Goal: Transaction & Acquisition: Purchase product/service

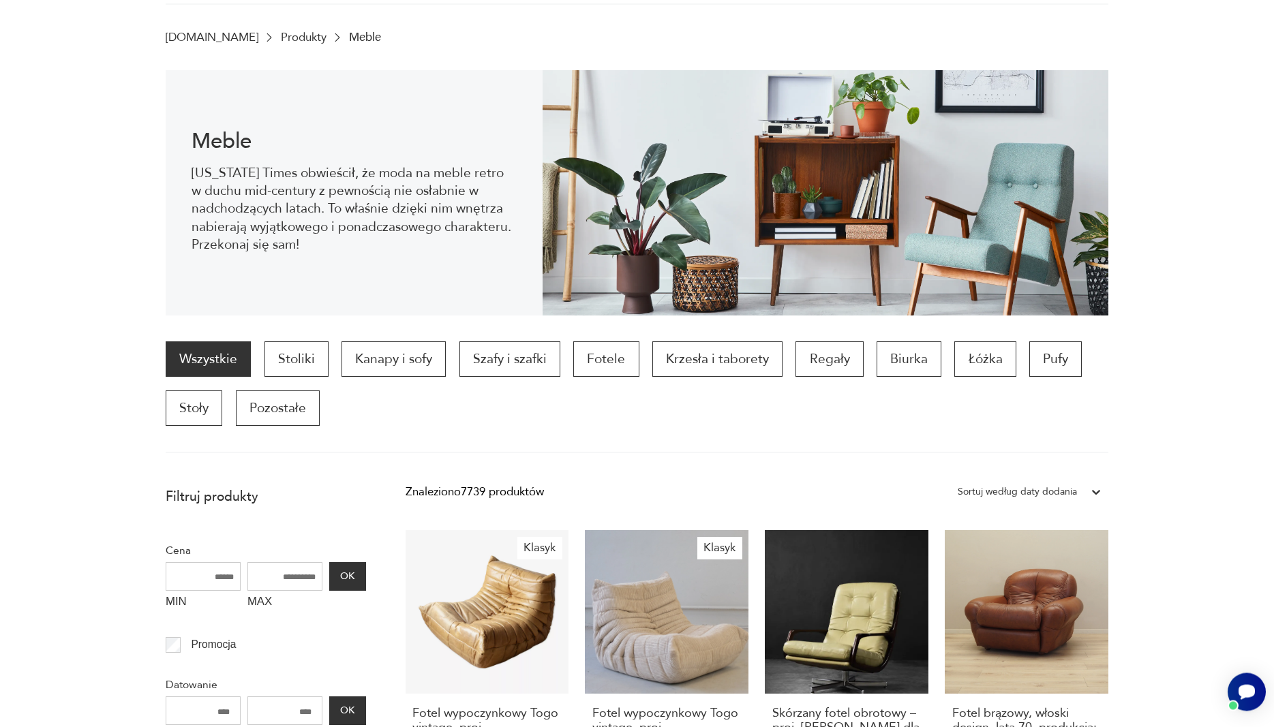
scroll to position [278, 0]
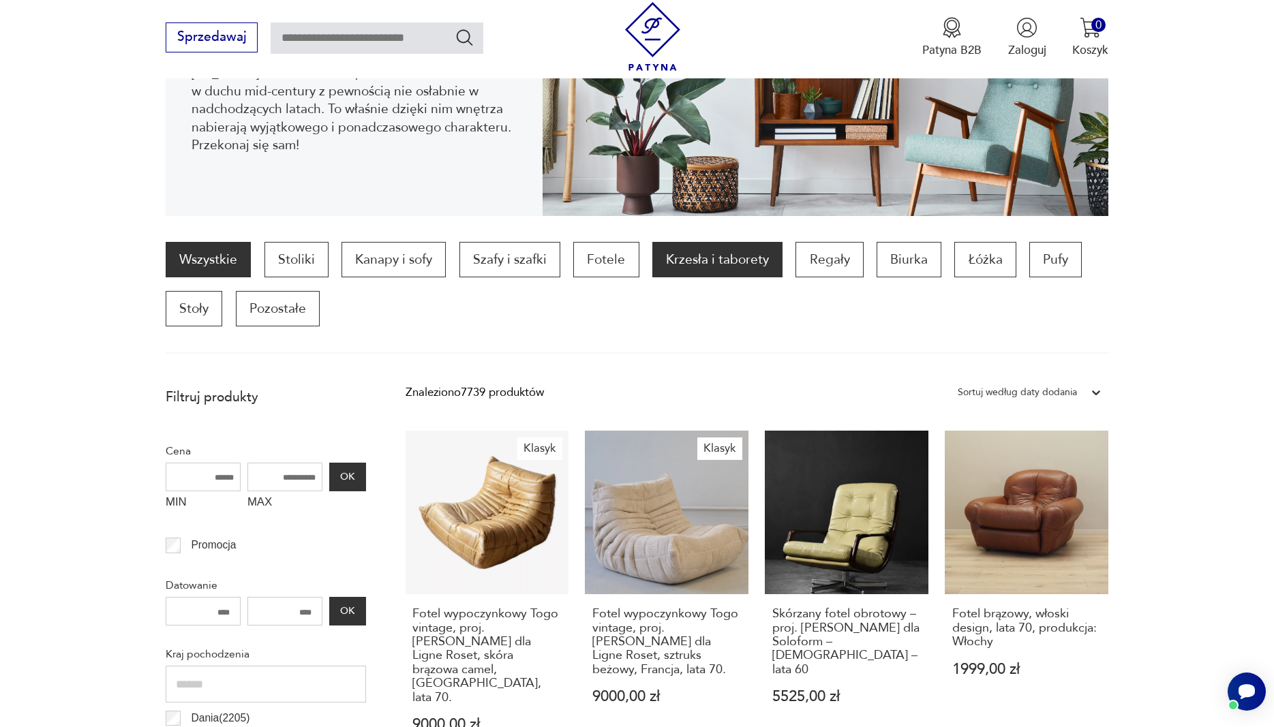
click at [697, 264] on p "Krzesła i taborety" at bounding box center [717, 259] width 130 height 35
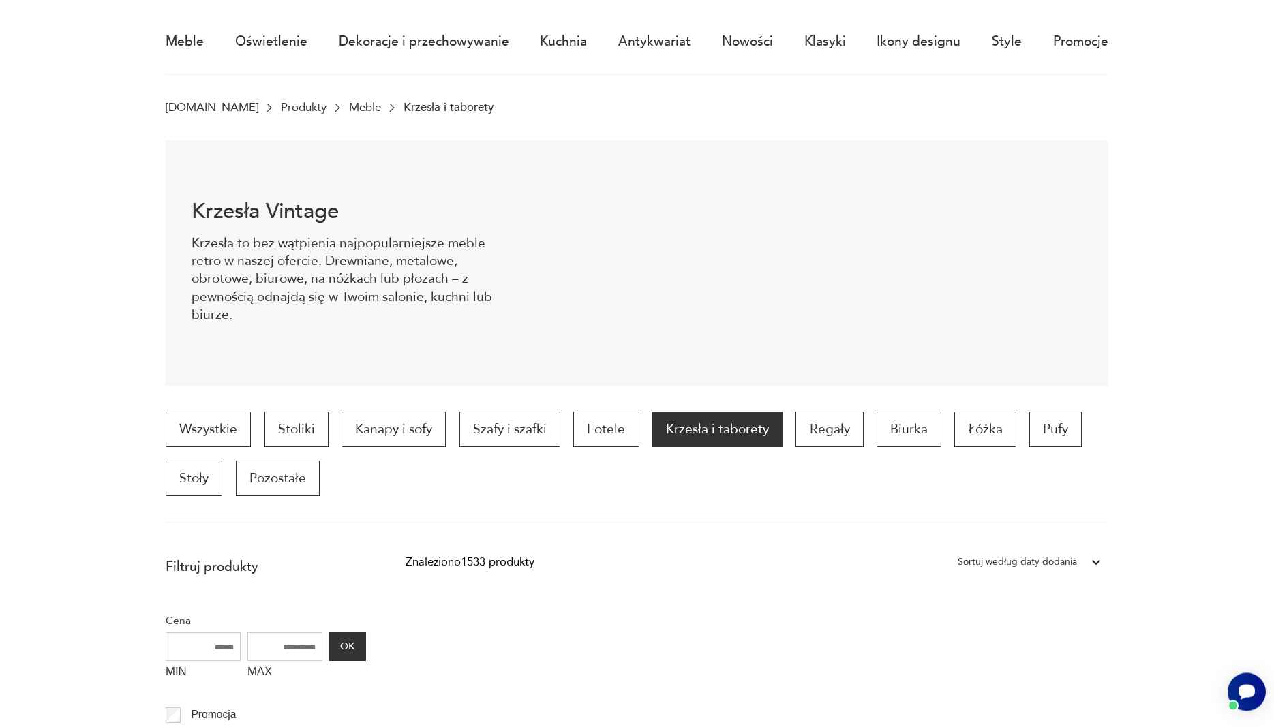
scroll to position [106, 0]
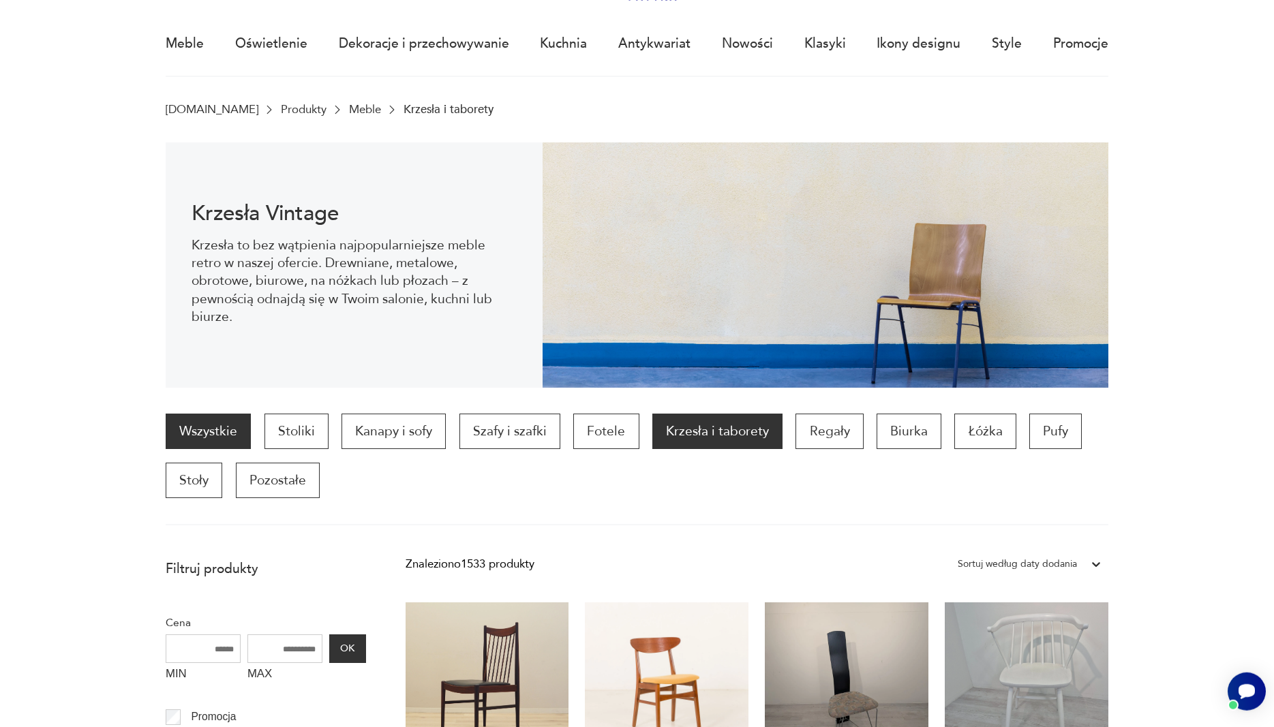
click at [200, 434] on link "Wszystkie" at bounding box center [208, 431] width 85 height 35
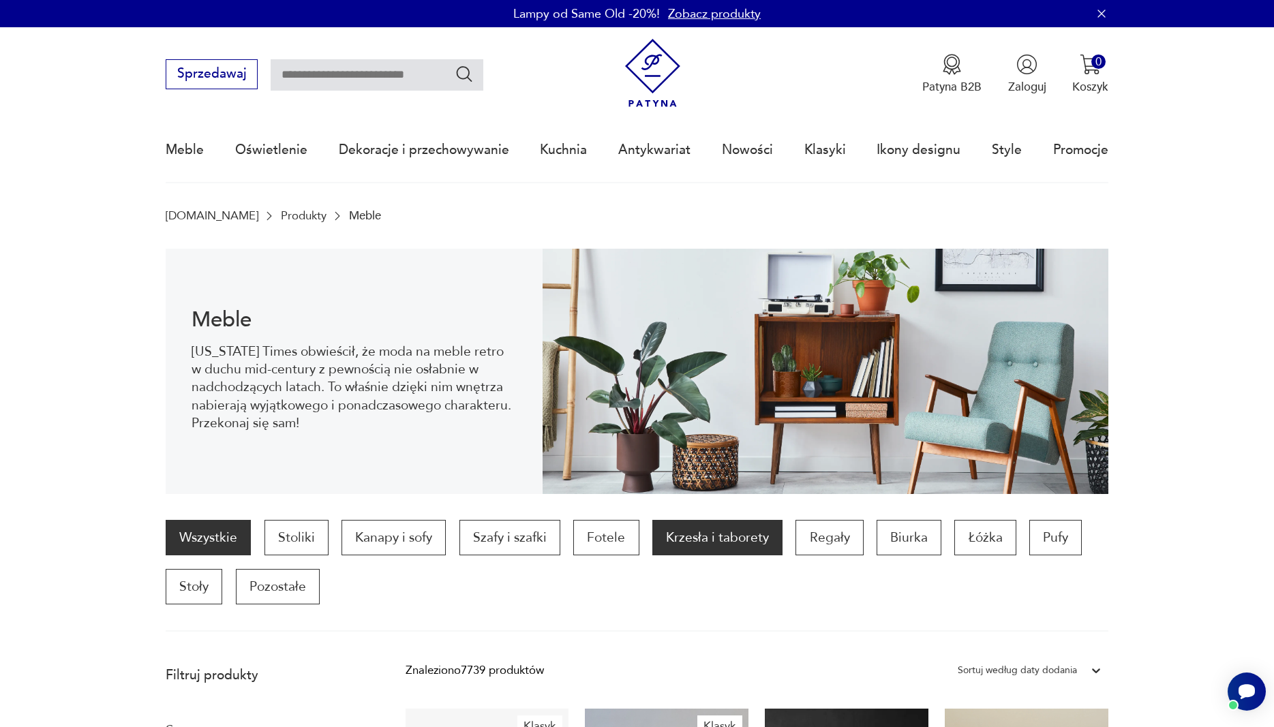
click at [727, 544] on p "Krzesła i taborety" at bounding box center [717, 537] width 130 height 35
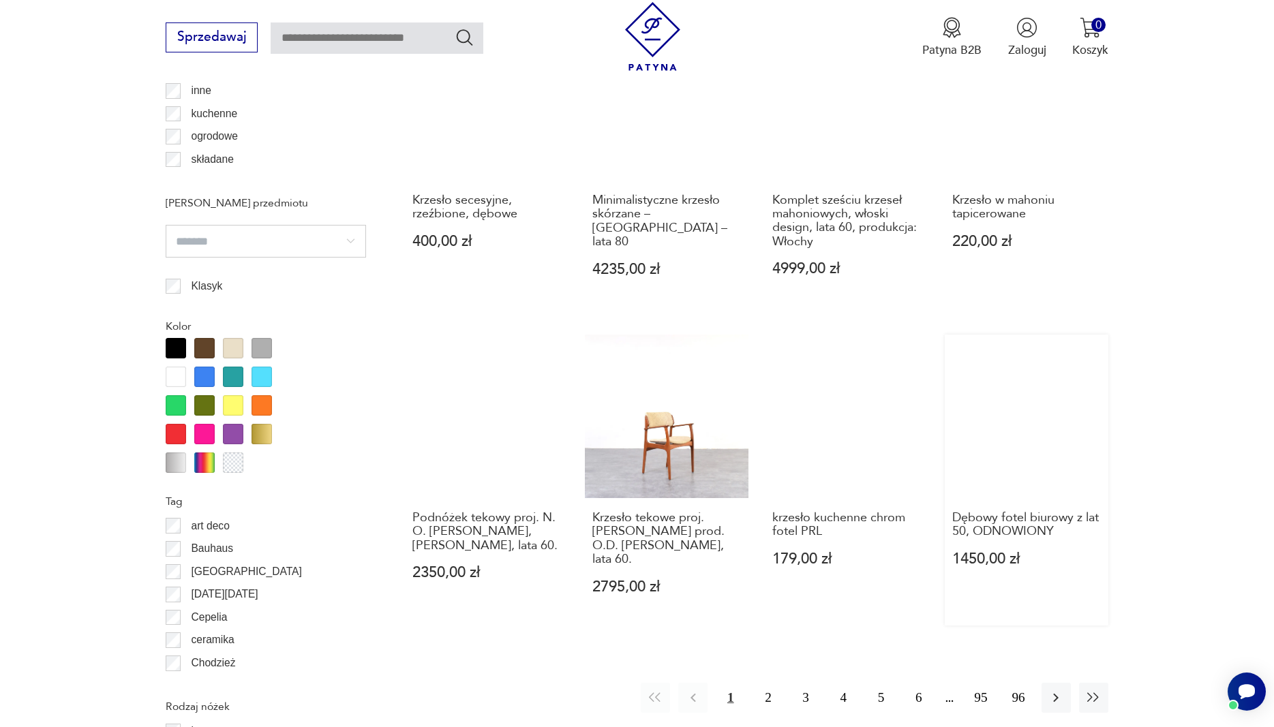
scroll to position [1497, 0]
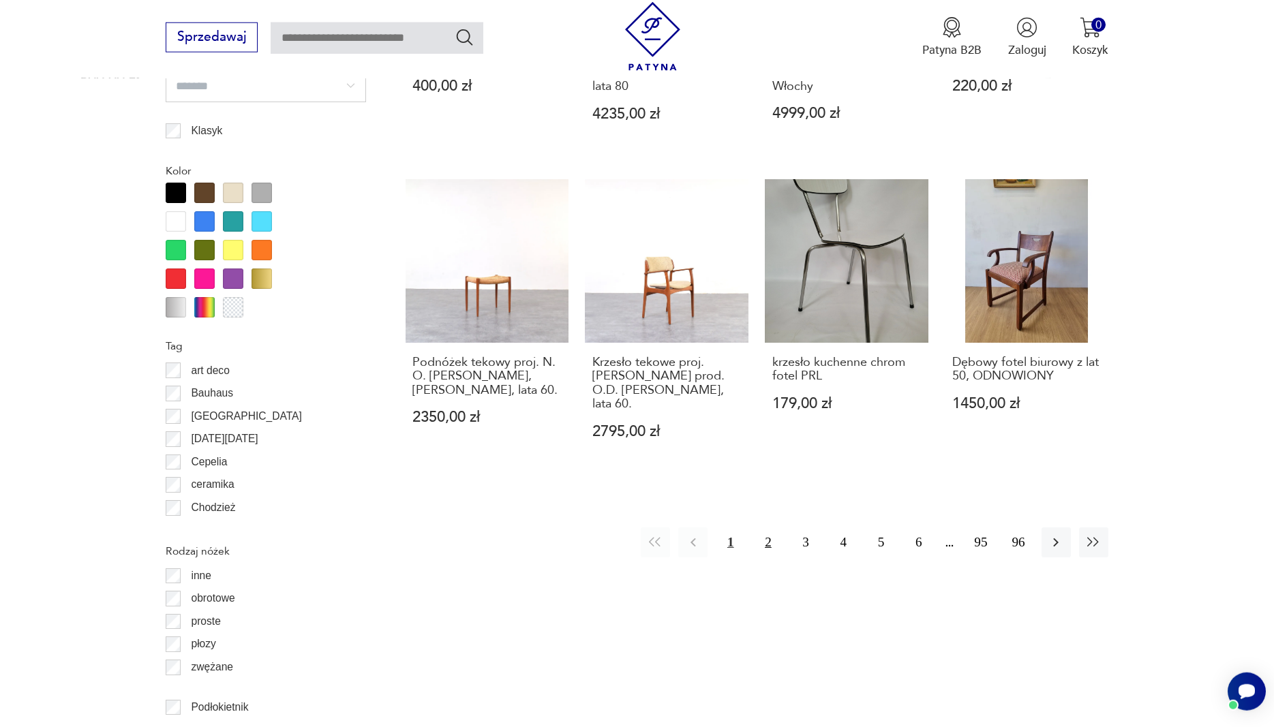
click at [766, 528] on button "2" at bounding box center [767, 542] width 29 height 29
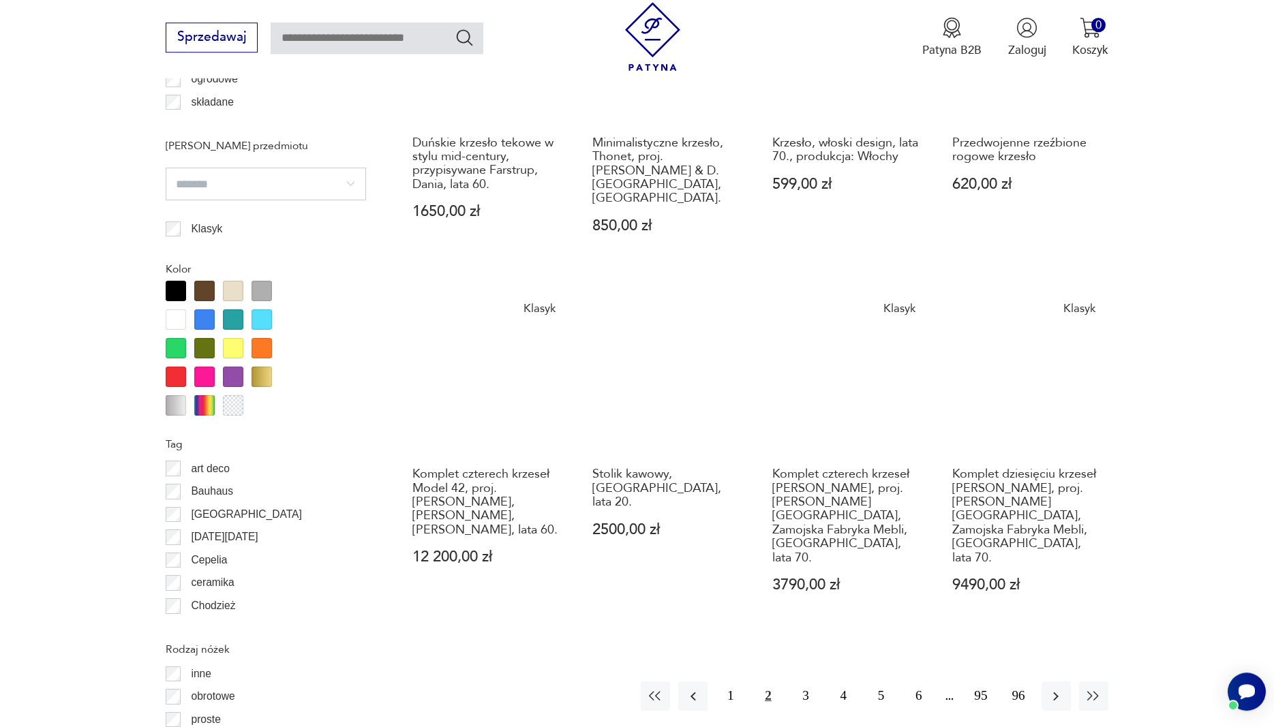
scroll to position [1427, 0]
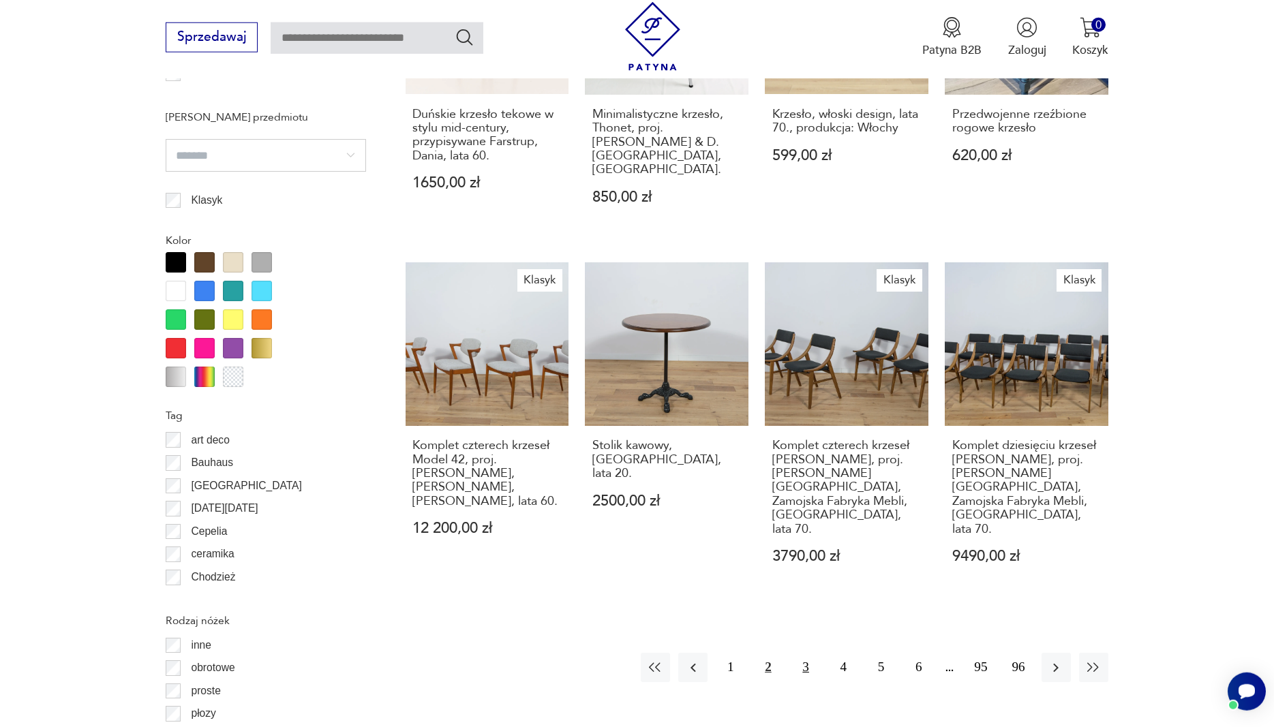
click at [797, 653] on button "3" at bounding box center [805, 667] width 29 height 29
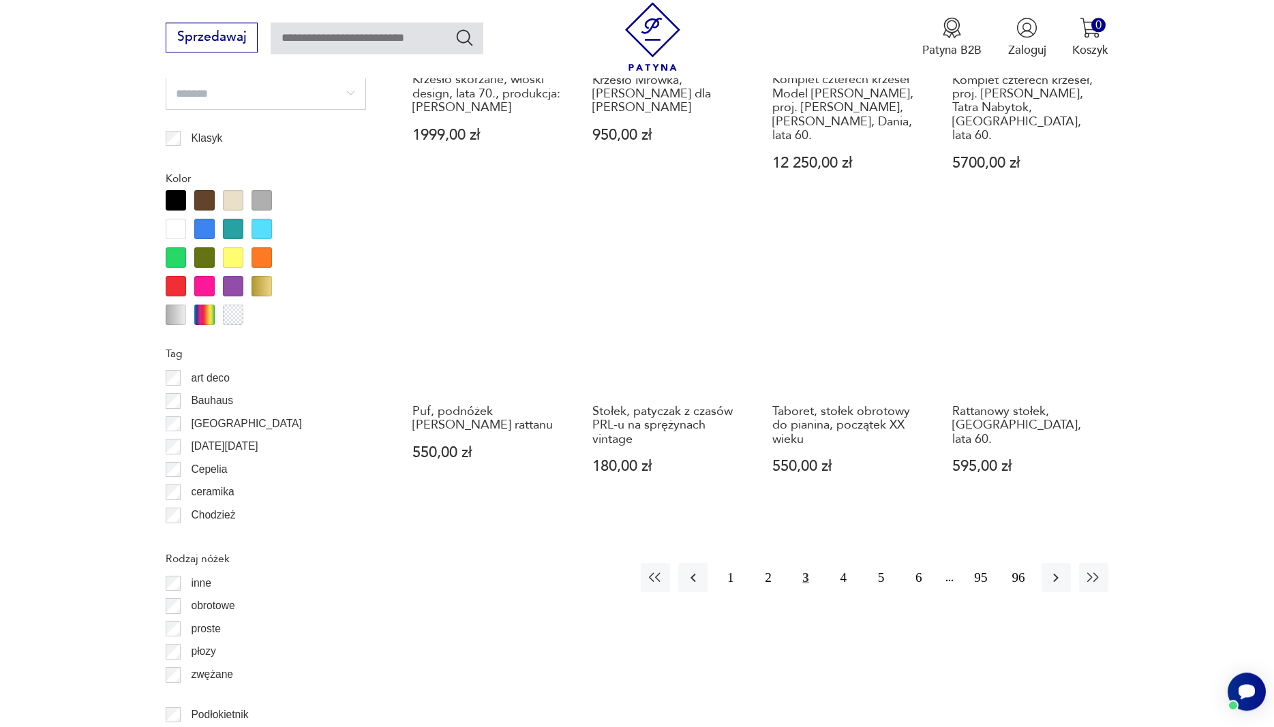
scroll to position [1497, 0]
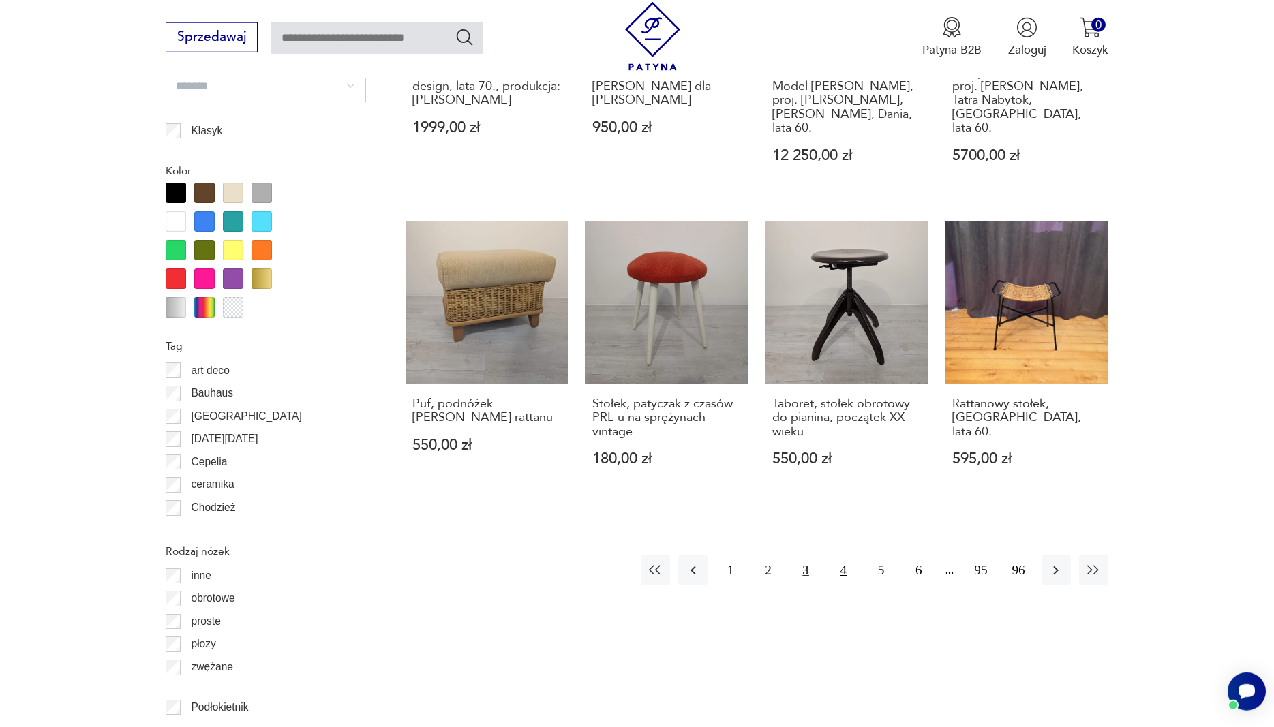
click at [837, 555] on button "4" at bounding box center [843, 569] width 29 height 29
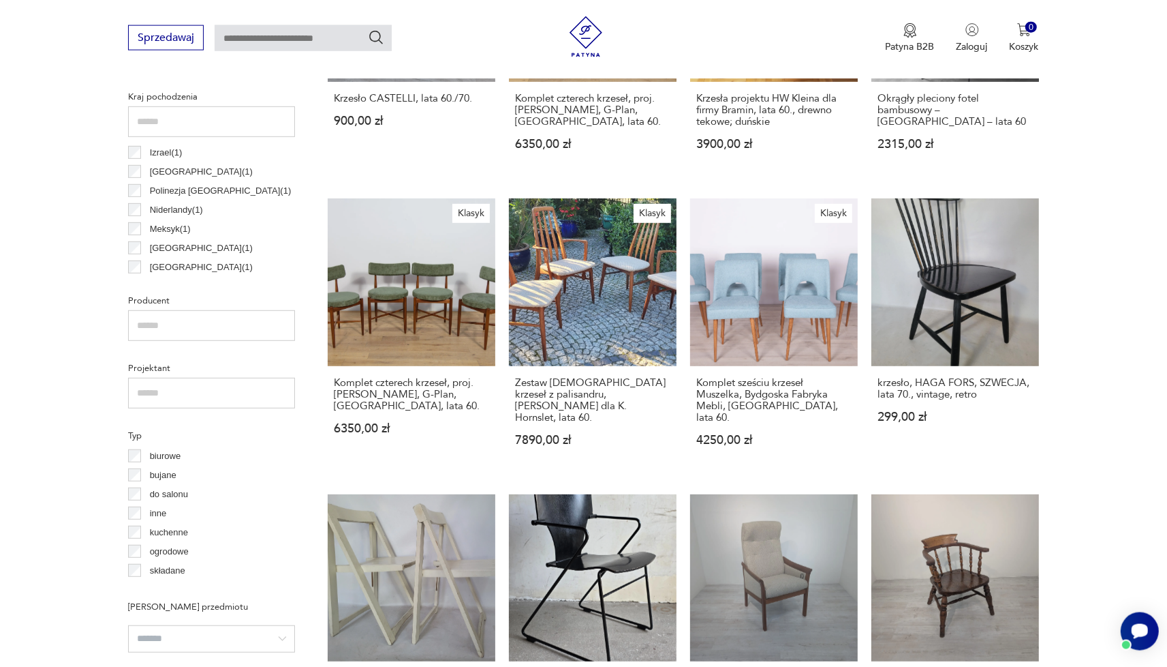
scroll to position [673, 0]
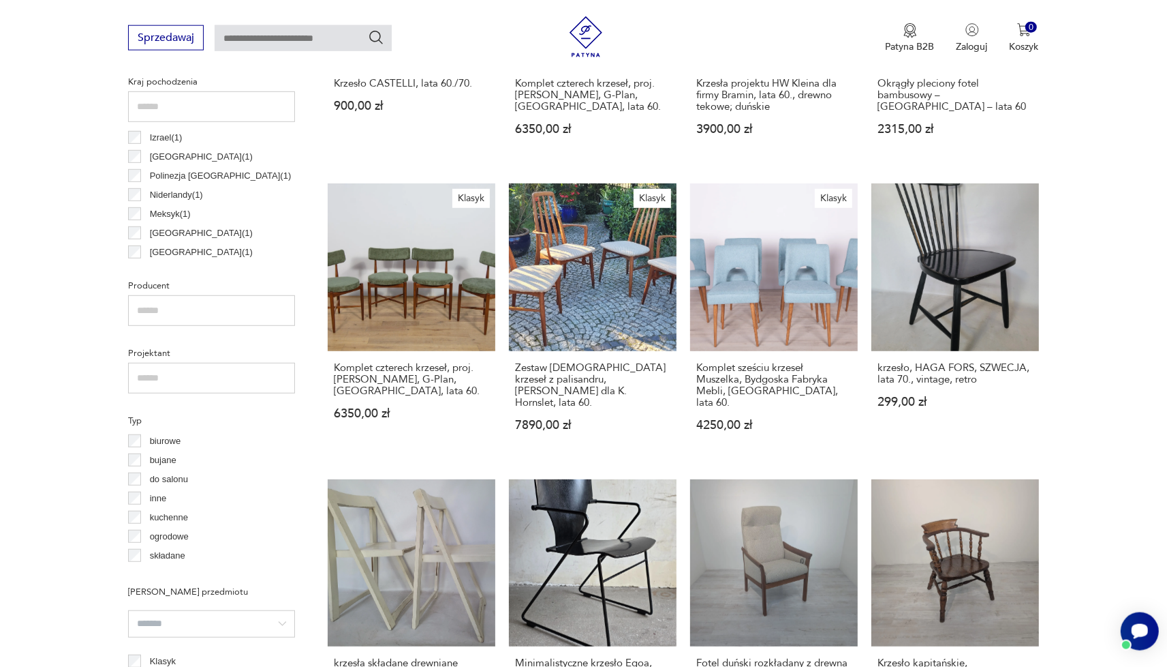
click at [177, 310] on input "text" at bounding box center [211, 310] width 167 height 31
paste input "********"
type input "********"
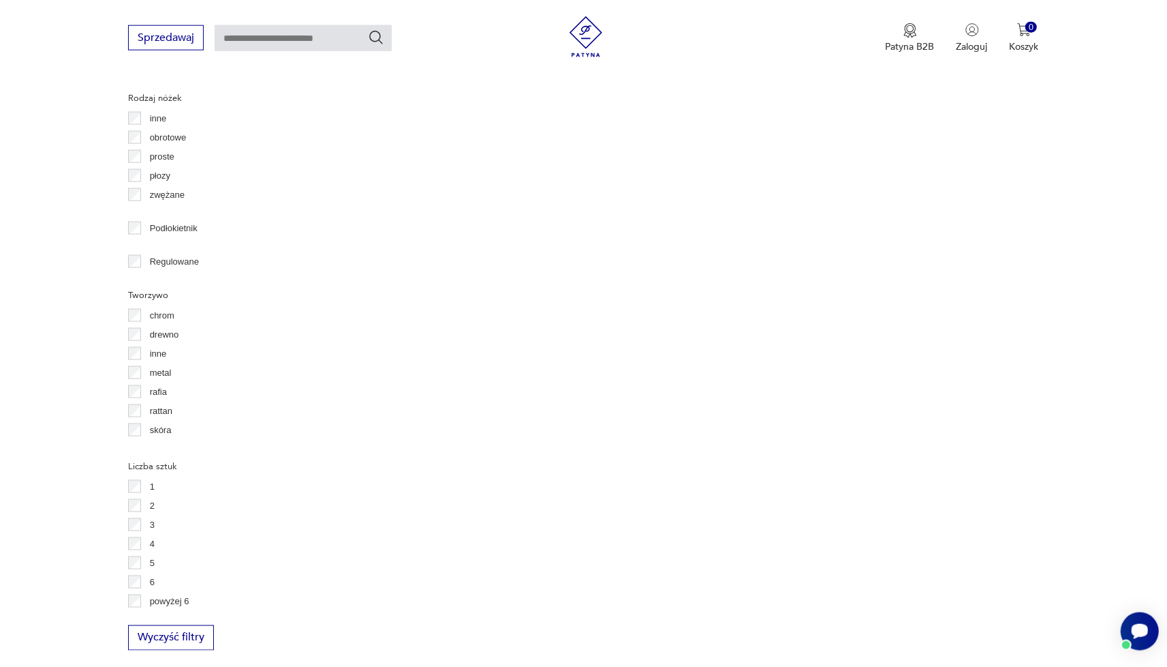
scroll to position [54, 0]
click at [189, 640] on button "Wyczyść filtry" at bounding box center [171, 637] width 86 height 25
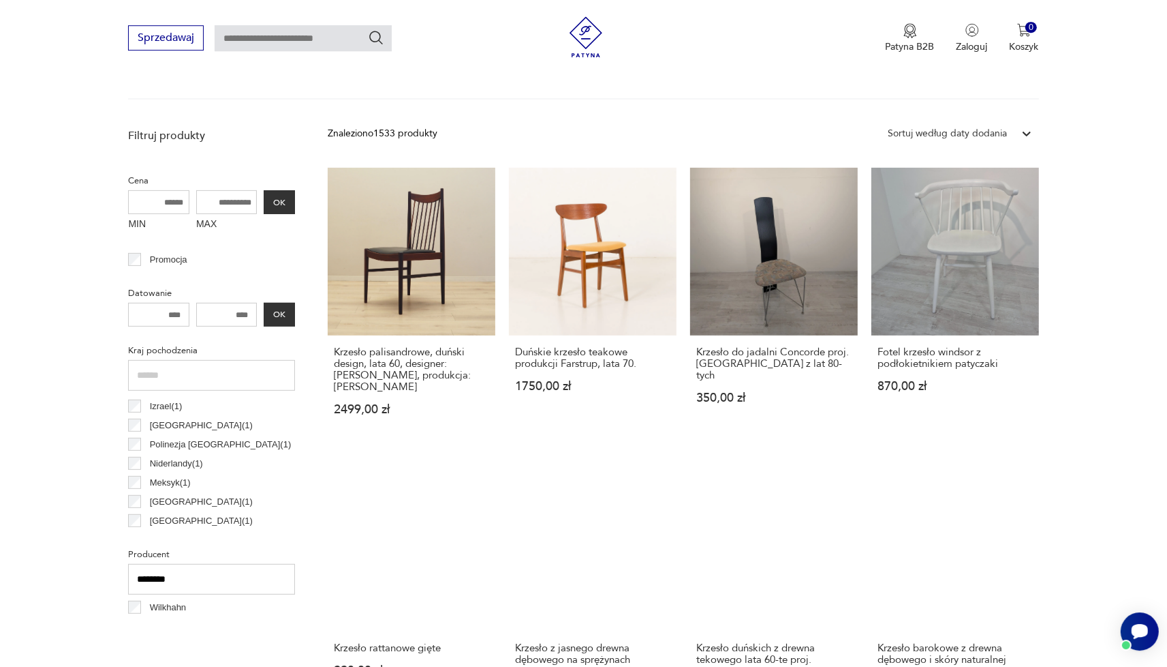
scroll to position [471, 0]
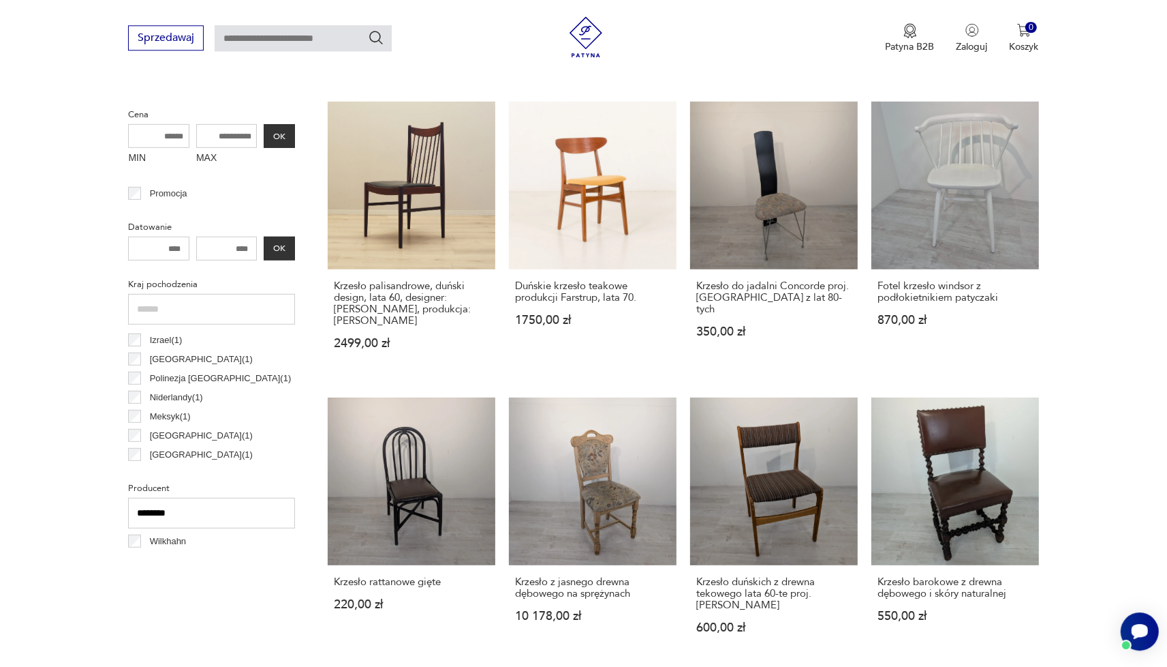
click at [229, 520] on input "********" at bounding box center [211, 513] width 167 height 31
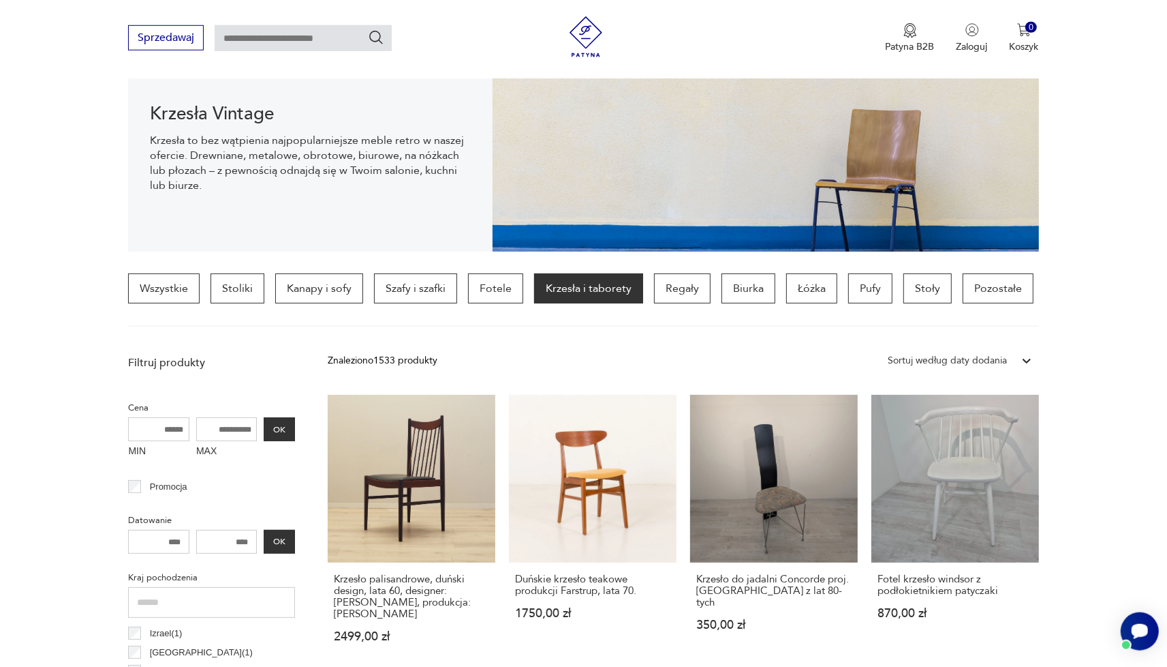
scroll to position [171, 0]
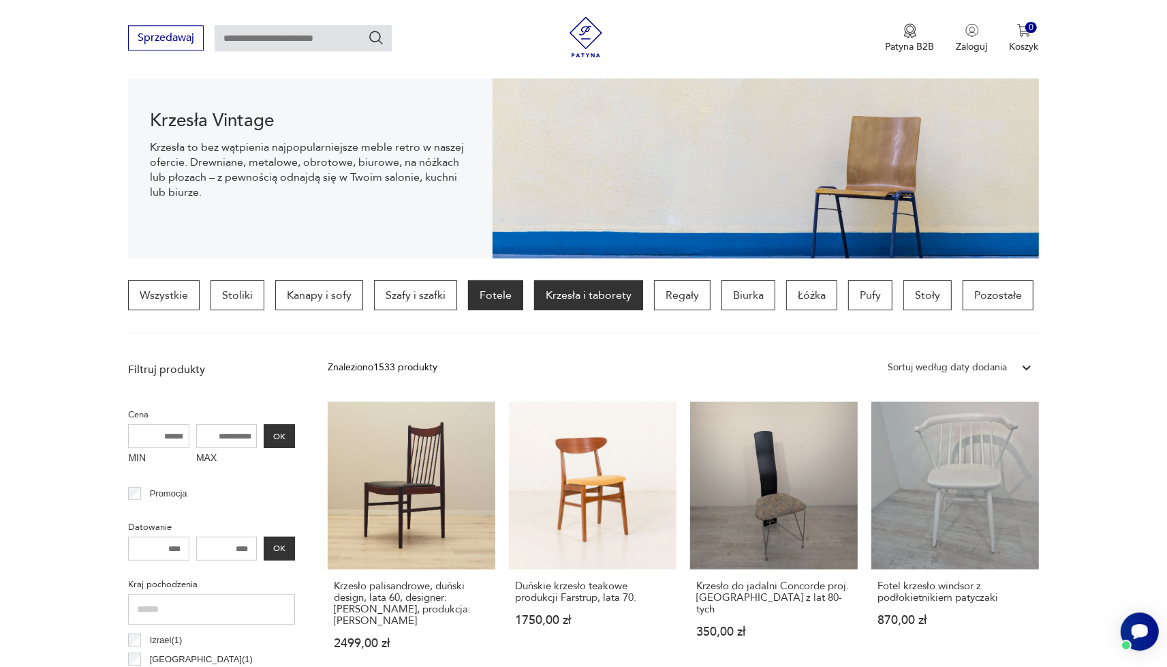
click at [497, 293] on p "Fotele" at bounding box center [495, 295] width 55 height 30
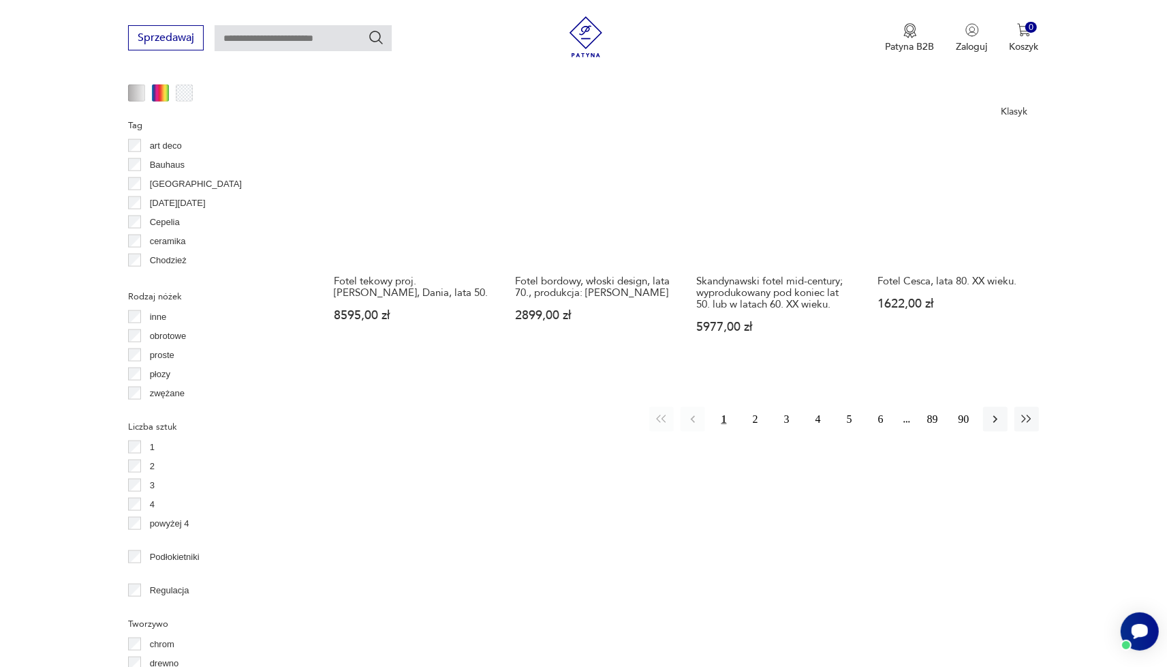
scroll to position [1521, 0]
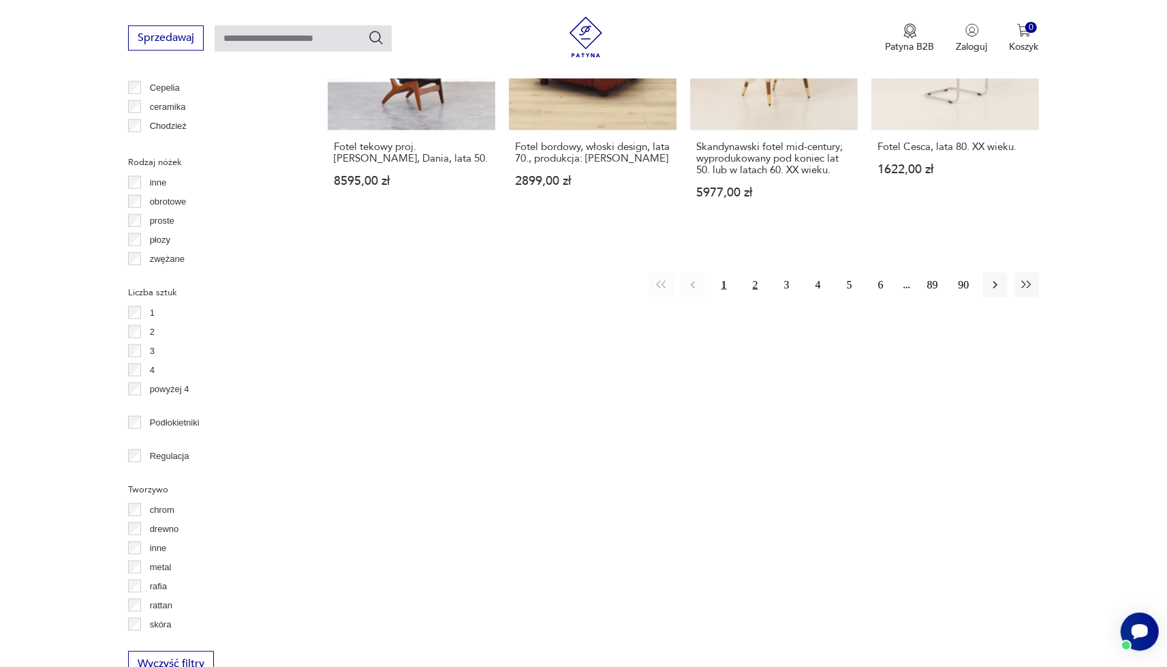
click at [754, 272] on button "2" at bounding box center [756, 284] width 25 height 25
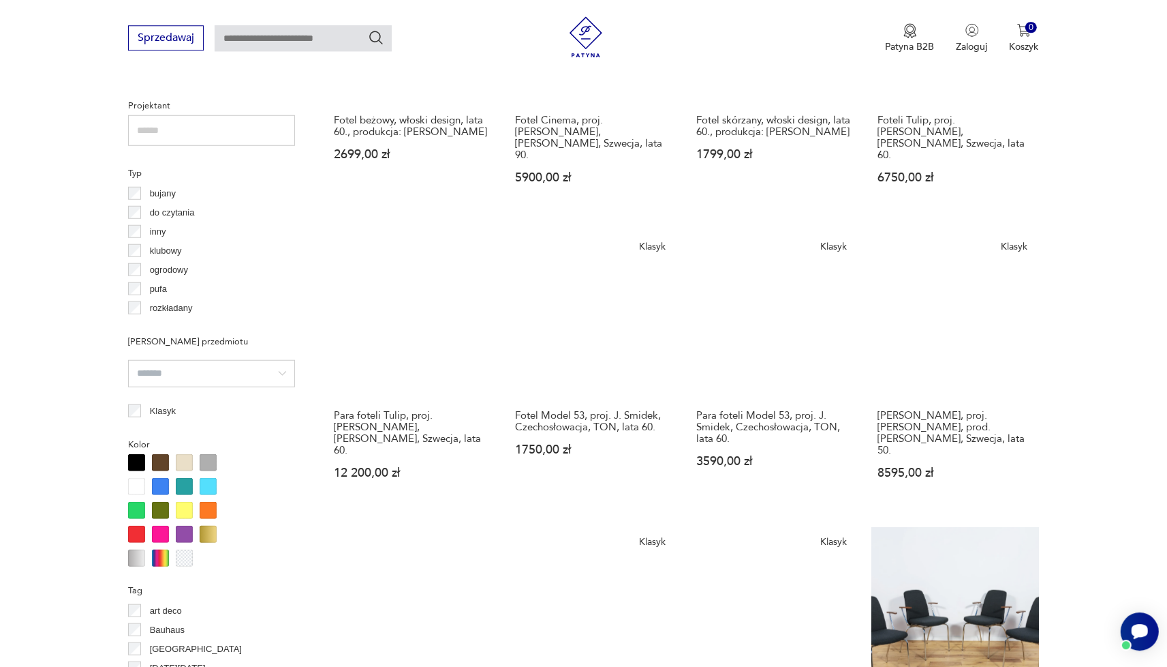
scroll to position [1221, 0]
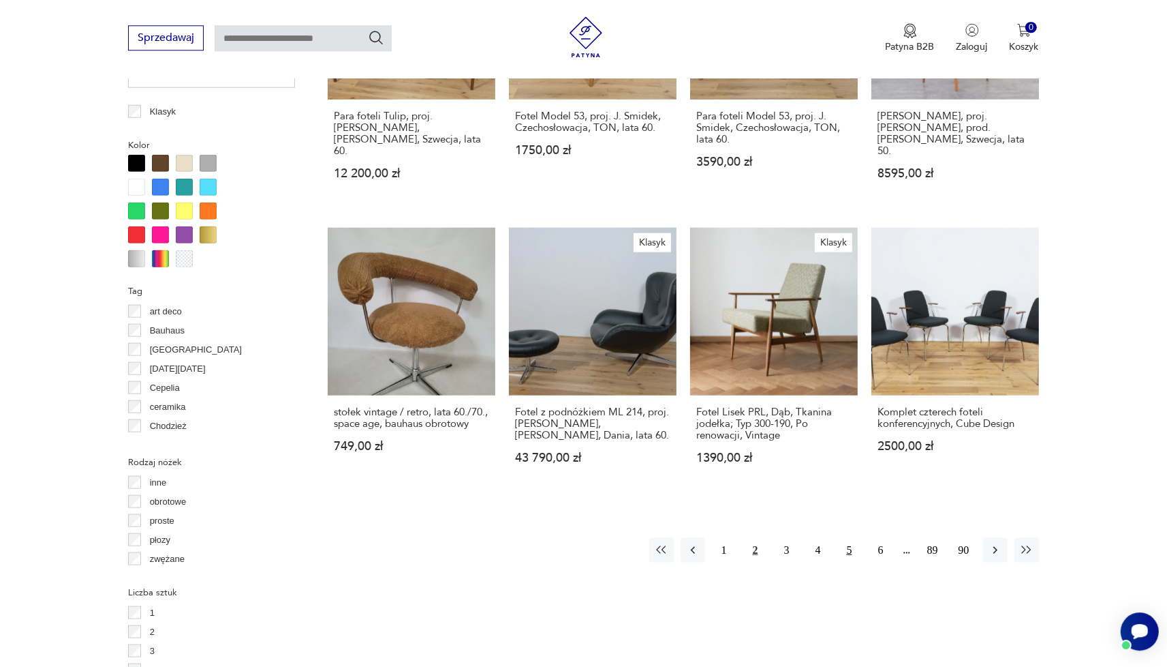
click at [849, 537] on button "5" at bounding box center [850, 549] width 25 height 25
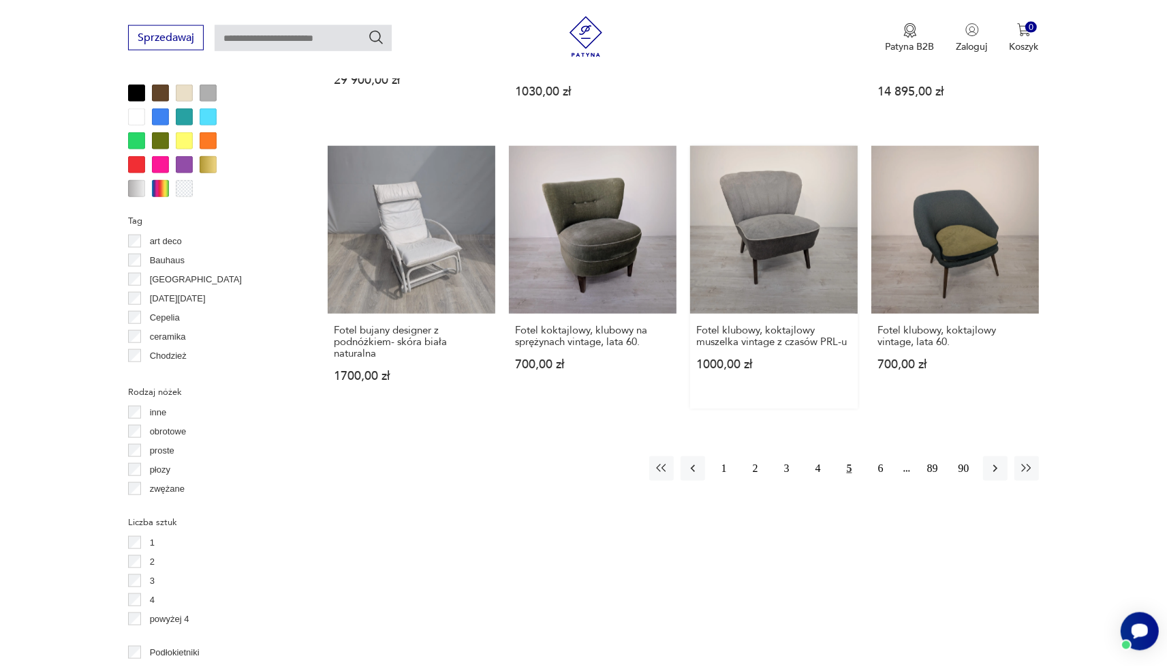
scroll to position [1296, 0]
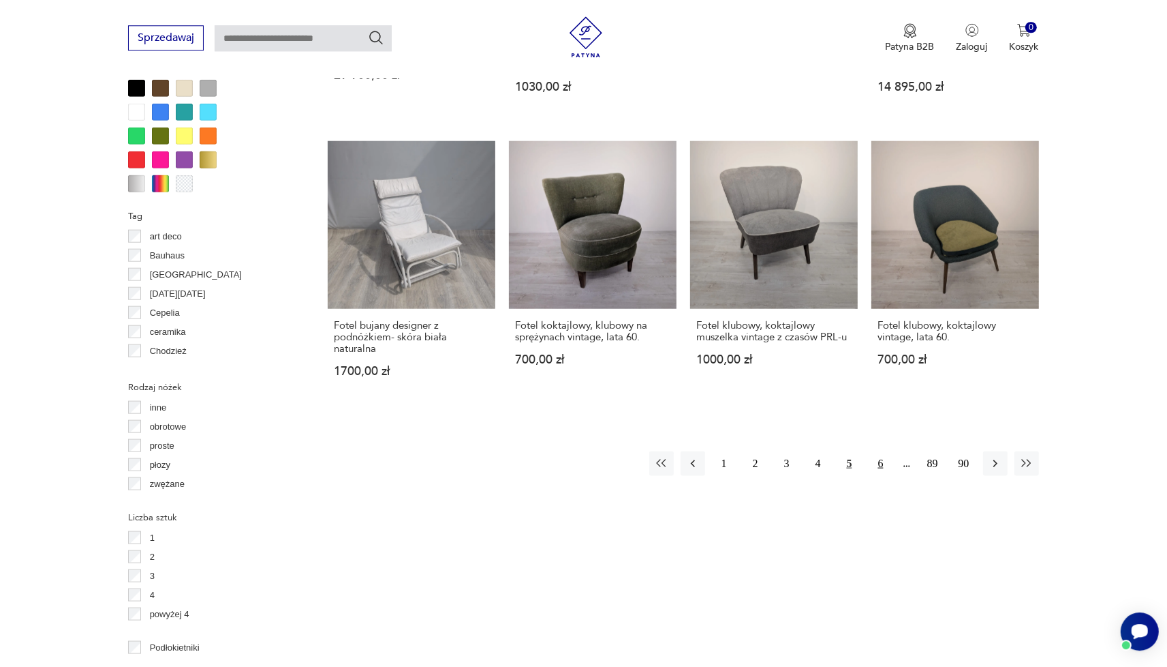
click at [878, 451] on button "6" at bounding box center [881, 463] width 25 height 25
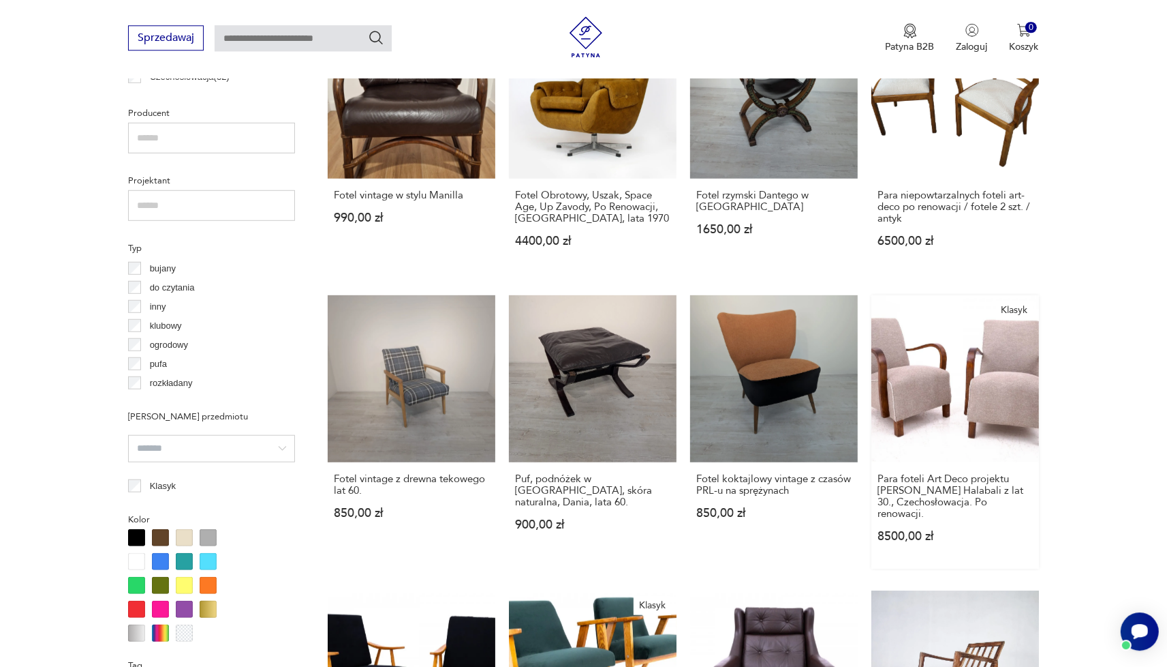
scroll to position [1146, 0]
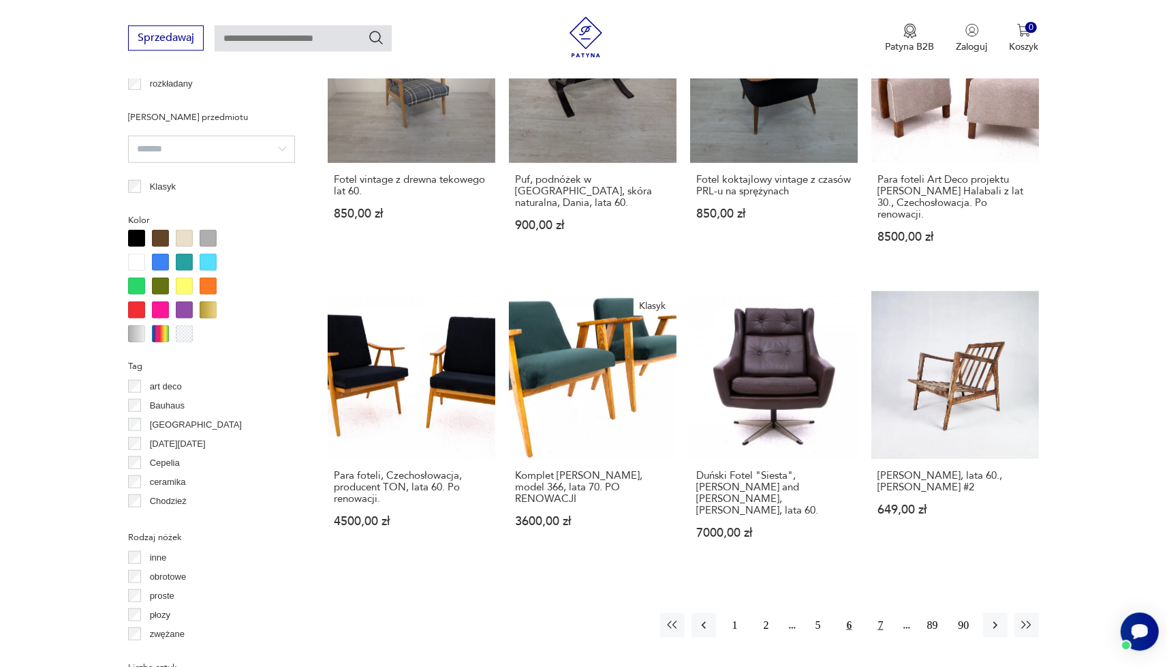
click at [878, 612] on button "7" at bounding box center [881, 624] width 25 height 25
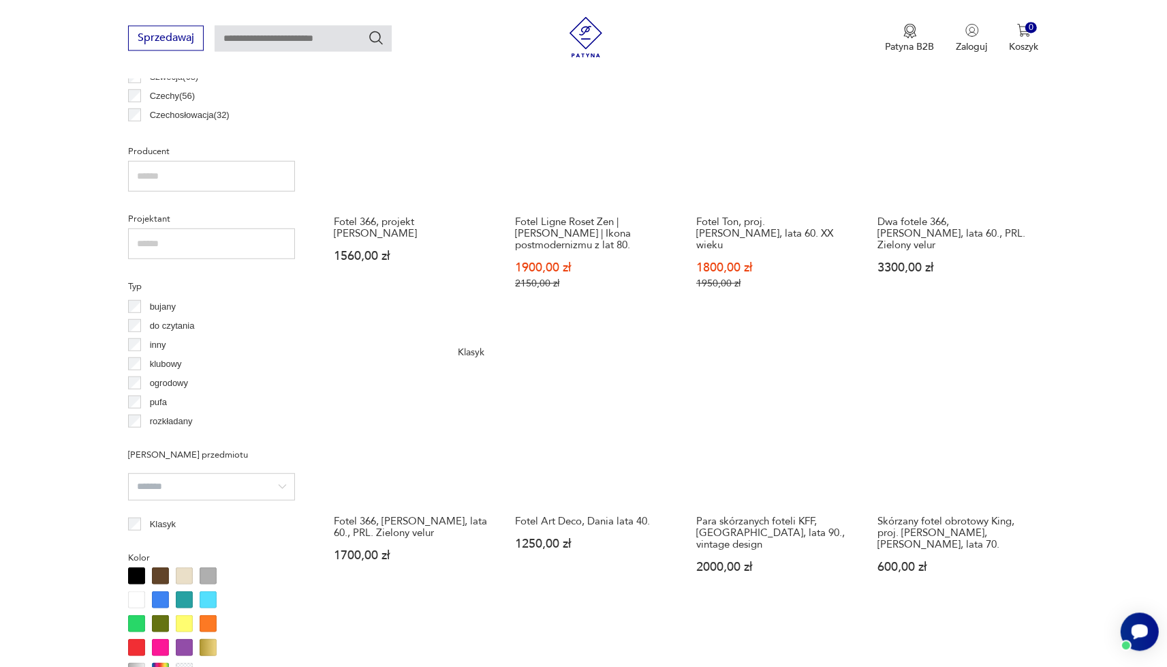
scroll to position [996, 0]
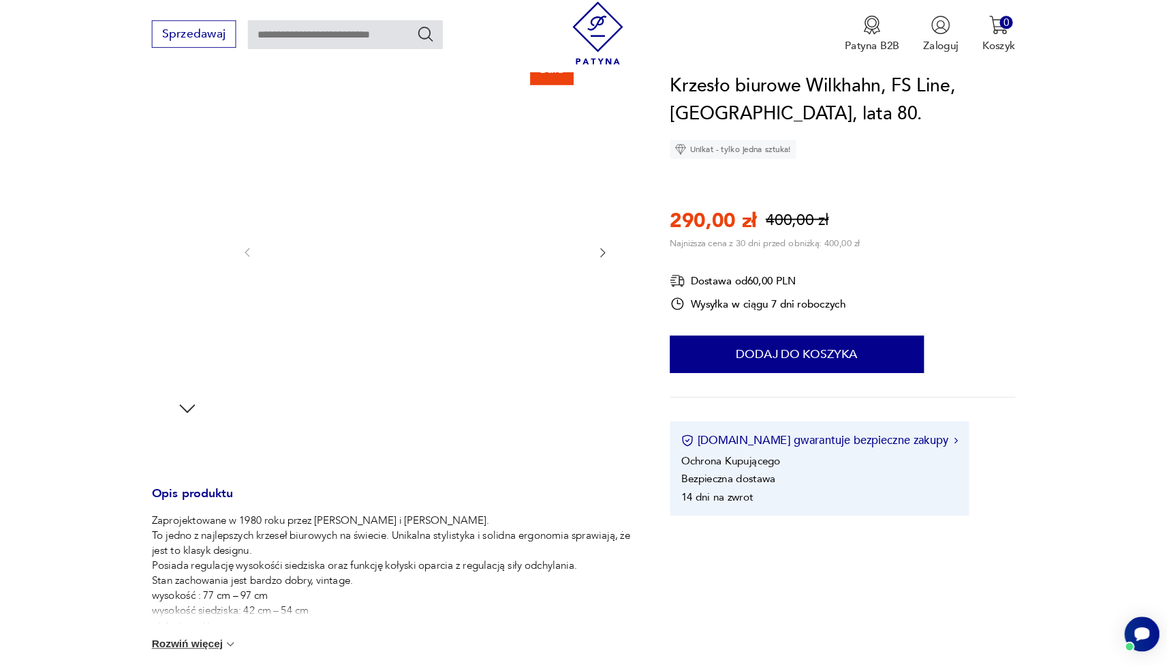
scroll to position [119, 0]
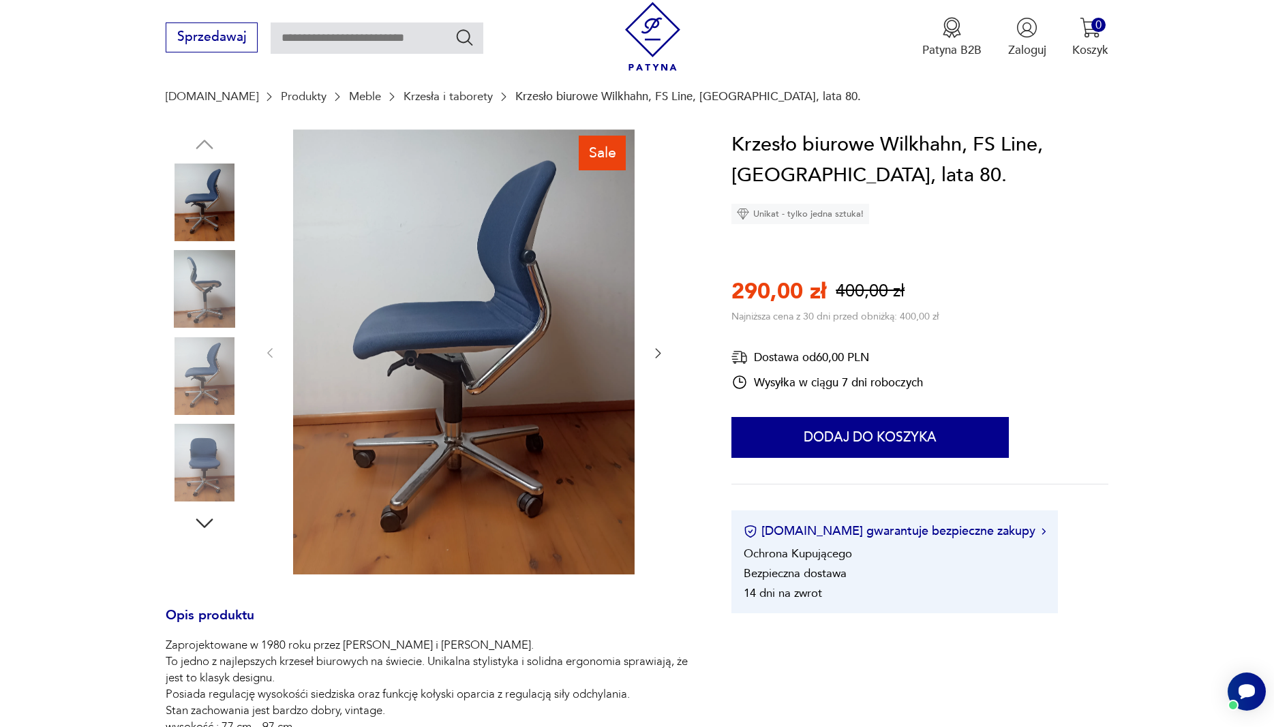
click at [510, 388] on img at bounding box center [463, 351] width 341 height 445
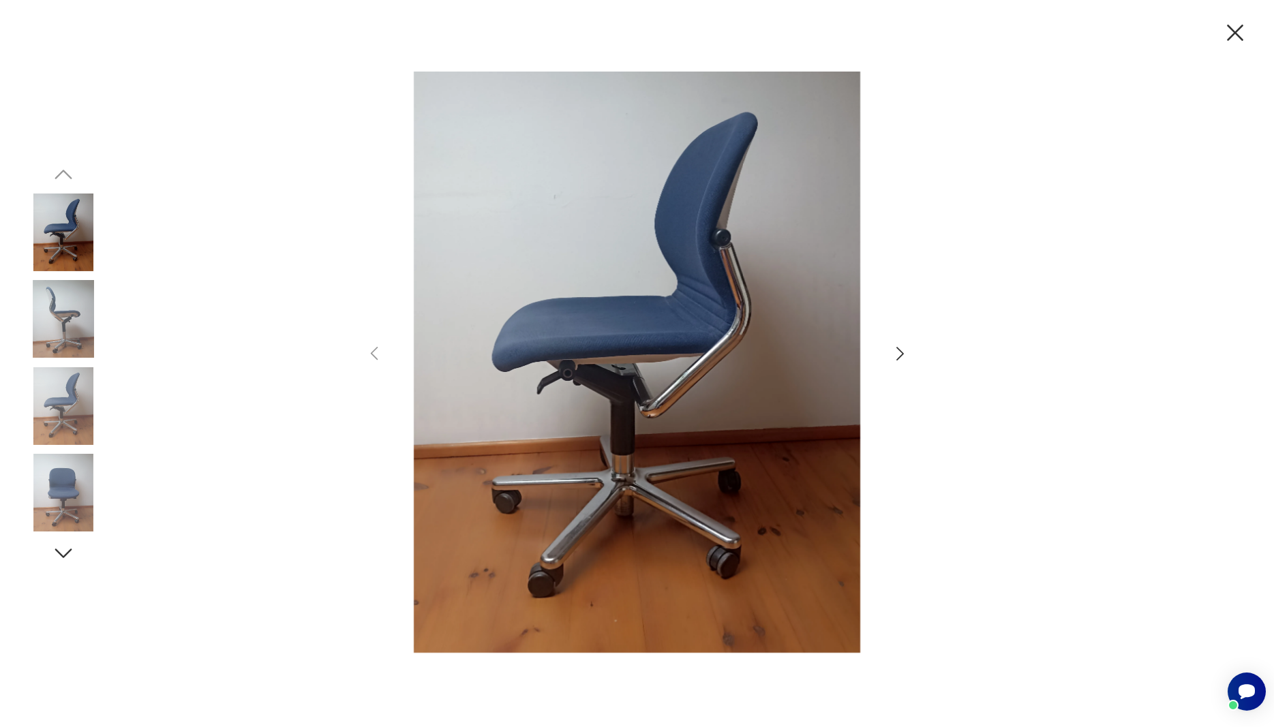
click at [894, 352] on icon "button" at bounding box center [900, 354] width 20 height 20
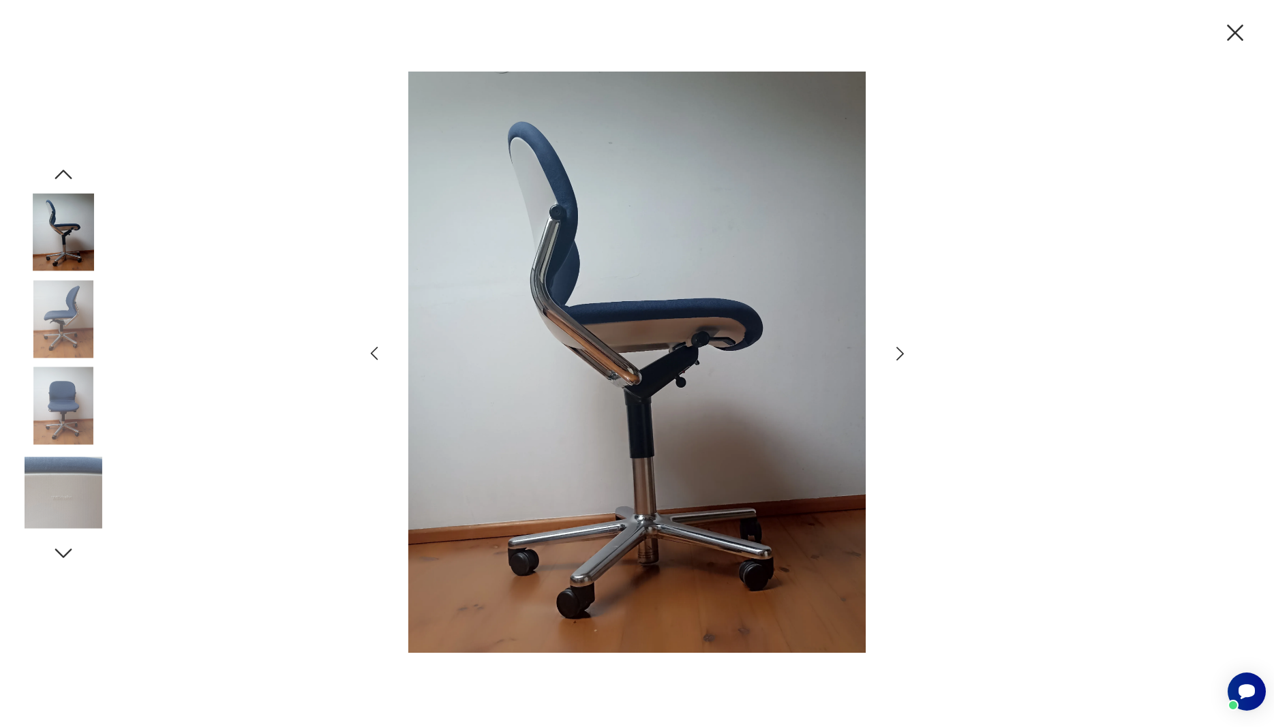
click at [894, 352] on icon "button" at bounding box center [900, 354] width 20 height 20
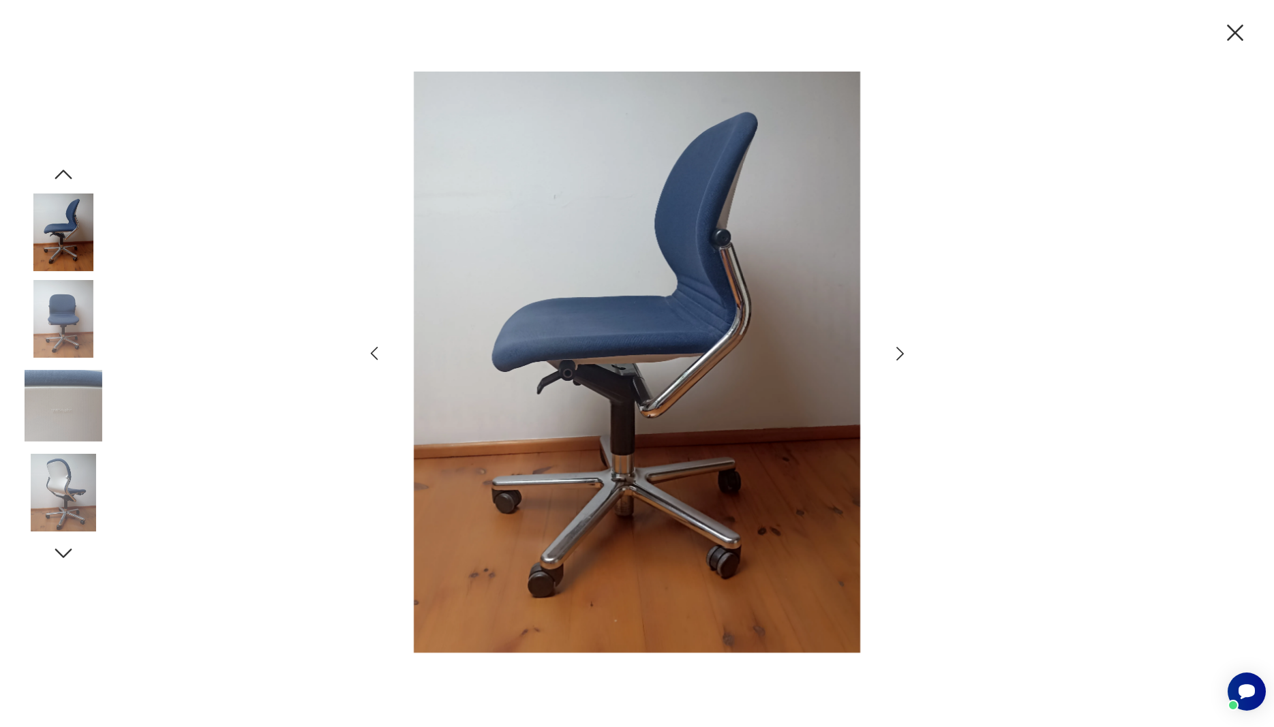
click at [894, 352] on icon "button" at bounding box center [900, 354] width 20 height 20
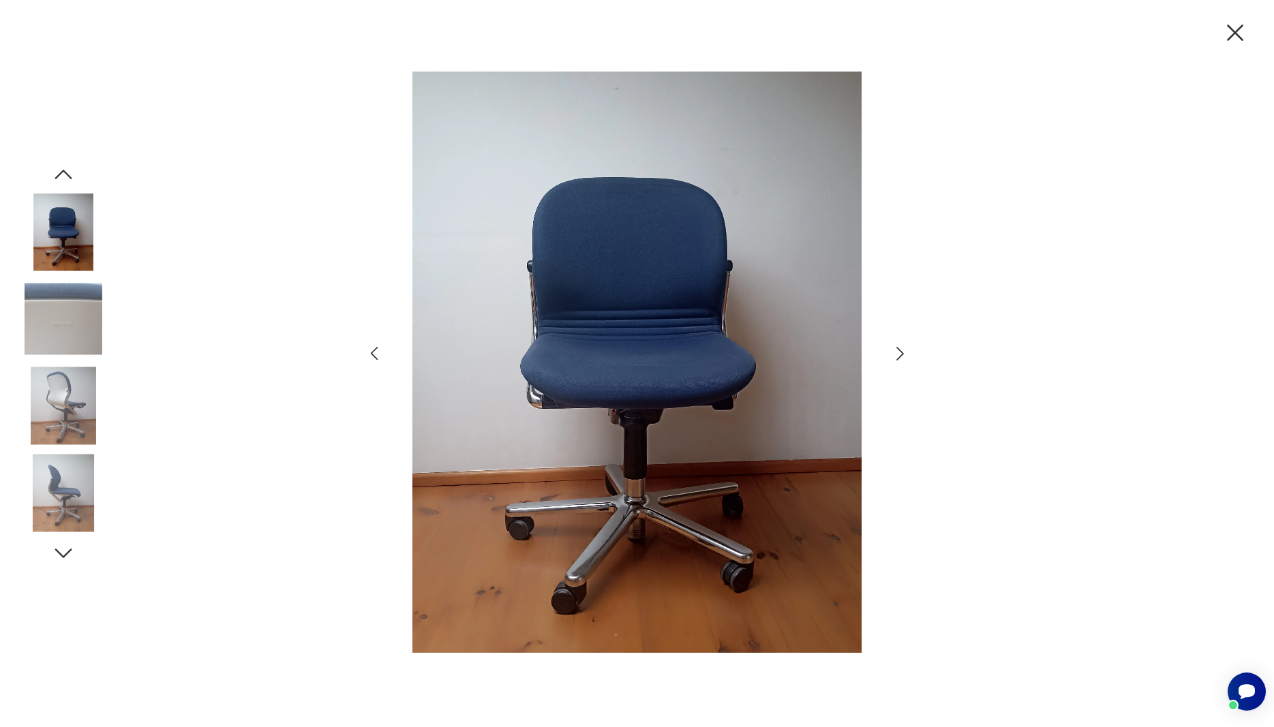
click at [686, 365] on img at bounding box center [636, 363] width 473 height 582
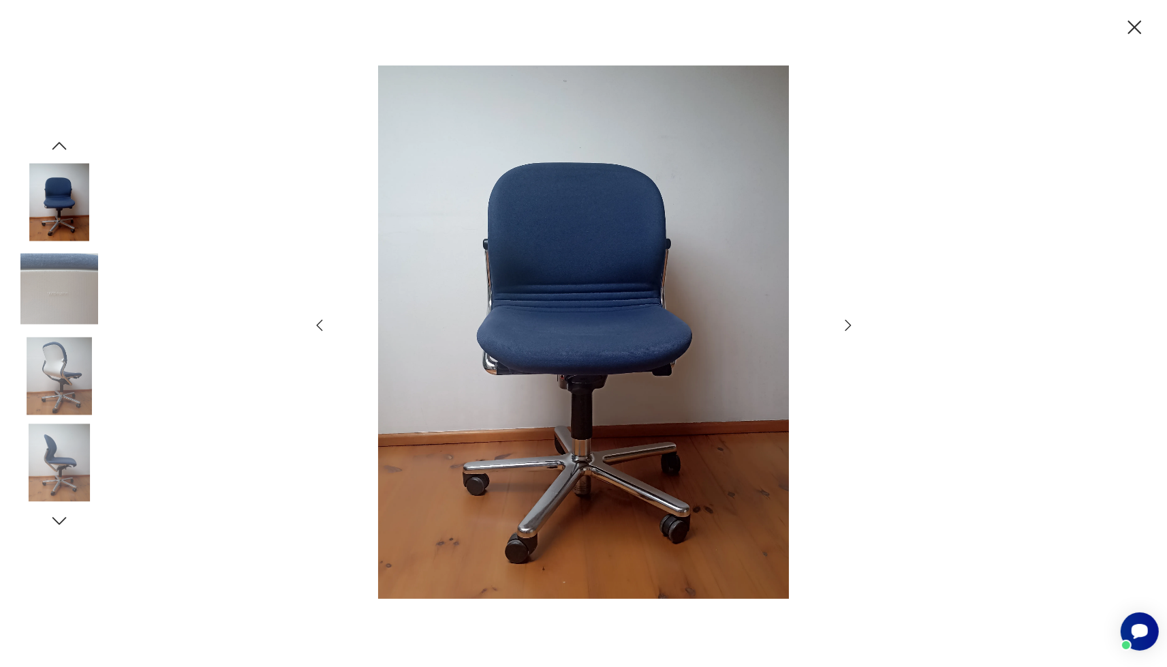
click at [845, 326] on icon "button" at bounding box center [848, 325] width 16 height 16
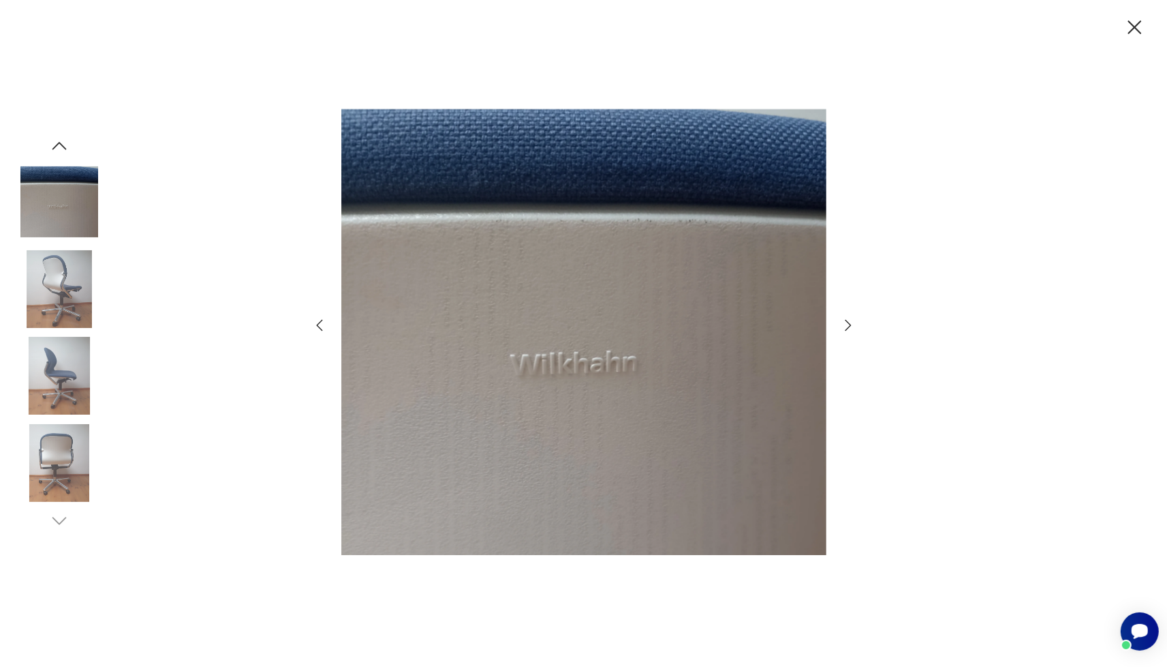
click at [845, 325] on icon "button" at bounding box center [848, 325] width 16 height 16
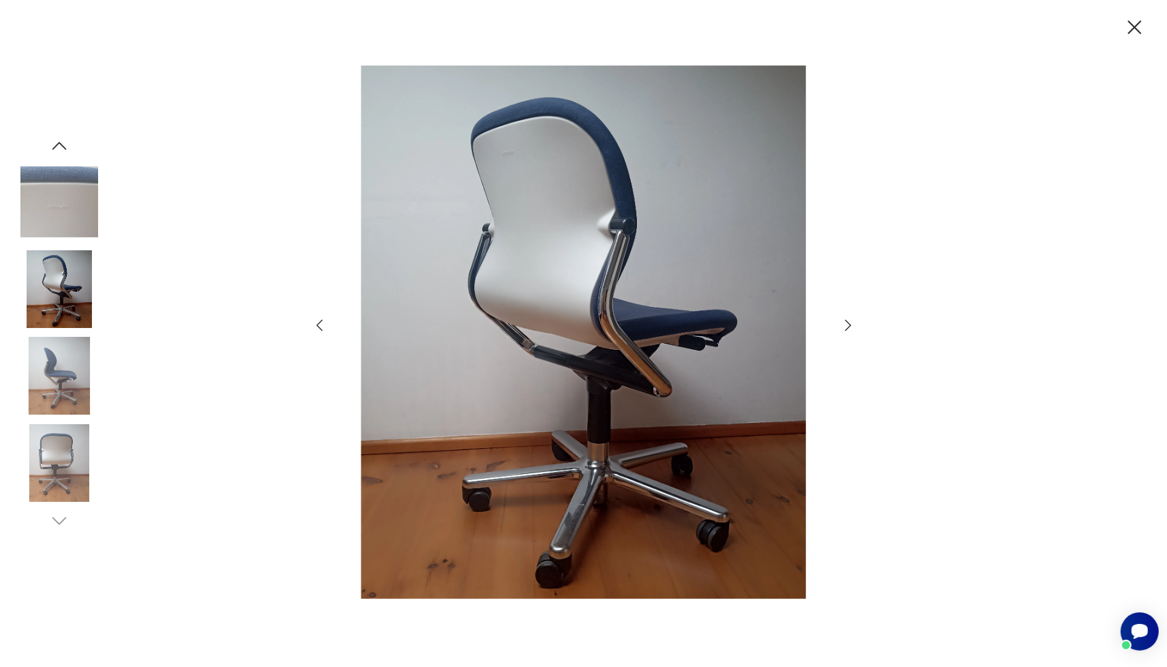
click at [845, 325] on icon "button" at bounding box center [848, 325] width 16 height 16
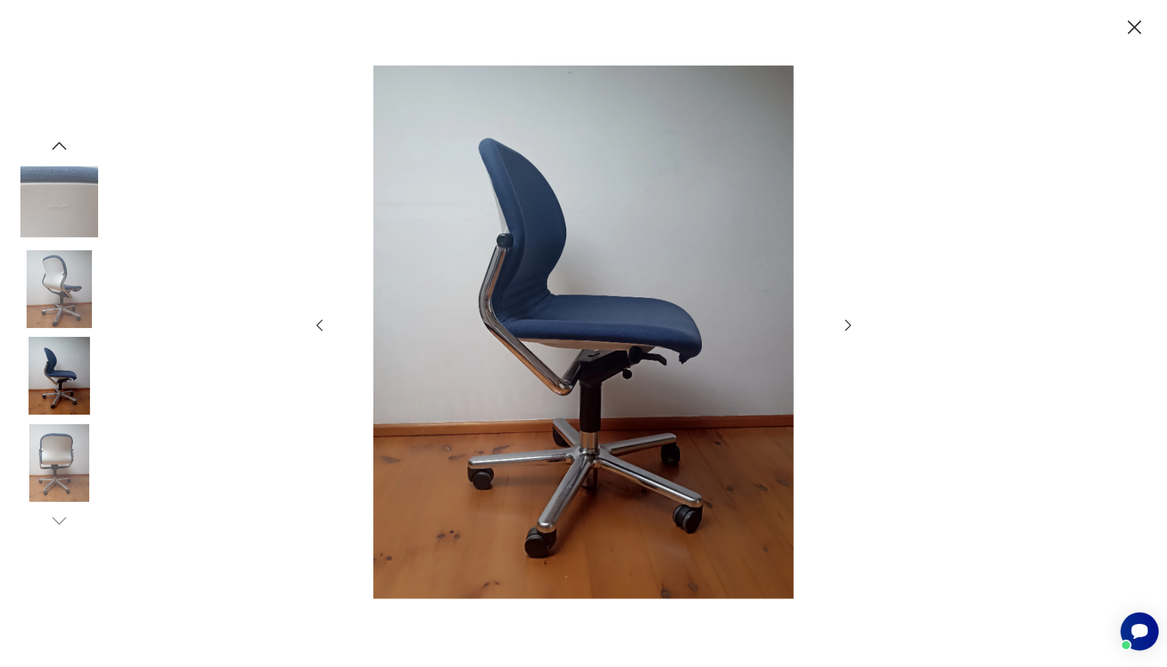
click at [845, 325] on icon "button" at bounding box center [848, 325] width 16 height 16
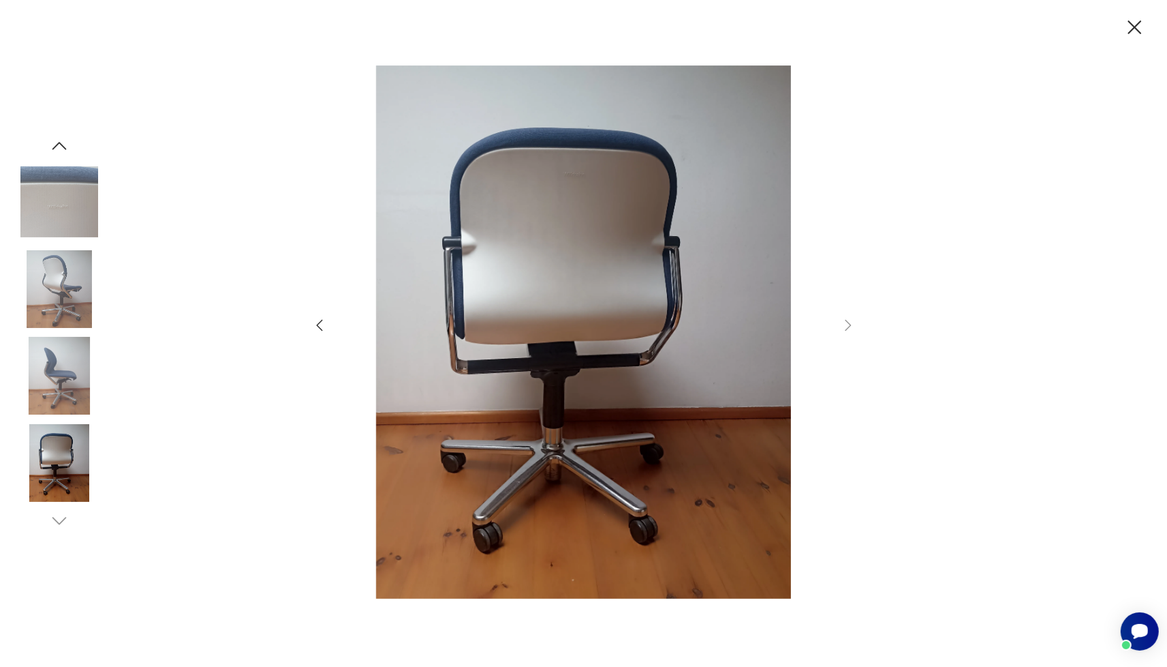
click at [1142, 25] on icon "button" at bounding box center [1135, 28] width 24 height 24
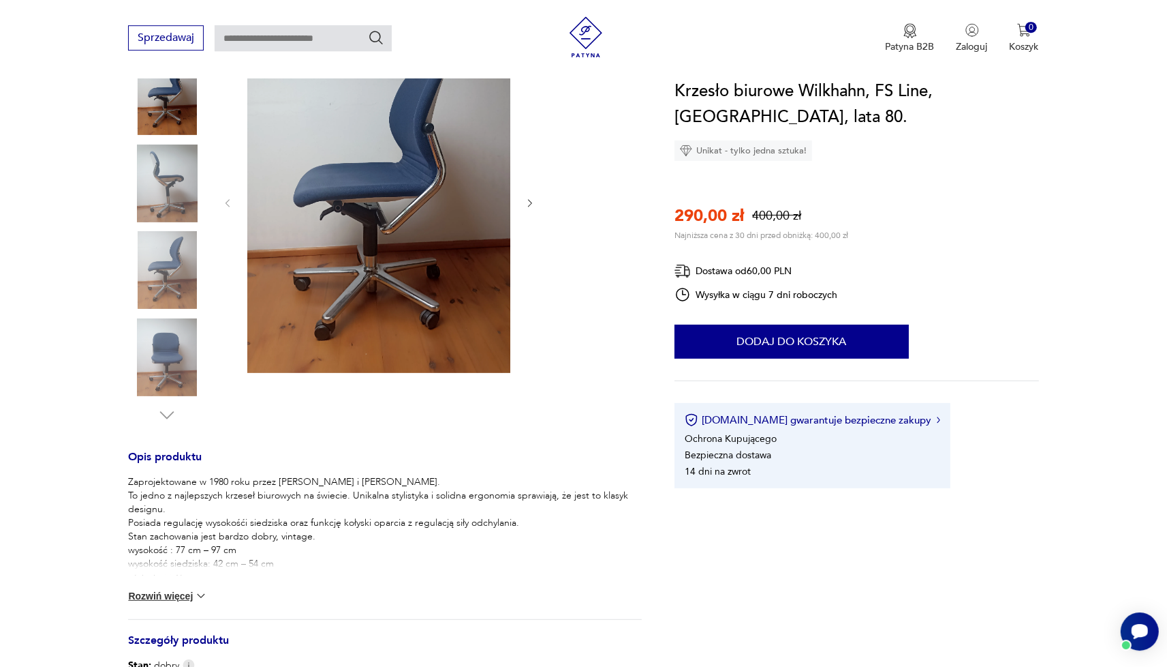
scroll to position [344, 0]
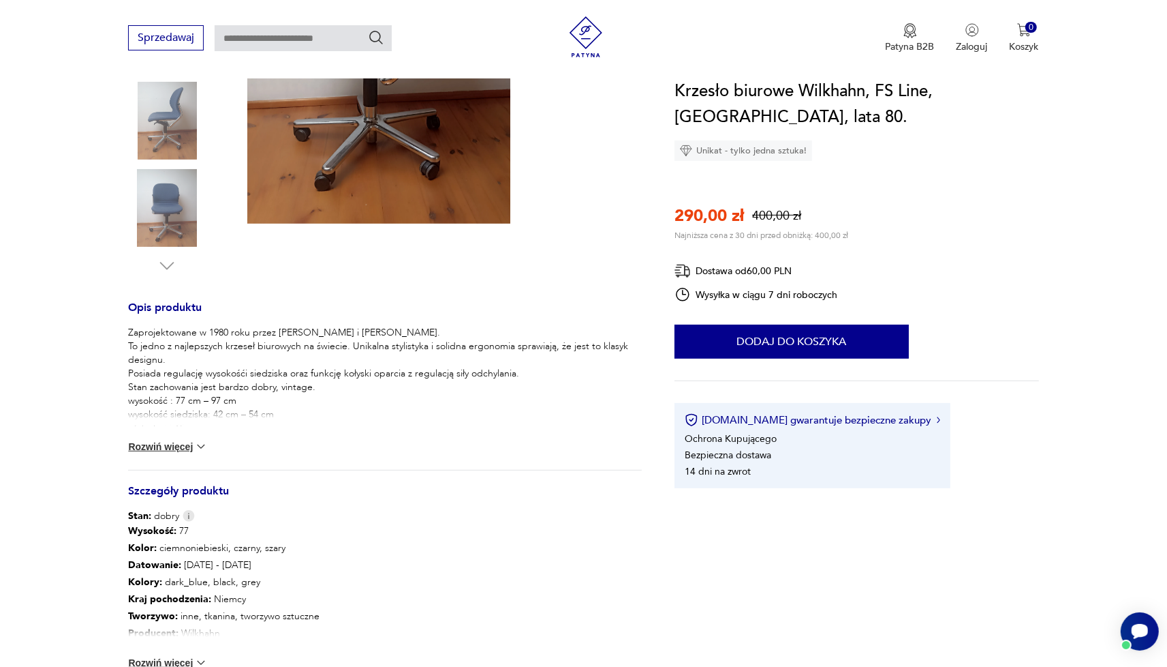
click at [192, 448] on button "Rozwiń więcej" at bounding box center [167, 447] width 79 height 14
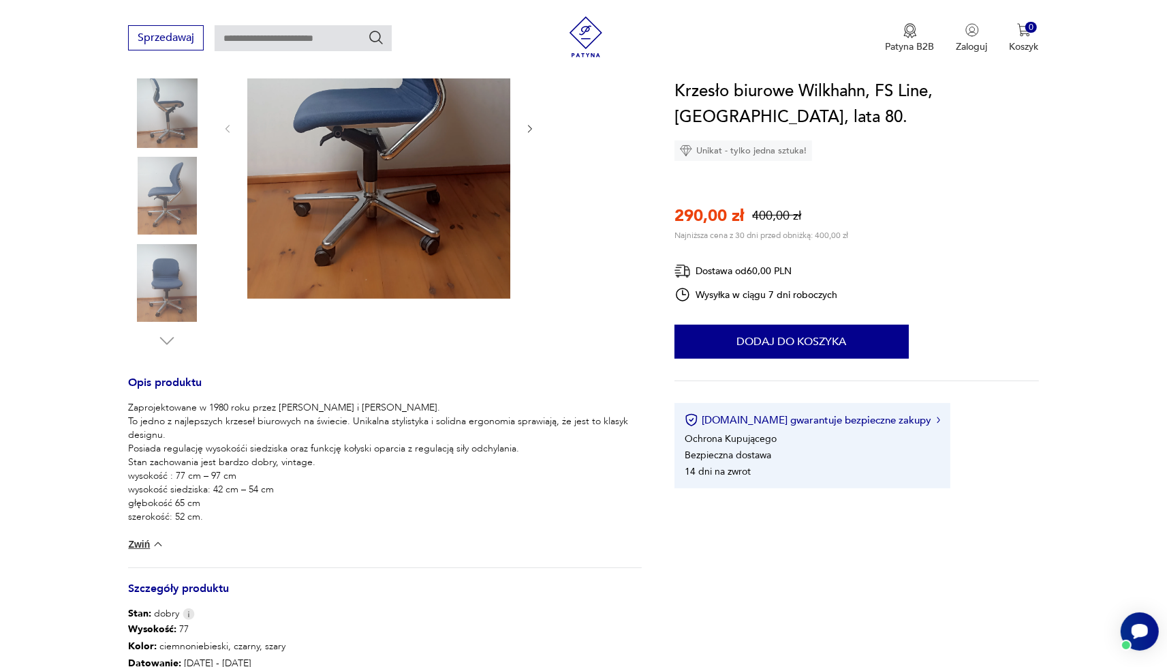
scroll to position [194, 0]
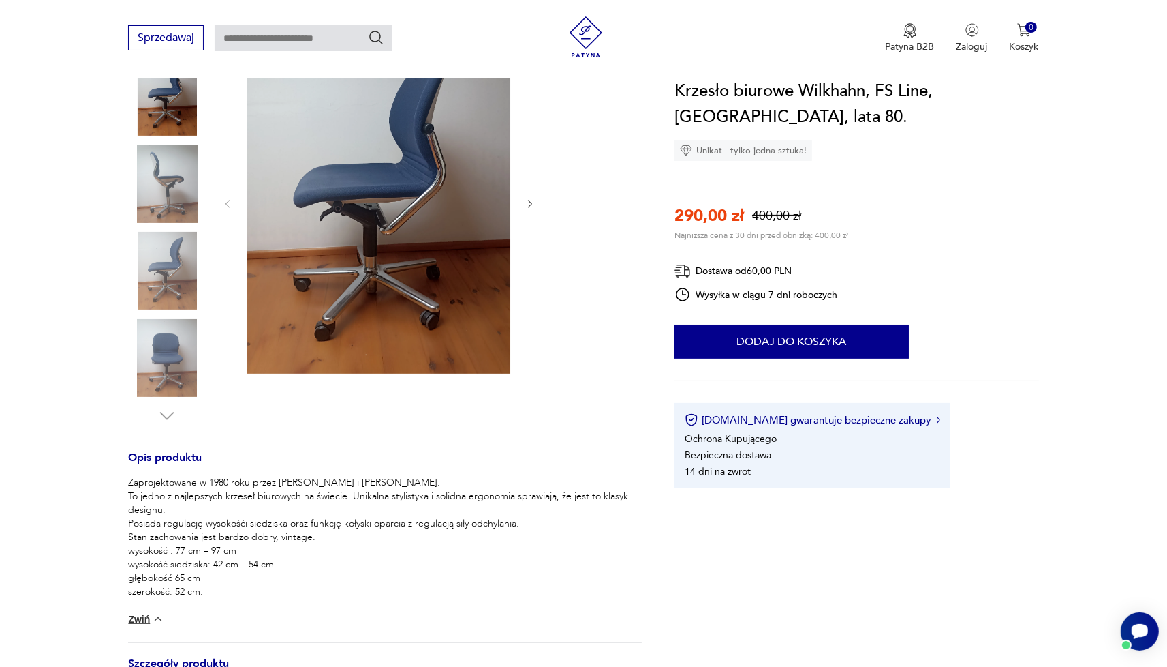
click at [341, 254] on img at bounding box center [378, 202] width 263 height 343
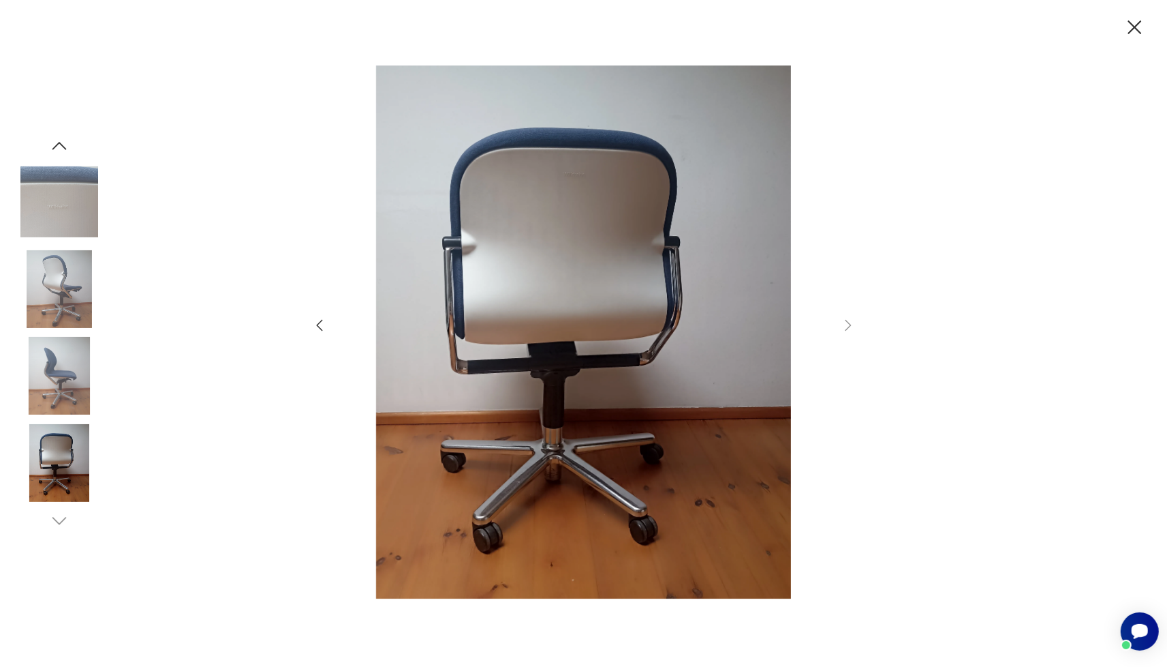
click at [324, 322] on icon "button" at bounding box center [319, 325] width 16 height 16
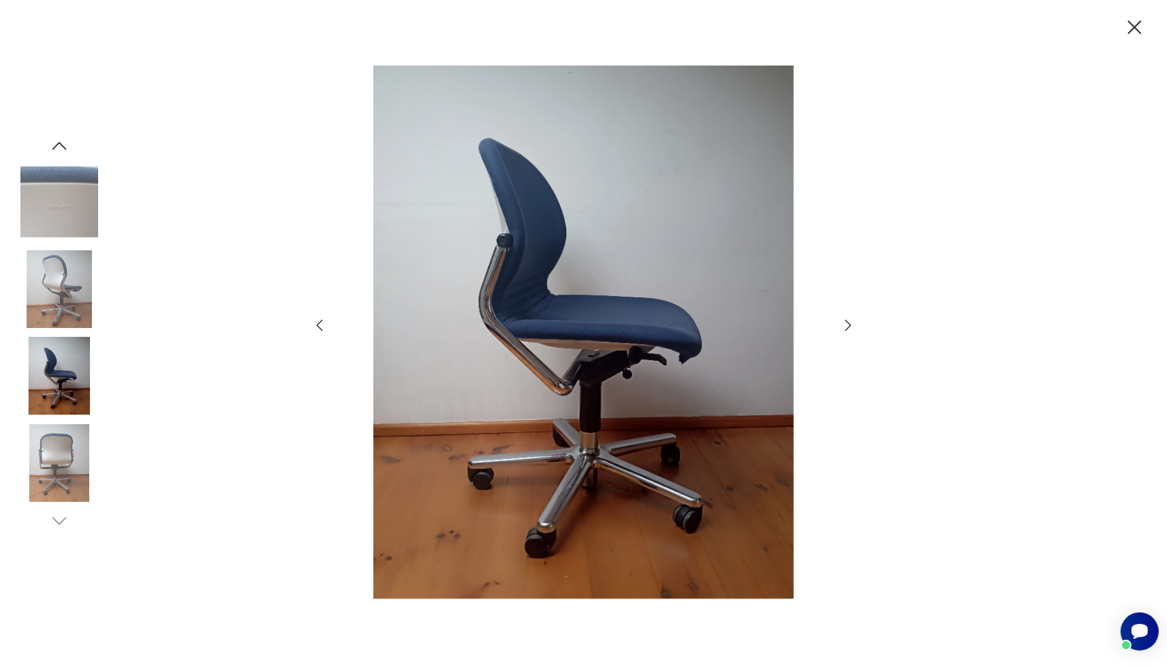
click at [325, 324] on icon "button" at bounding box center [319, 325] width 16 height 16
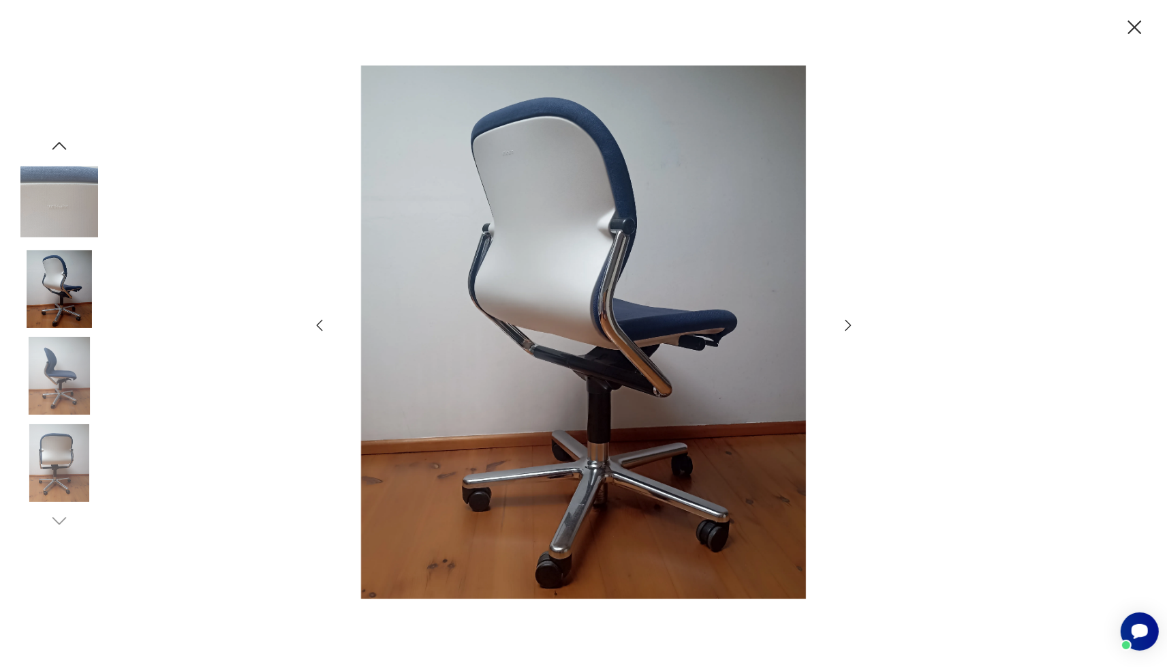
click at [325, 324] on icon "button" at bounding box center [319, 325] width 16 height 16
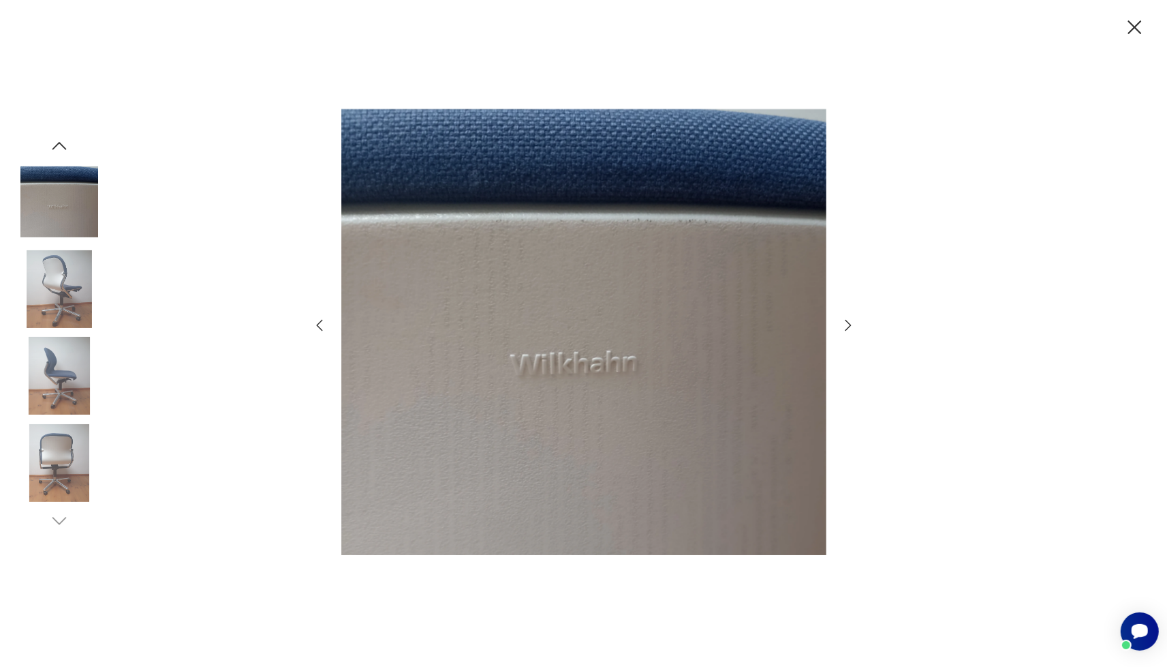
click at [325, 324] on icon "button" at bounding box center [319, 325] width 16 height 16
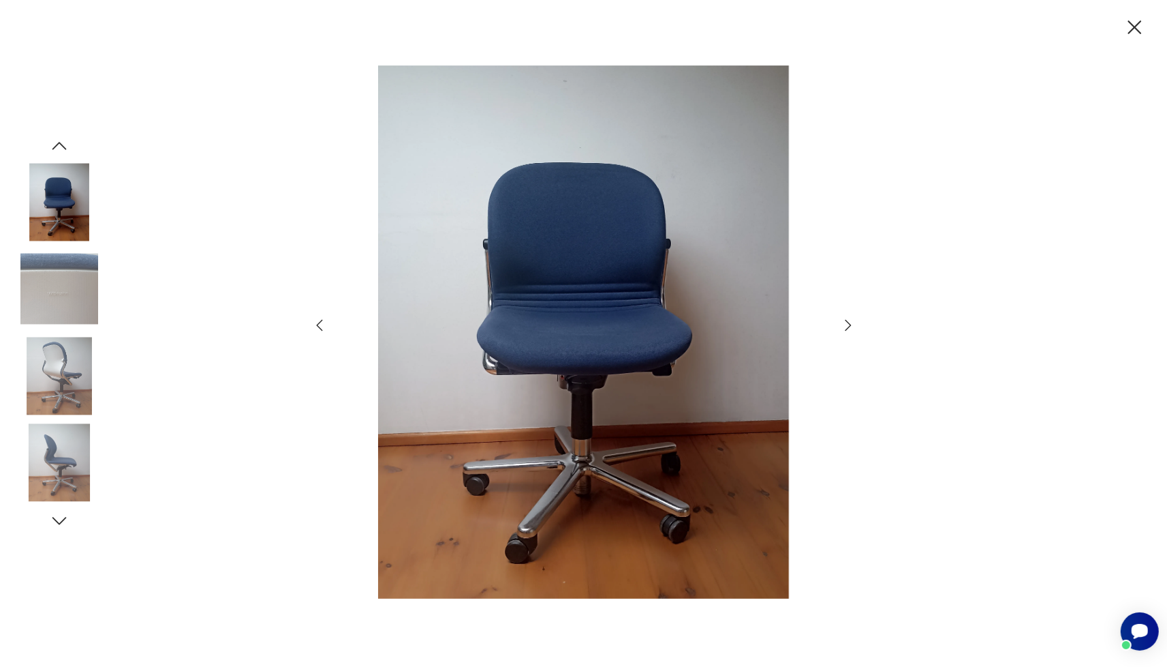
click at [325, 324] on icon "button" at bounding box center [319, 325] width 16 height 16
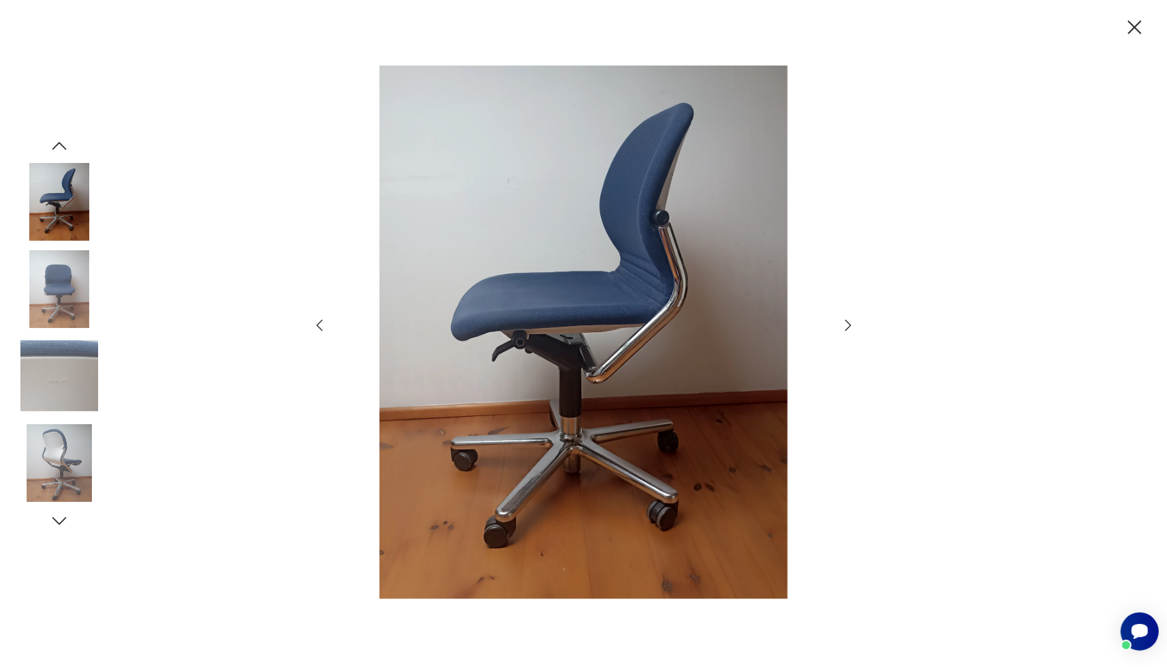
click at [1139, 31] on icon "button" at bounding box center [1136, 27] width 14 height 14
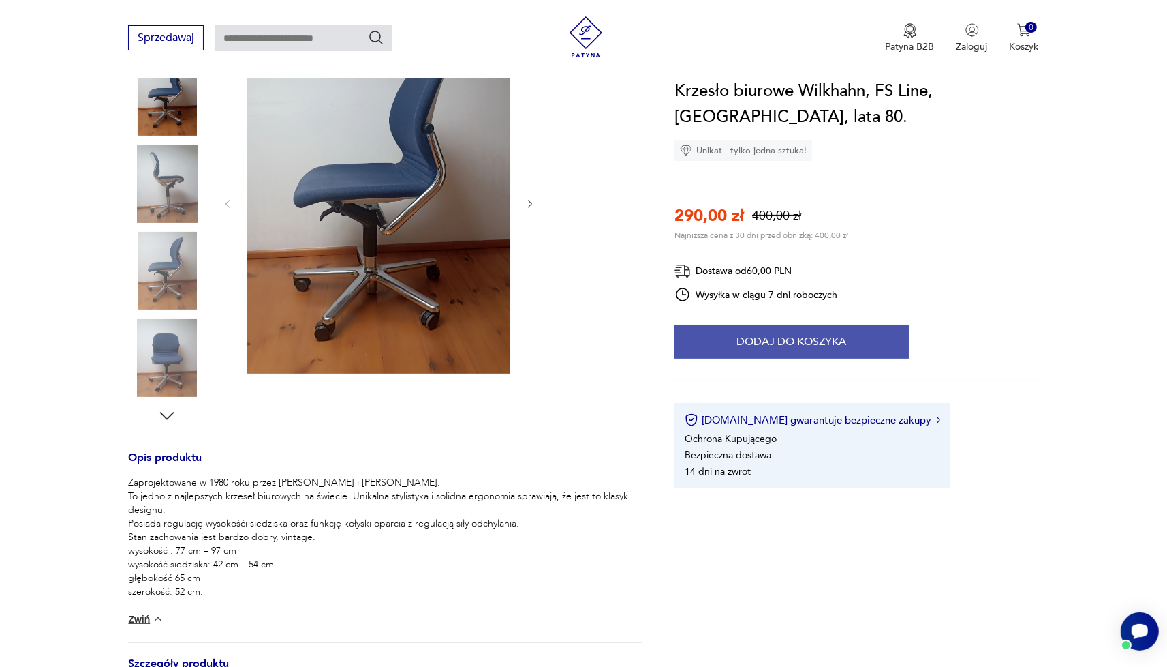
click at [836, 335] on button "Dodaj do koszyka" at bounding box center [792, 341] width 234 height 34
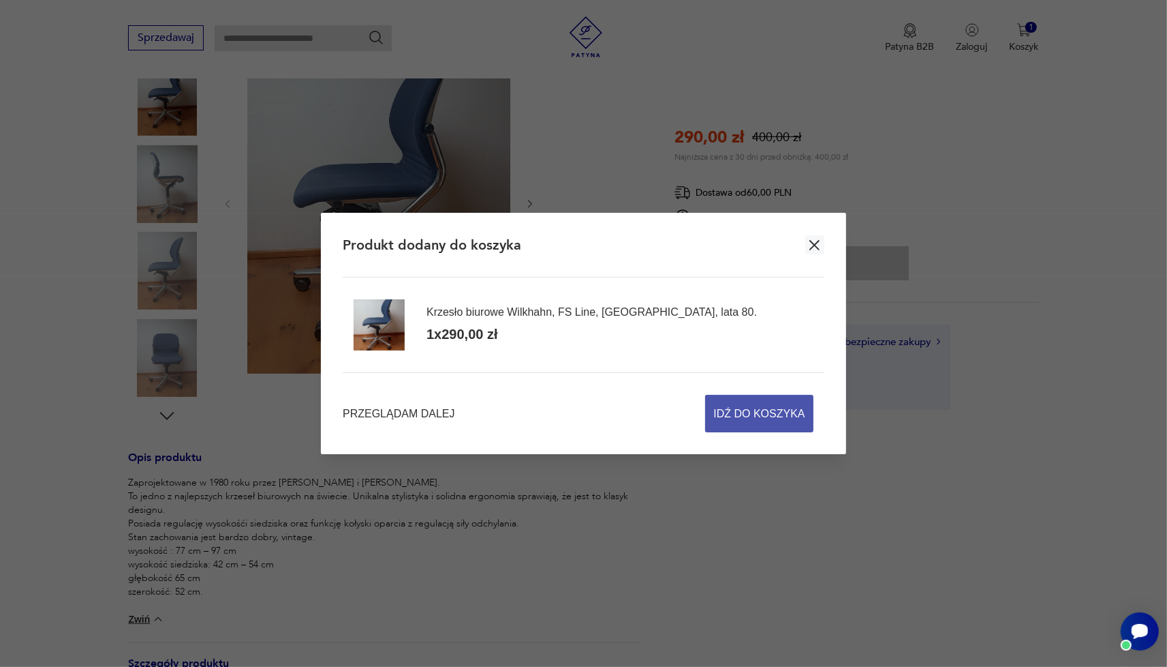
click at [781, 416] on span "Idź do koszyka" at bounding box center [759, 413] width 91 height 36
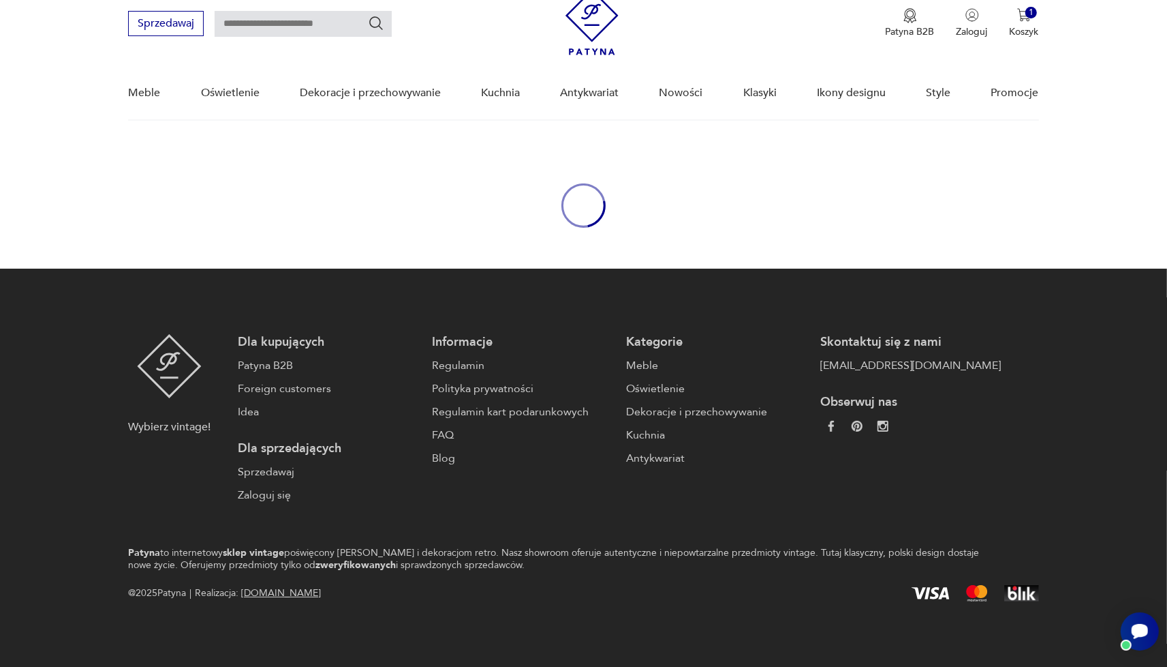
scroll to position [50, 0]
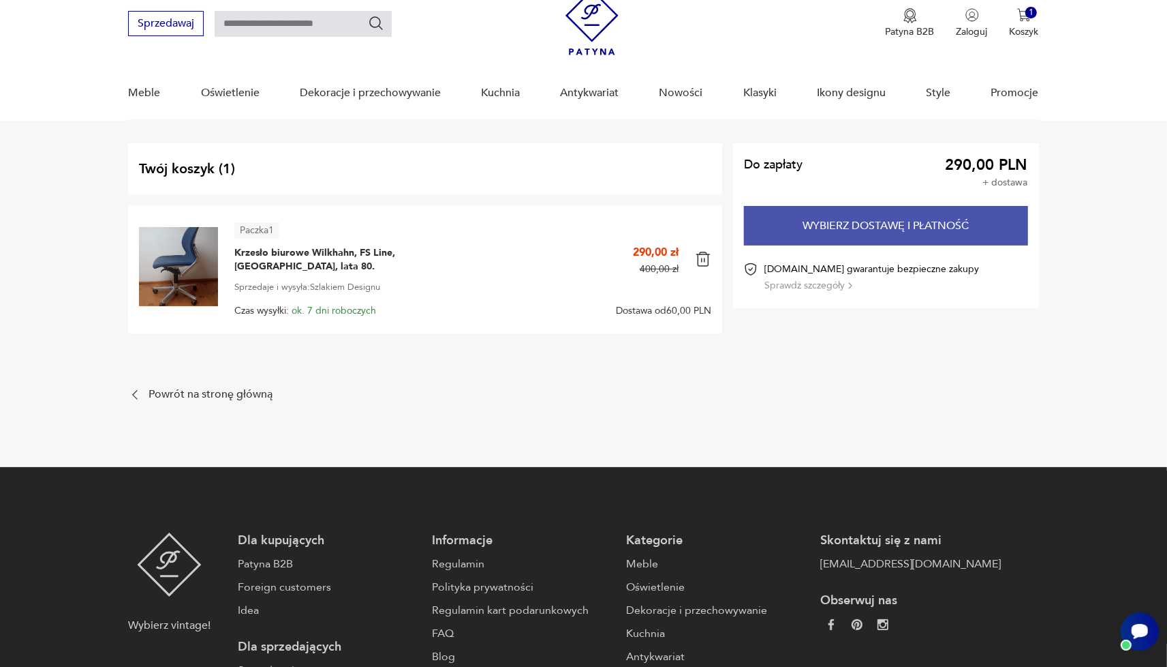
click at [921, 227] on button "Wybierz dostawę i płatność" at bounding box center [886, 226] width 284 height 40
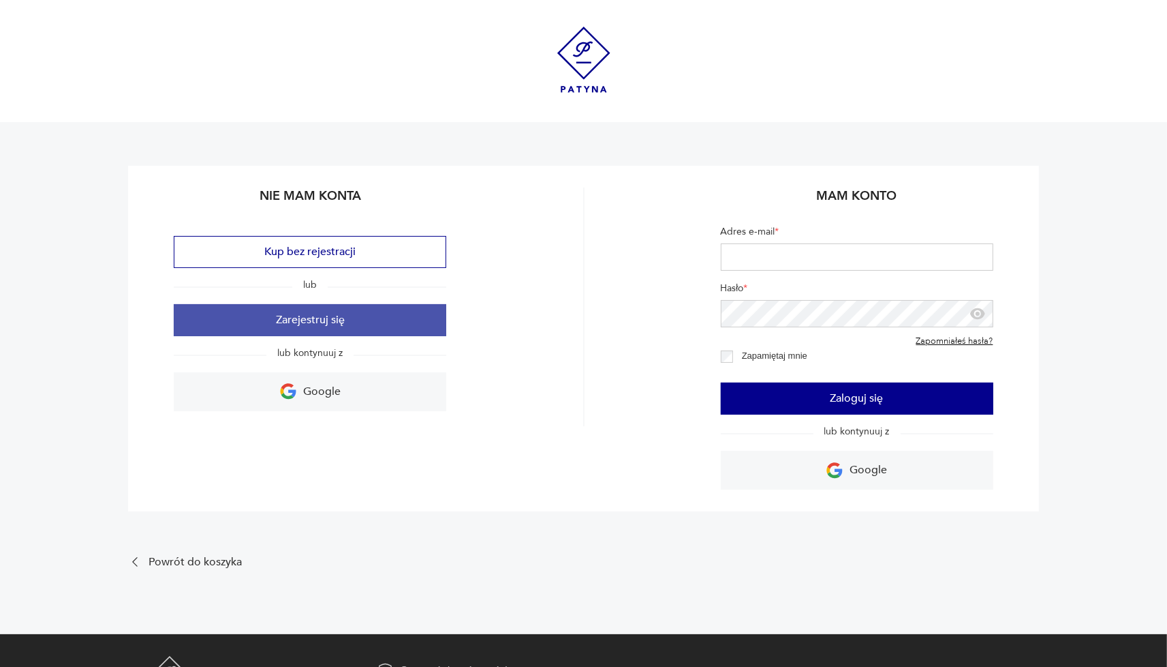
click at [370, 318] on button "Zarejestruj się" at bounding box center [310, 320] width 273 height 32
click at [382, 314] on button "Zarejestruj się" at bounding box center [310, 320] width 273 height 32
click at [313, 316] on button "Zarejestruj się" at bounding box center [310, 320] width 273 height 32
click at [327, 319] on button "Zarejestruj się" at bounding box center [310, 320] width 273 height 32
click at [318, 322] on button "Zarejestruj się" at bounding box center [310, 320] width 273 height 32
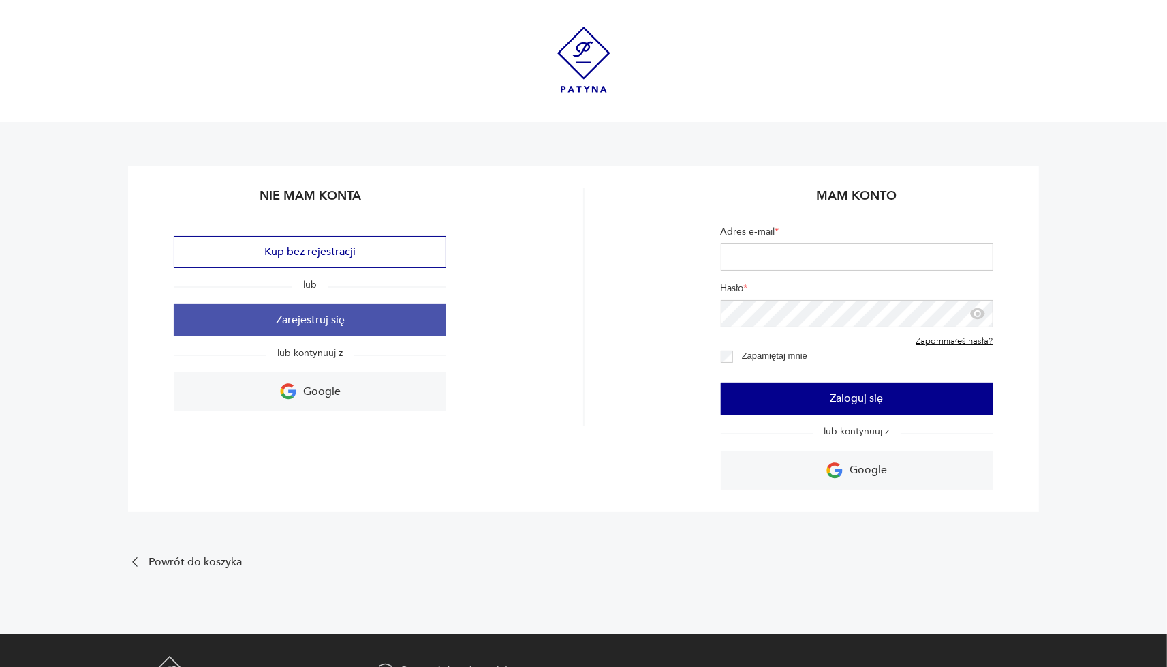
click at [361, 326] on button "Zarejestruj się" at bounding box center [310, 320] width 273 height 32
click at [361, 318] on button "Zarejestruj się" at bounding box center [310, 320] width 273 height 32
click at [302, 311] on button "Zarejestruj się" at bounding box center [310, 320] width 273 height 32
click at [316, 319] on button "Zarejestruj się" at bounding box center [310, 320] width 273 height 32
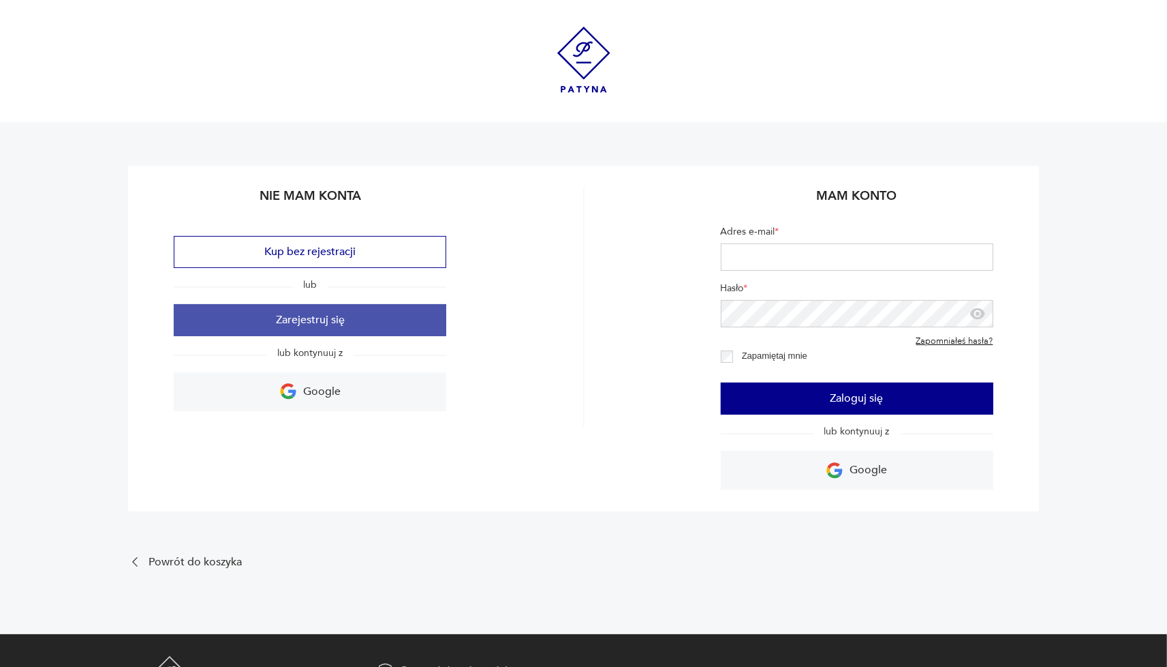
click at [316, 319] on button "Zarejestruj się" at bounding box center [310, 320] width 273 height 32
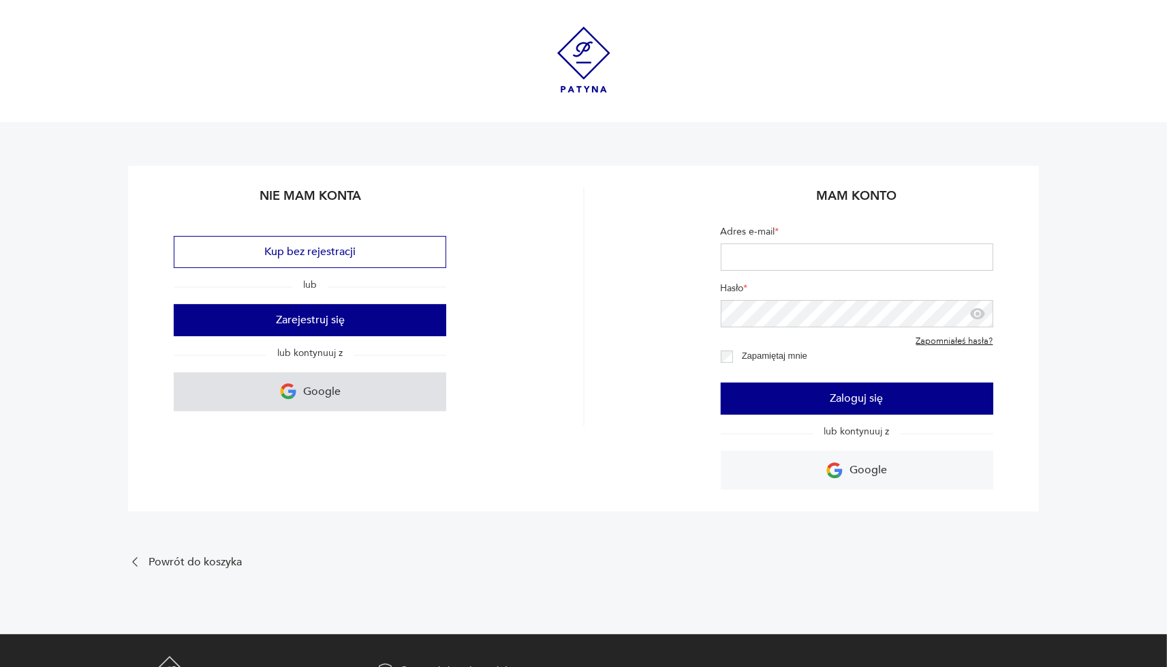
click at [314, 397] on p "Google" at bounding box center [321, 391] width 37 height 21
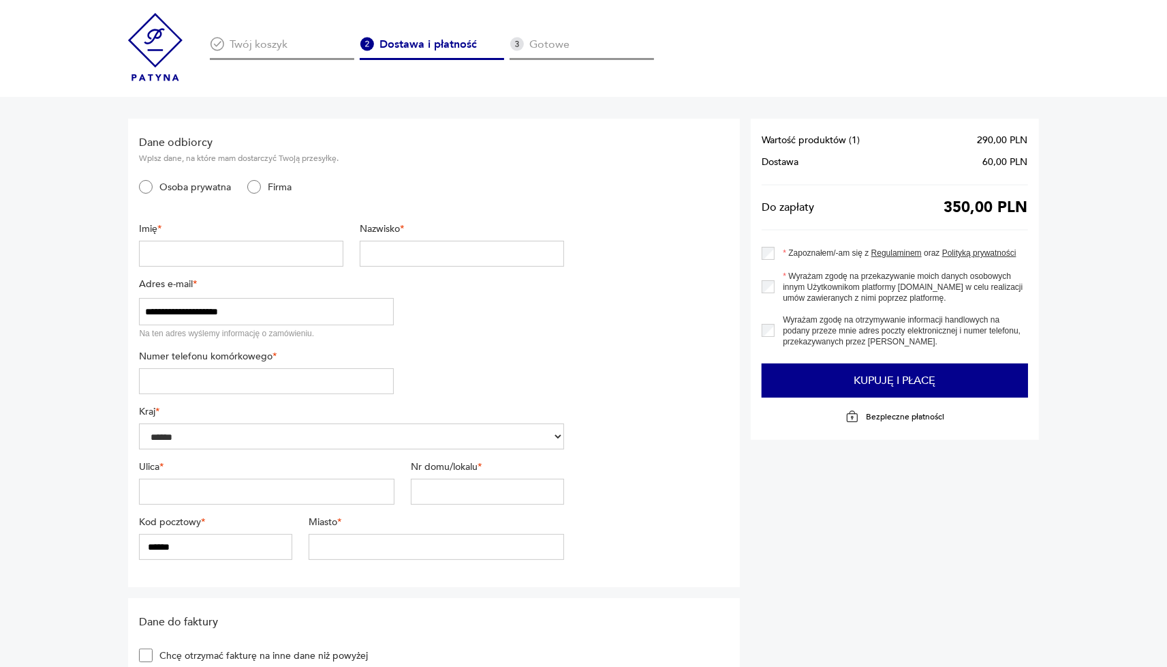
click at [179, 252] on input "text" at bounding box center [241, 254] width 204 height 26
type input "******"
click at [413, 247] on input "text" at bounding box center [462, 254] width 204 height 26
type input "**********"
click at [246, 382] on input "tel" at bounding box center [266, 381] width 255 height 26
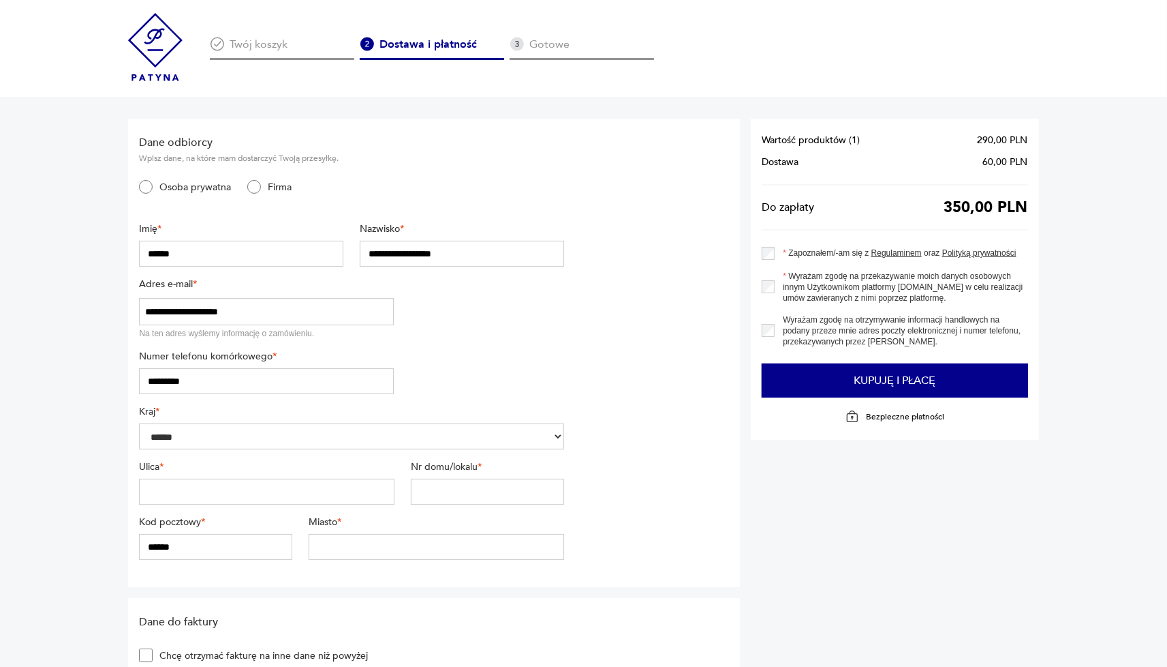
type input "*********"
click at [209, 489] on input "text" at bounding box center [267, 491] width 256 height 26
type input "**********"
click at [435, 505] on div "**********" at bounding box center [351, 487] width 425 height 55
click at [443, 498] on input "text" at bounding box center [487, 491] width 153 height 26
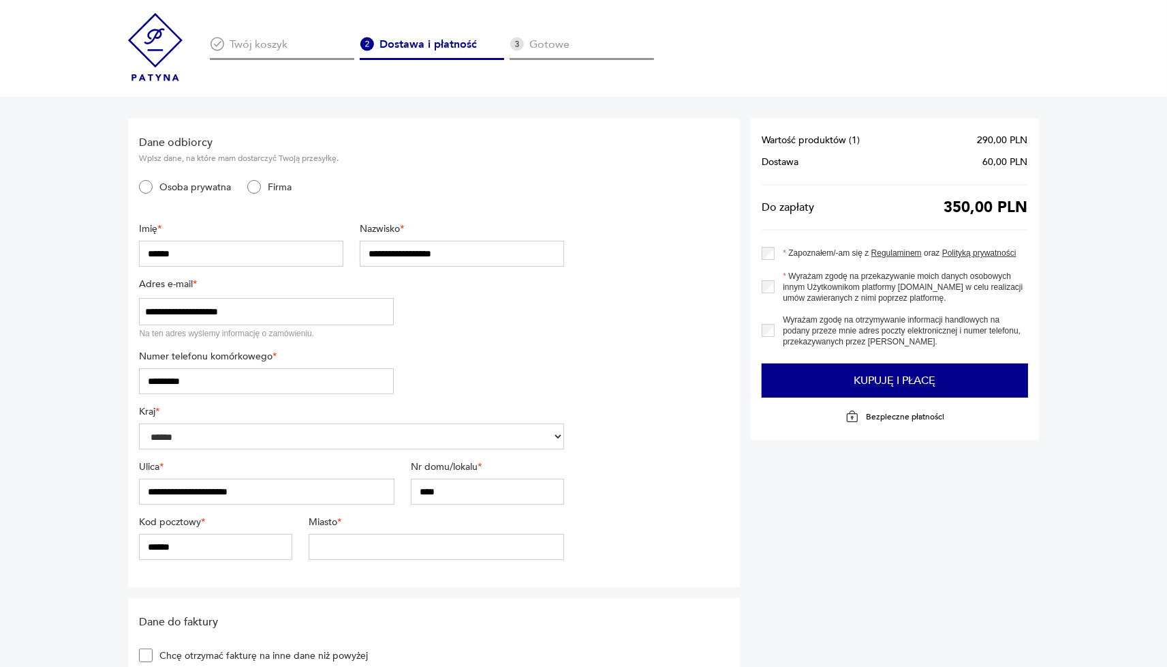
type input "****"
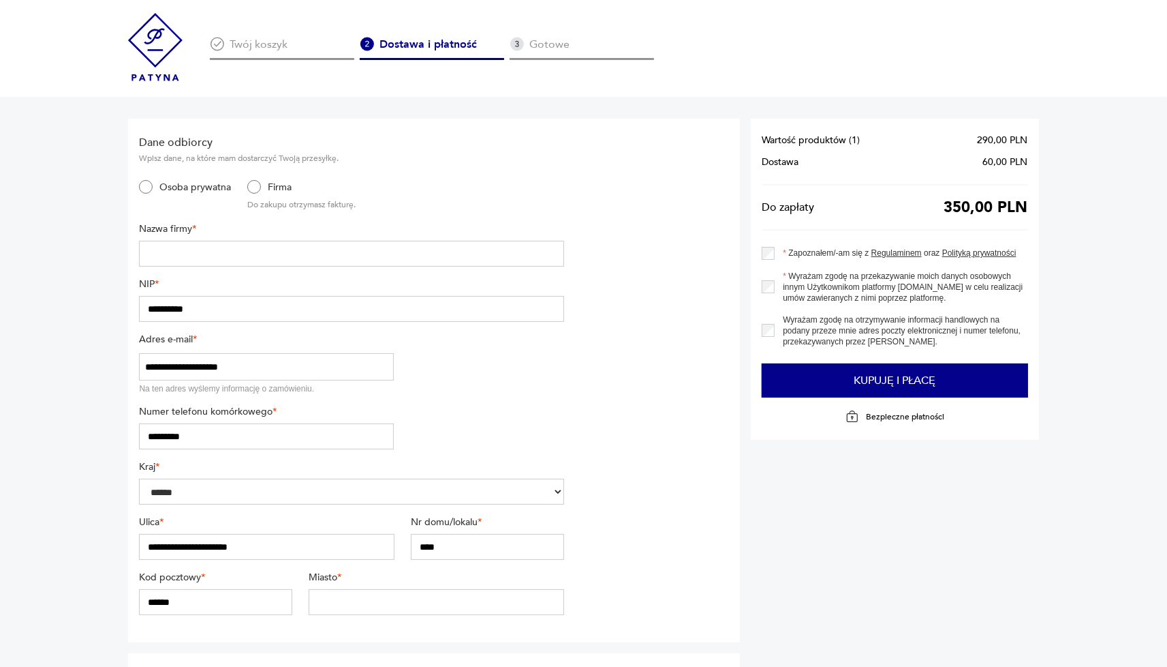
click at [200, 251] on input "text" at bounding box center [351, 254] width 425 height 26
type input "**********"
click at [232, 316] on input "**********" at bounding box center [351, 309] width 425 height 26
drag, startPoint x: 247, startPoint y: 371, endPoint x: 57, endPoint y: 358, distance: 191.3
click at [139, 358] on input "**********" at bounding box center [266, 366] width 255 height 27
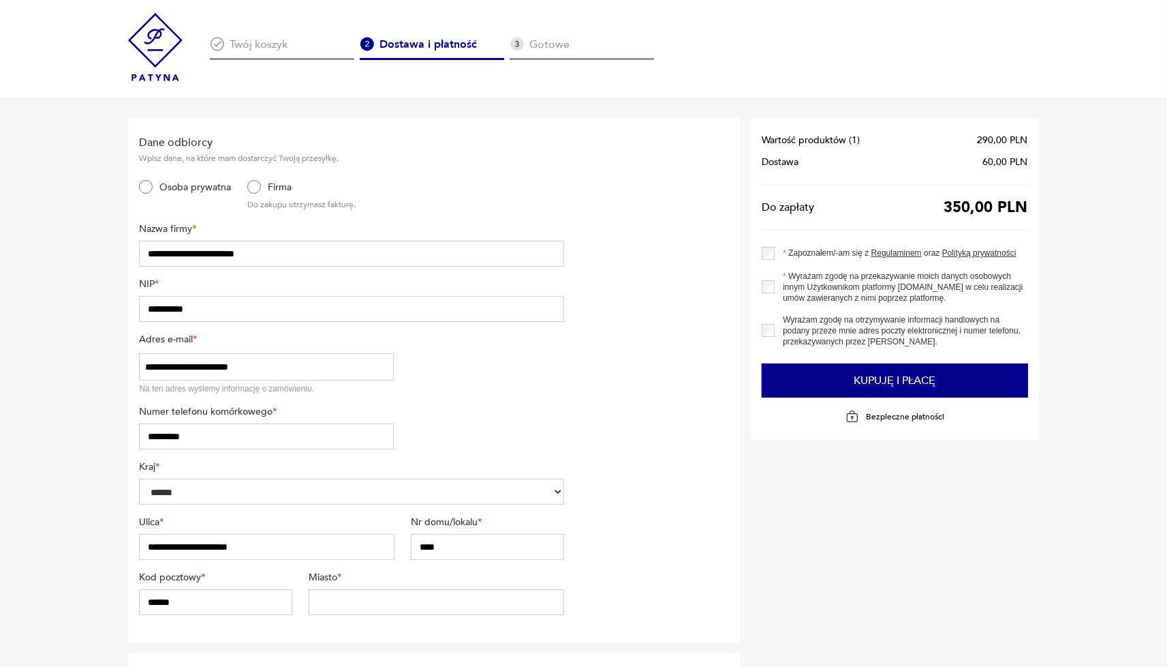
type input "**********"
click at [228, 305] on input "**********" at bounding box center [351, 309] width 425 height 26
type input "**********"
drag, startPoint x: 242, startPoint y: 427, endPoint x: 85, endPoint y: 423, distance: 156.8
click at [139, 423] on input "*********" at bounding box center [266, 436] width 255 height 26
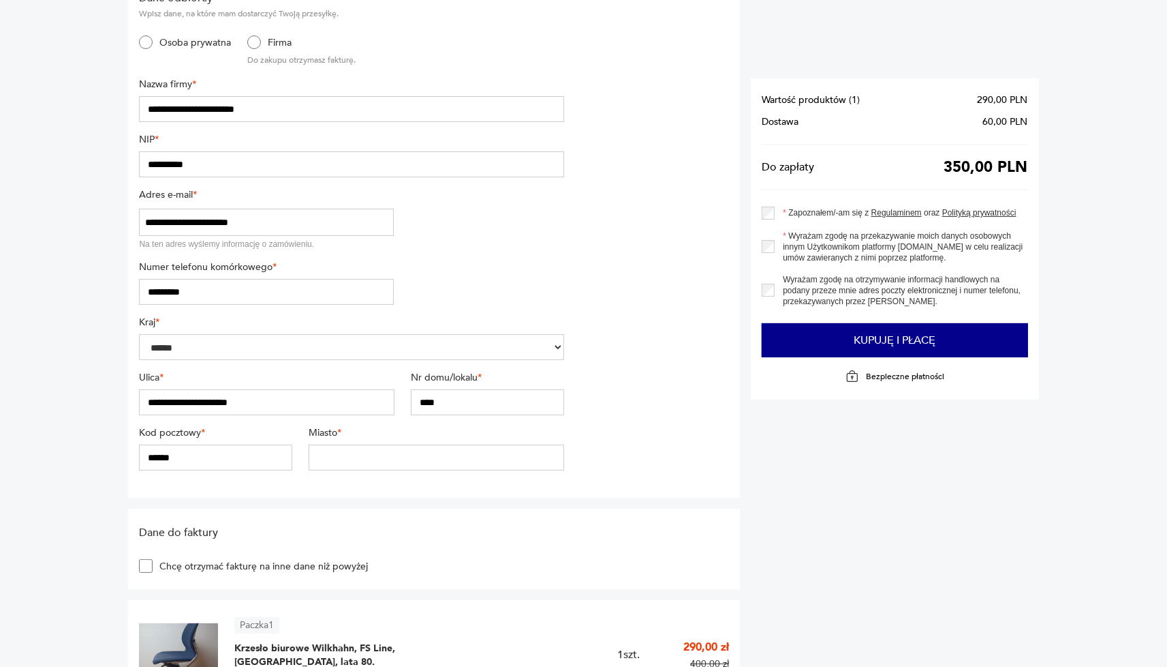
scroll to position [150, 0]
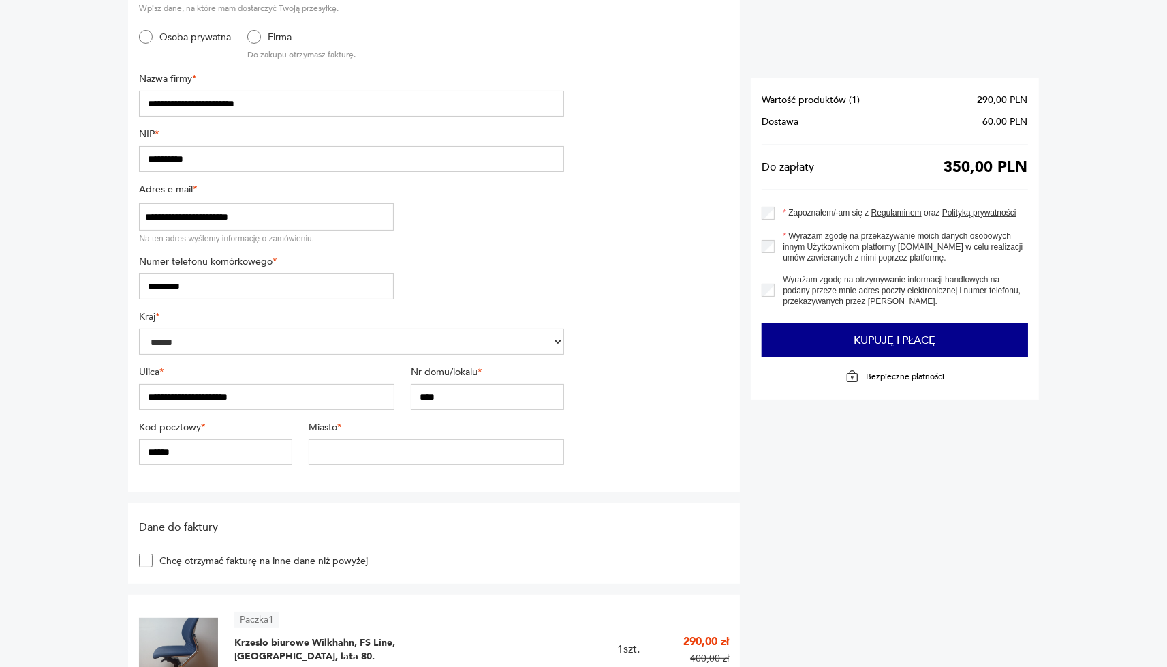
type input "*********"
click at [203, 455] on input "******" at bounding box center [215, 452] width 153 height 26
type input "******"
click at [361, 452] on input "text" at bounding box center [437, 452] width 256 height 26
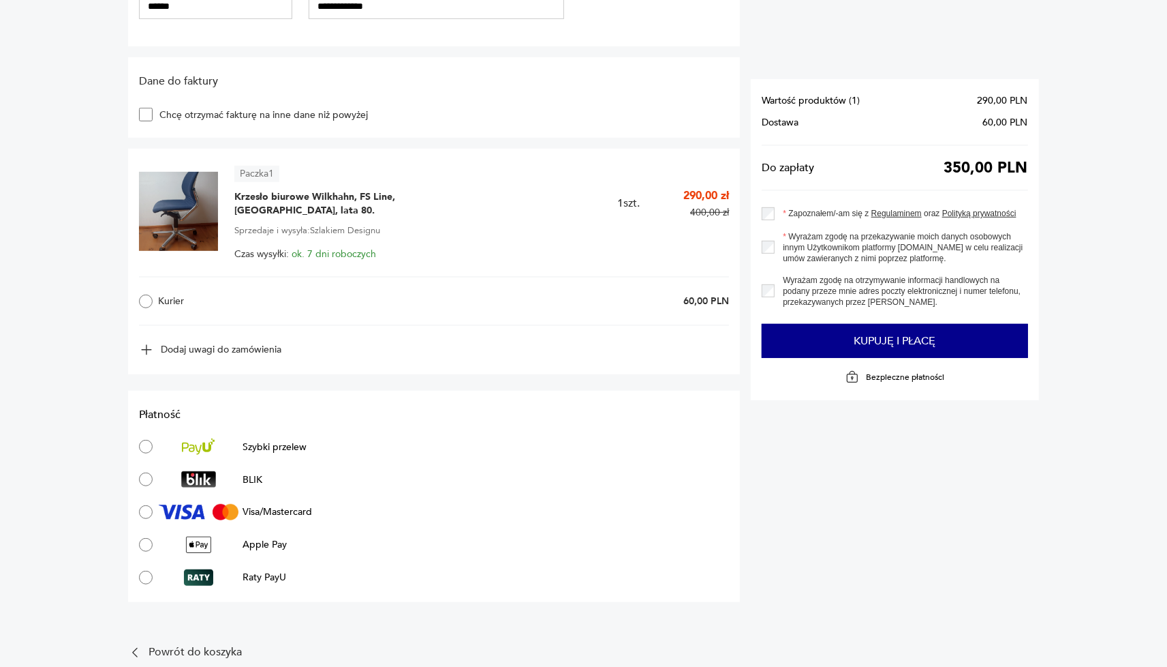
scroll to position [600, 0]
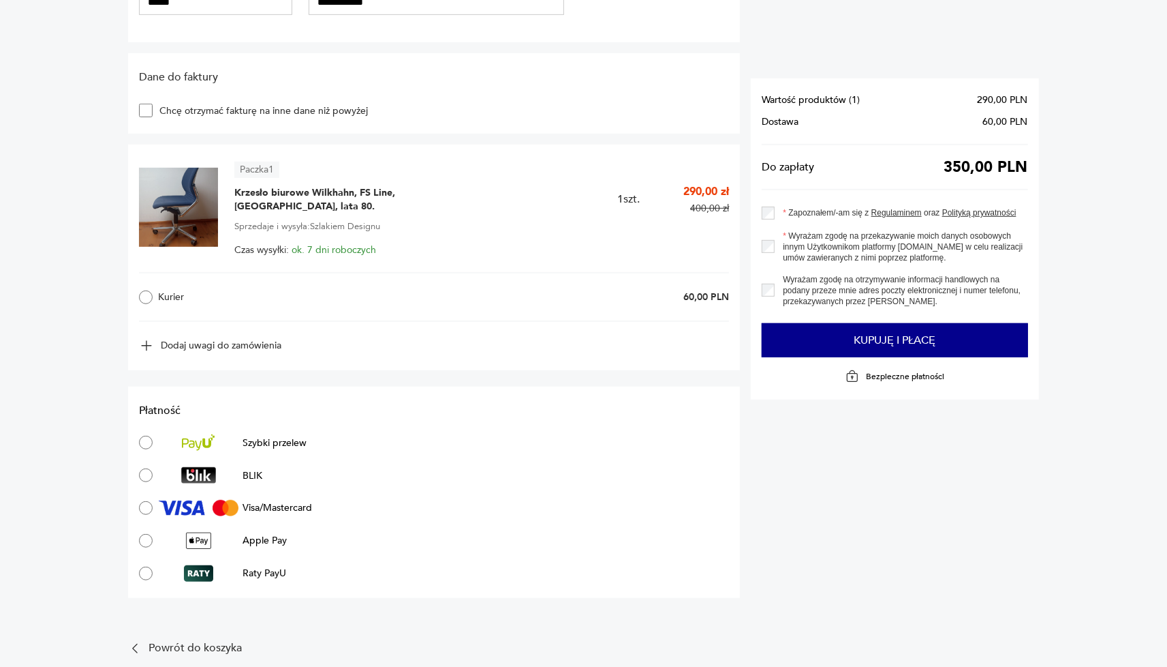
type input "**********"
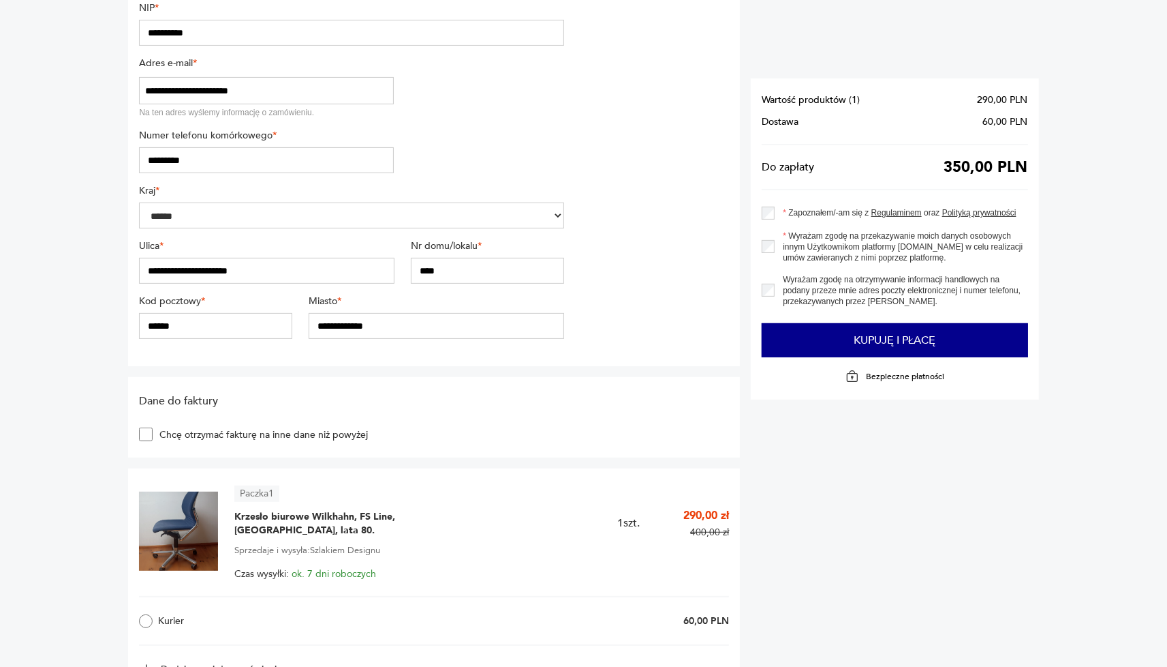
scroll to position [300, 0]
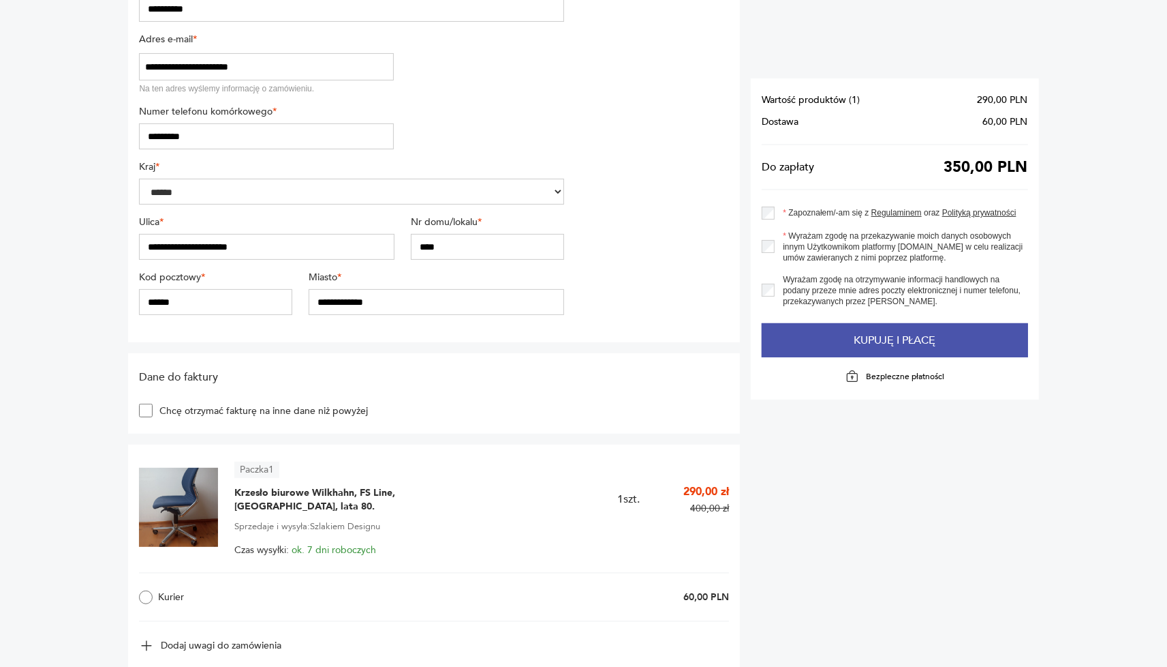
click at [933, 339] on button "Kupuję i płacę" at bounding box center [895, 340] width 266 height 34
type input "**********"
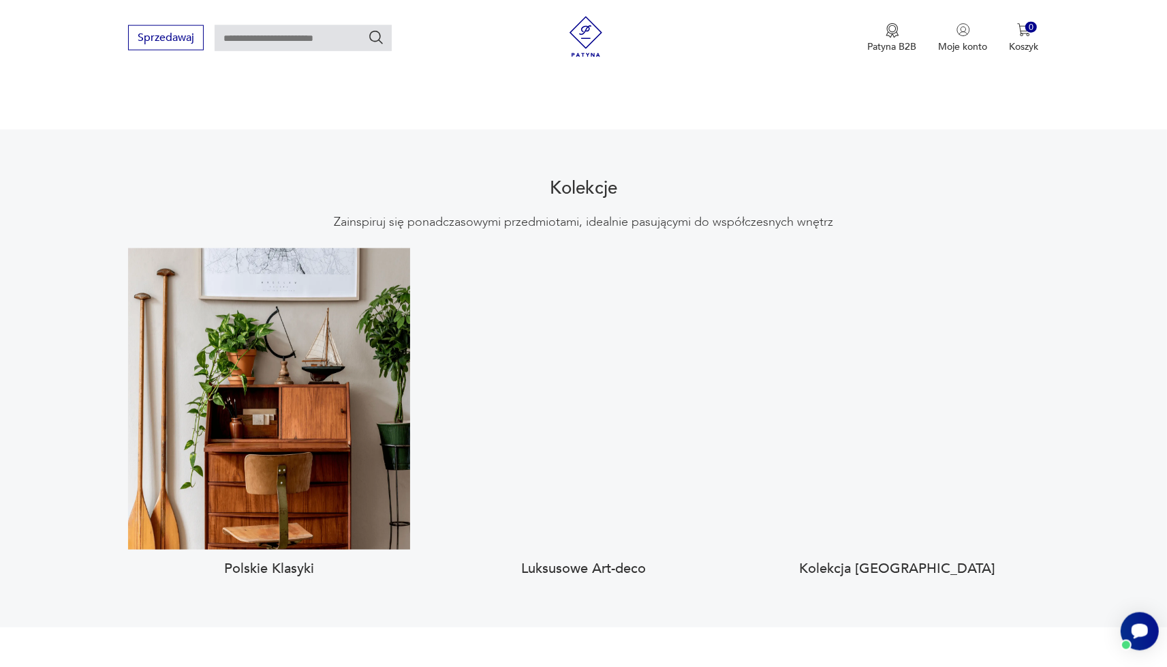
scroll to position [1275, 0]
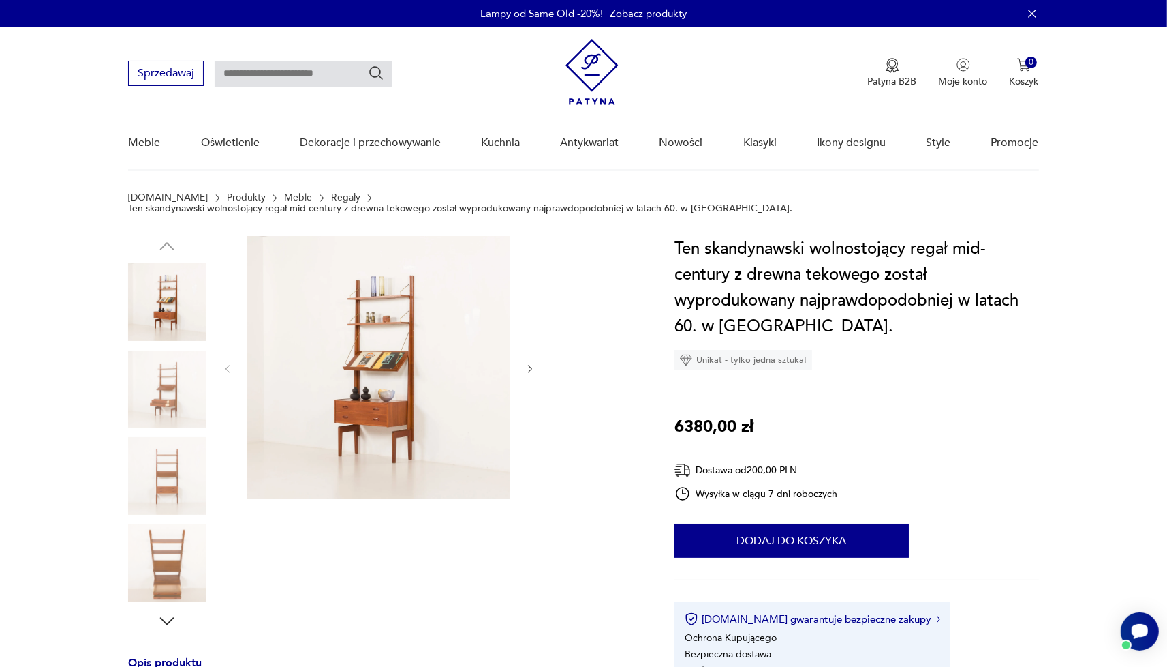
click at [364, 379] on img at bounding box center [378, 367] width 263 height 263
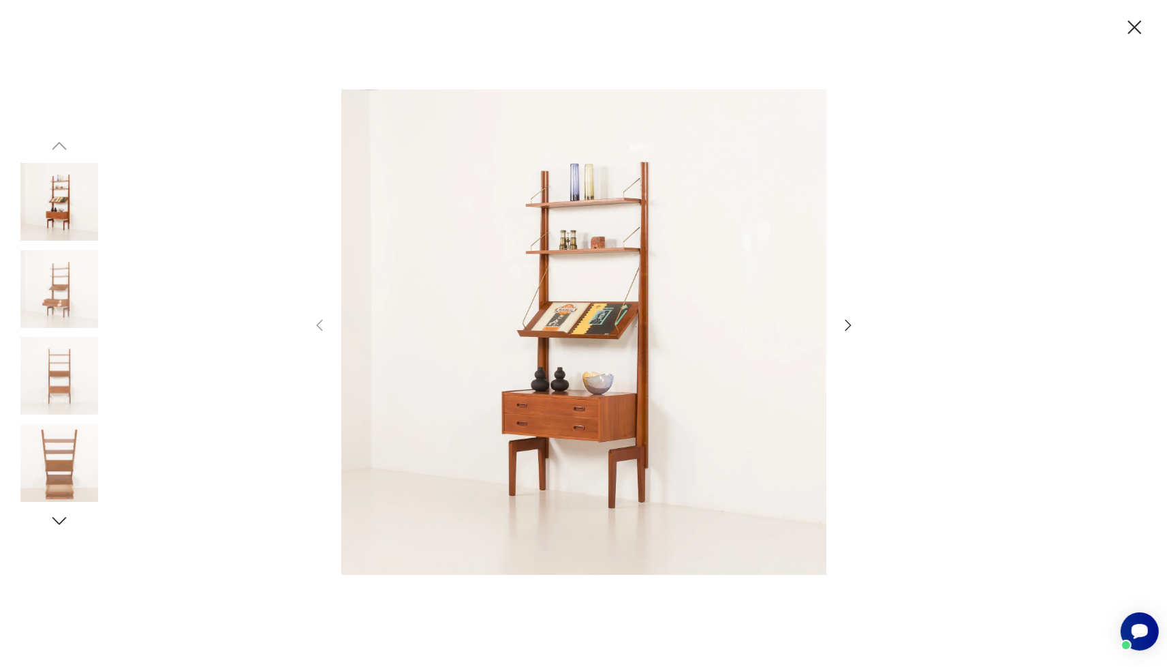
click at [847, 326] on icon "button" at bounding box center [848, 325] width 16 height 16
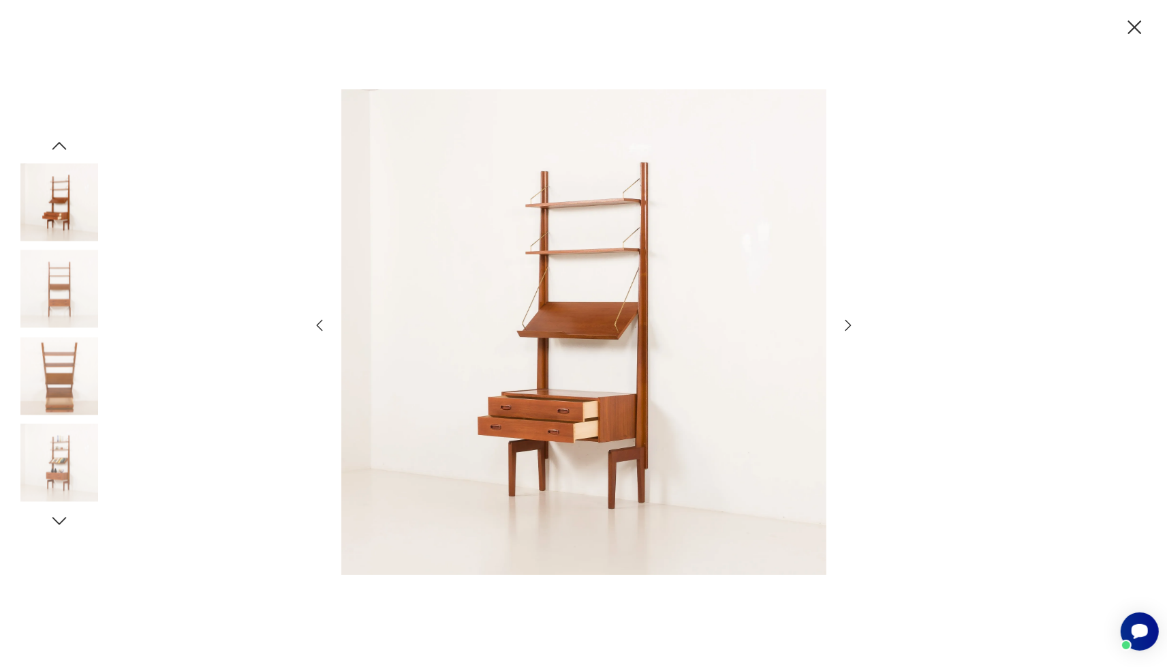
click at [847, 326] on icon "button" at bounding box center [848, 325] width 16 height 16
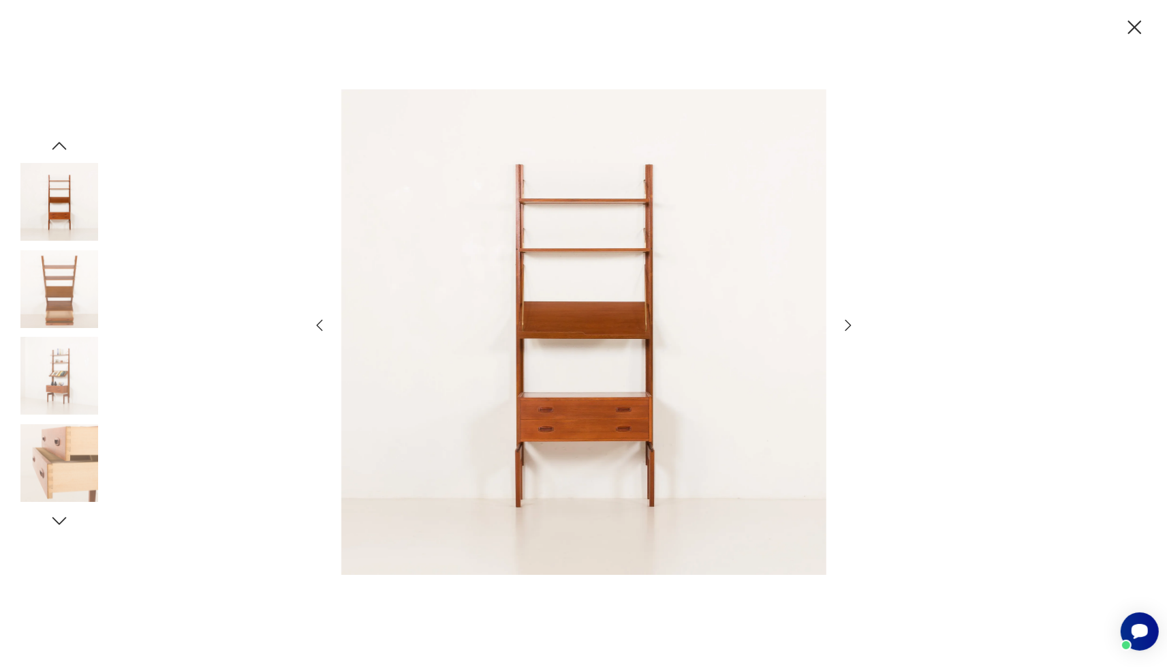
click at [847, 326] on icon "button" at bounding box center [848, 325] width 16 height 16
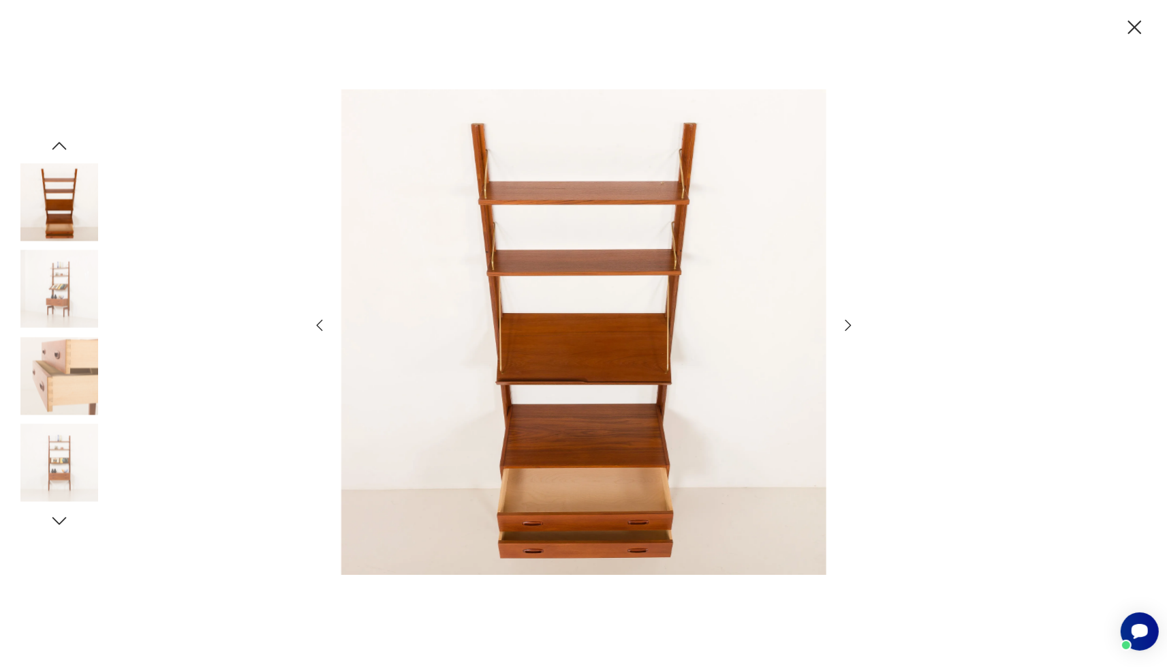
click at [847, 326] on icon "button" at bounding box center [848, 325] width 16 height 16
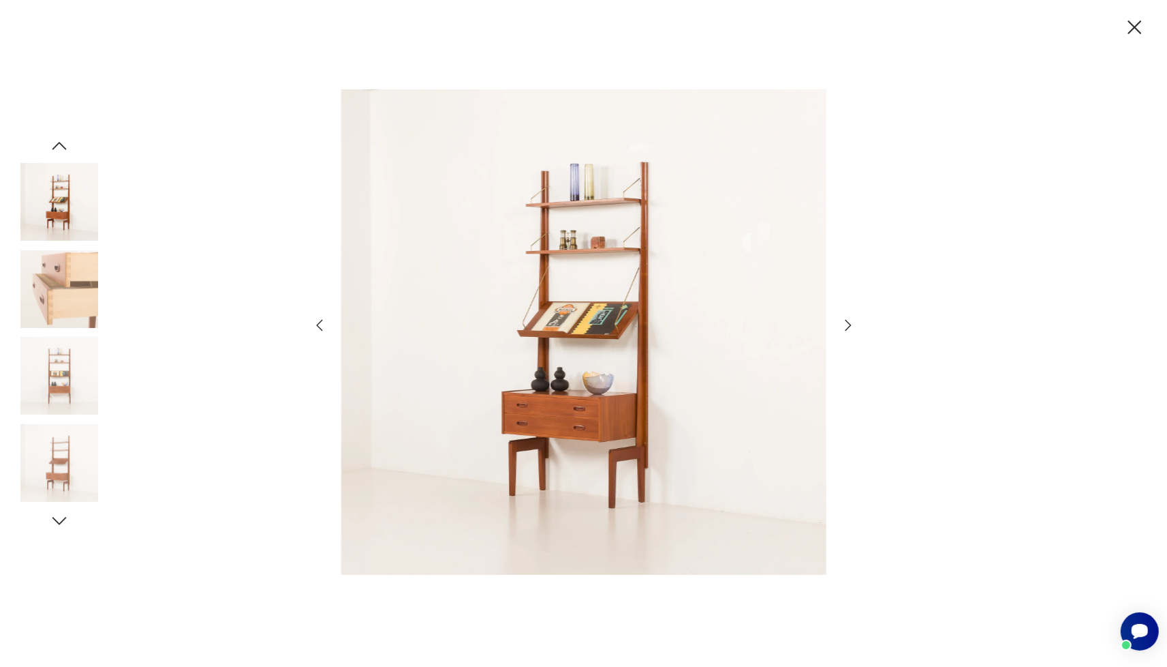
click at [1134, 28] on icon "button" at bounding box center [1136, 27] width 14 height 14
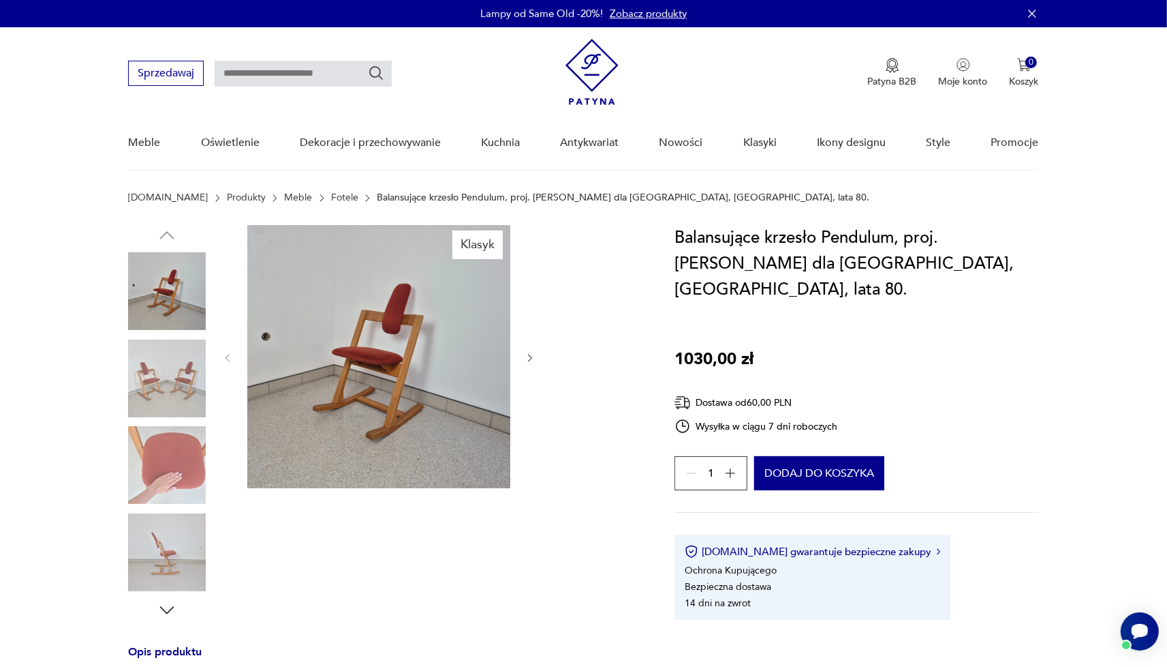
click at [401, 320] on img at bounding box center [378, 356] width 263 height 263
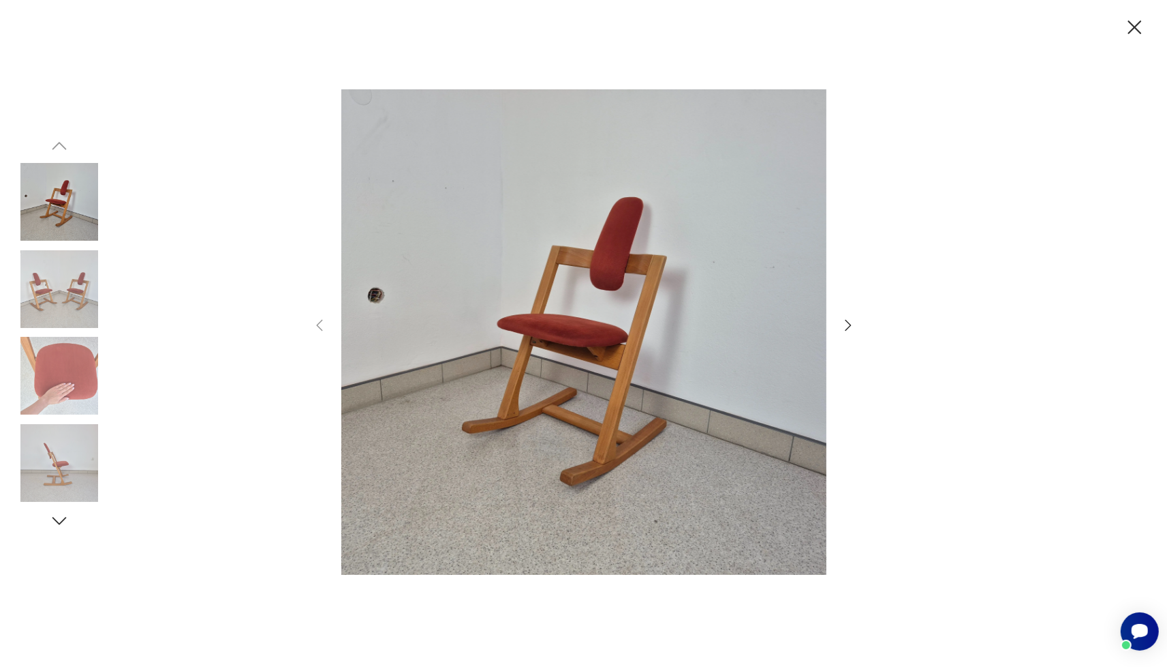
click at [849, 322] on icon "button" at bounding box center [848, 325] width 16 height 16
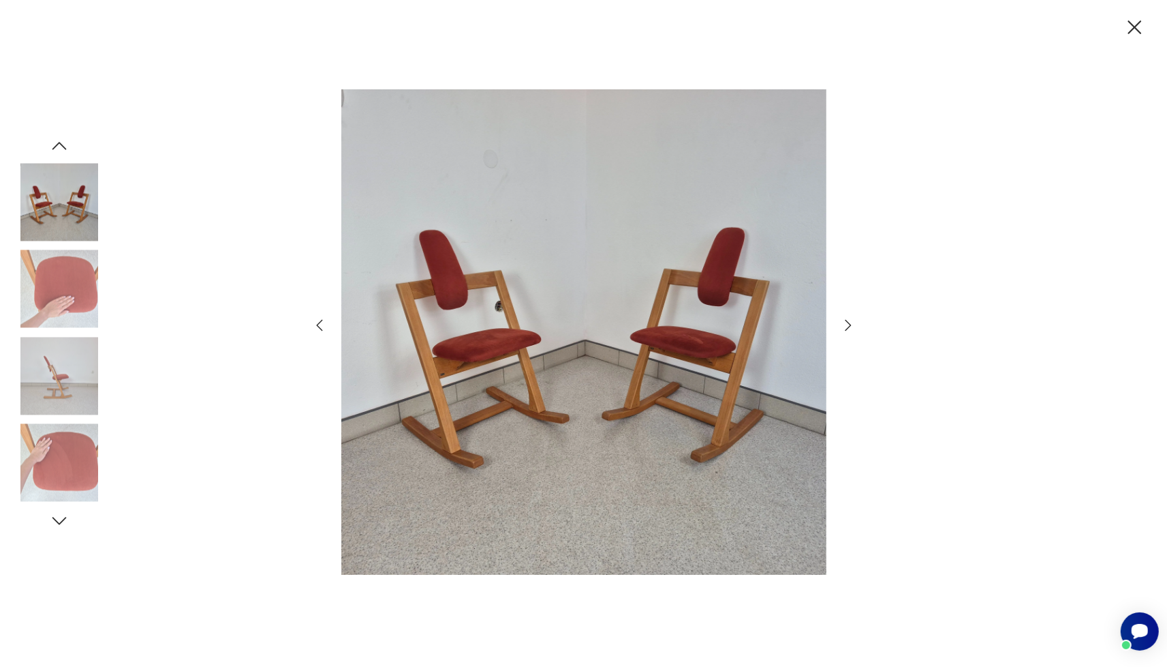
click at [849, 322] on icon "button" at bounding box center [848, 325] width 16 height 16
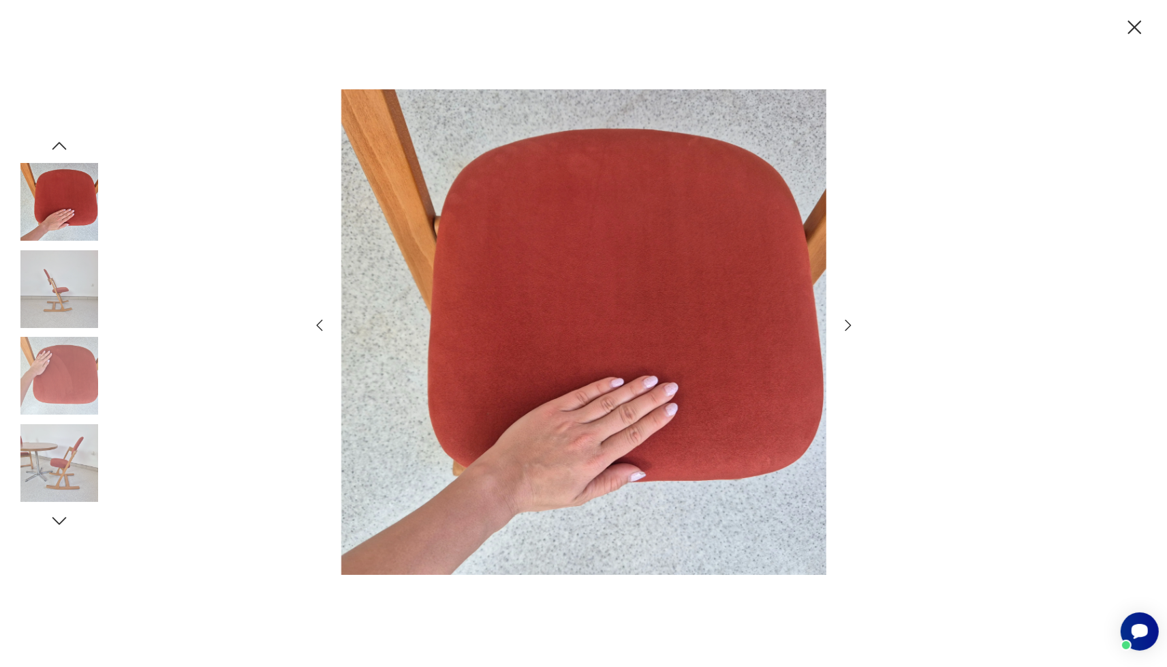
click at [849, 322] on icon "button" at bounding box center [848, 325] width 16 height 16
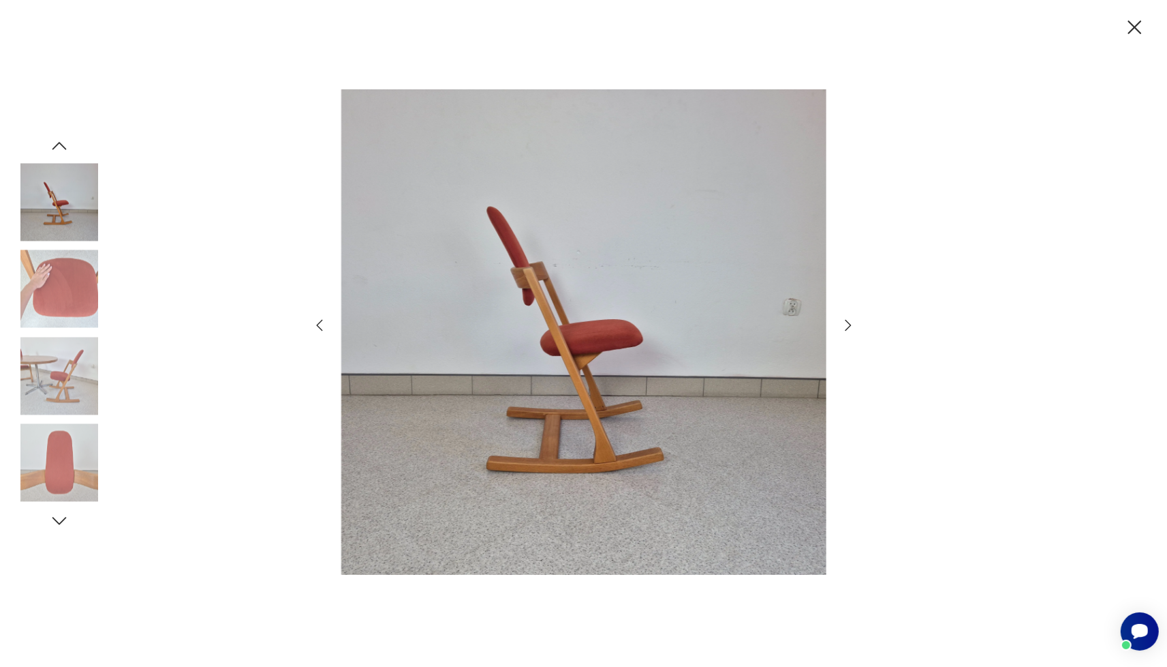
click at [851, 318] on icon "button" at bounding box center [848, 325] width 16 height 16
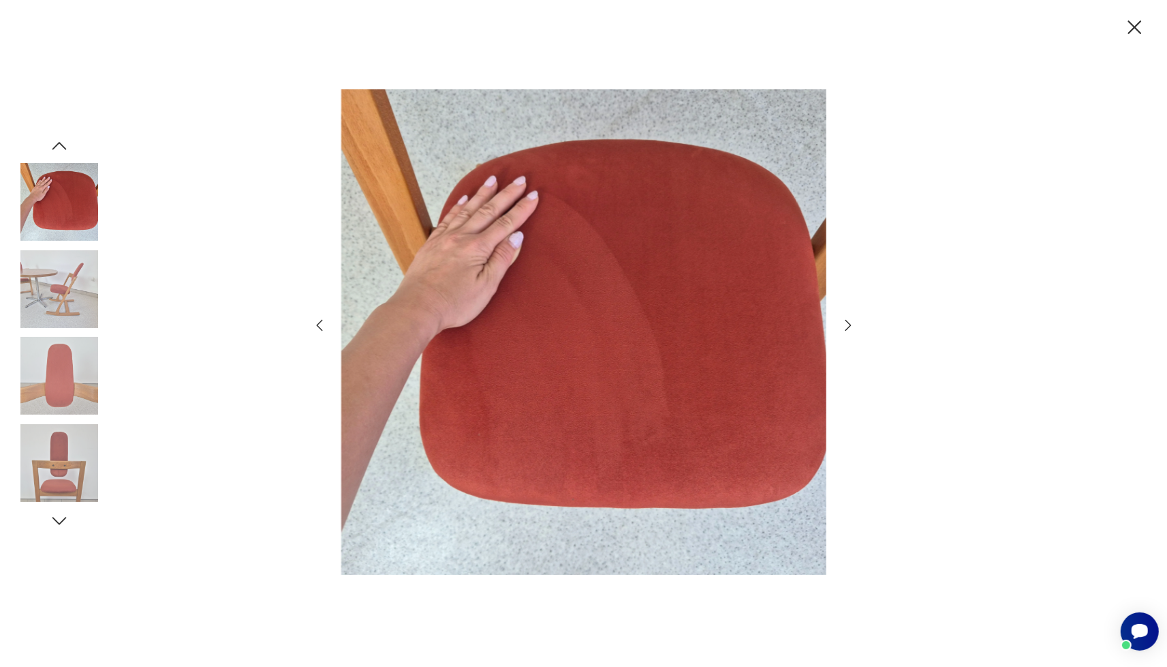
click at [843, 323] on icon "button" at bounding box center [848, 325] width 16 height 16
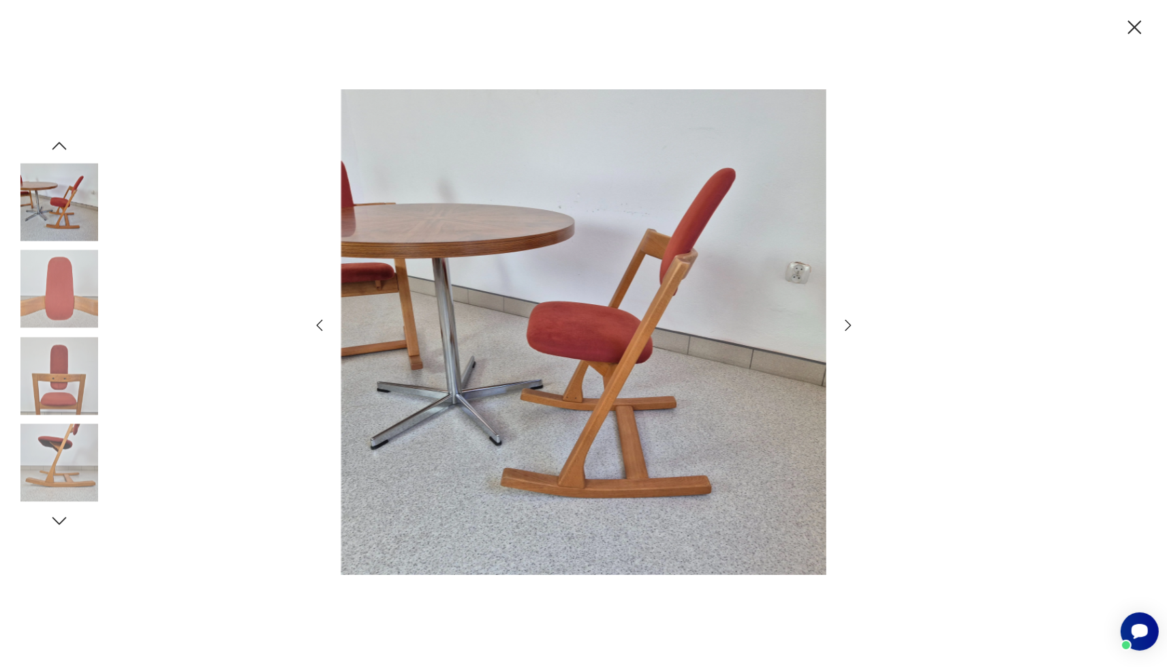
click at [1137, 23] on icon "button" at bounding box center [1135, 28] width 24 height 24
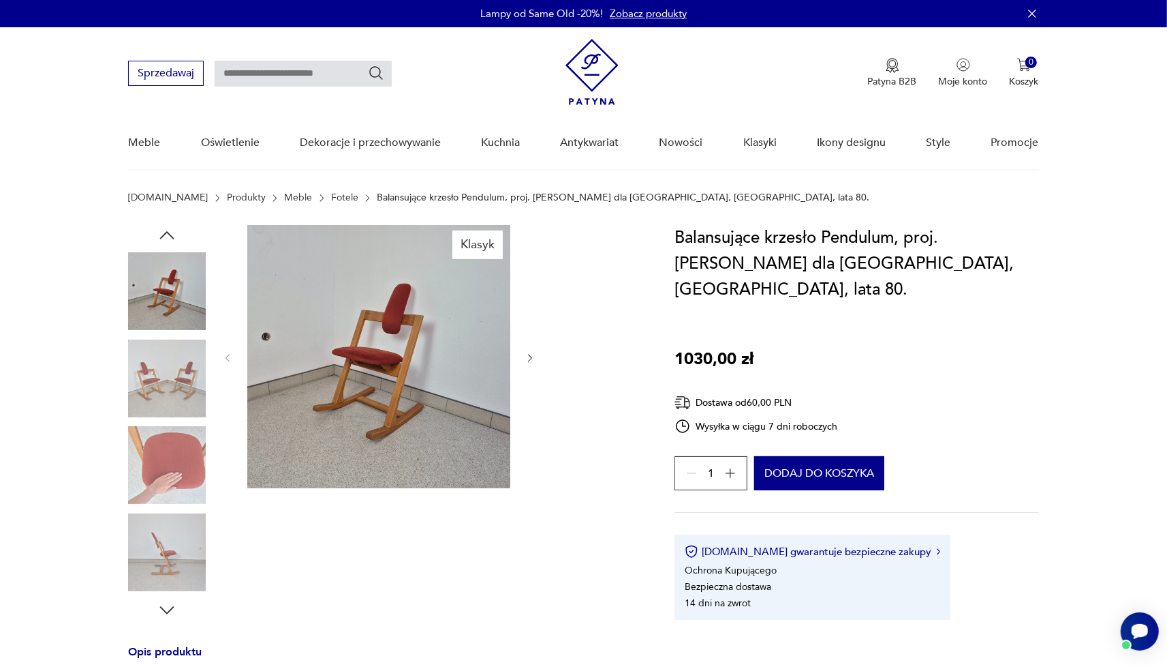
click at [316, 340] on img at bounding box center [378, 356] width 263 height 263
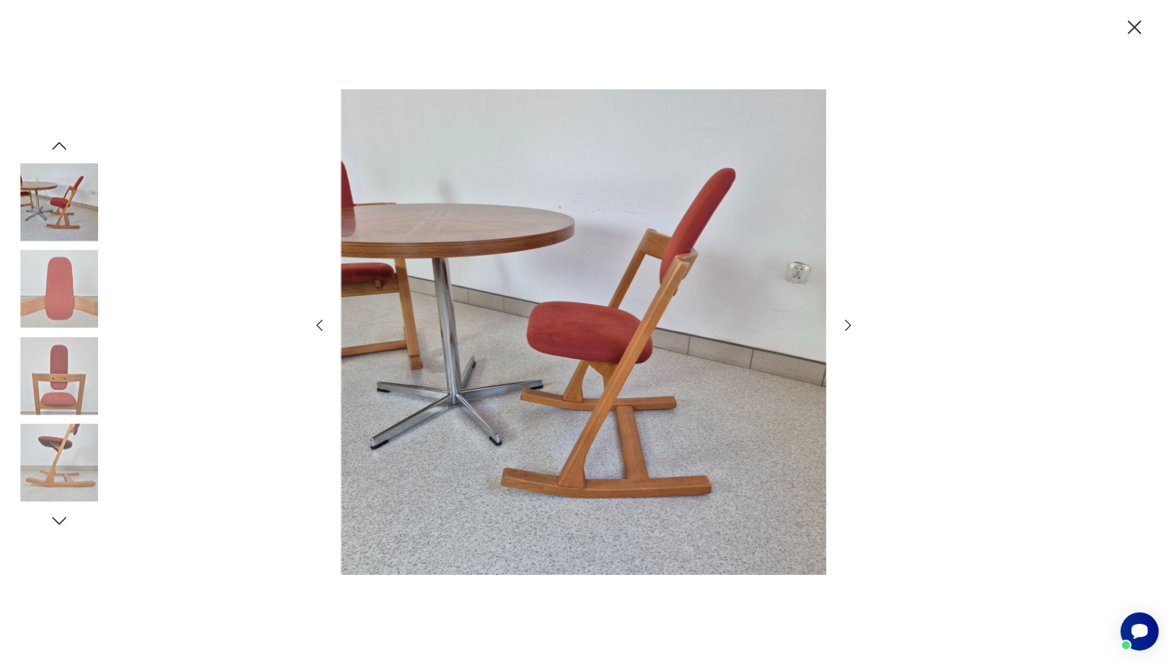
click at [855, 324] on icon "button" at bounding box center [848, 325] width 16 height 16
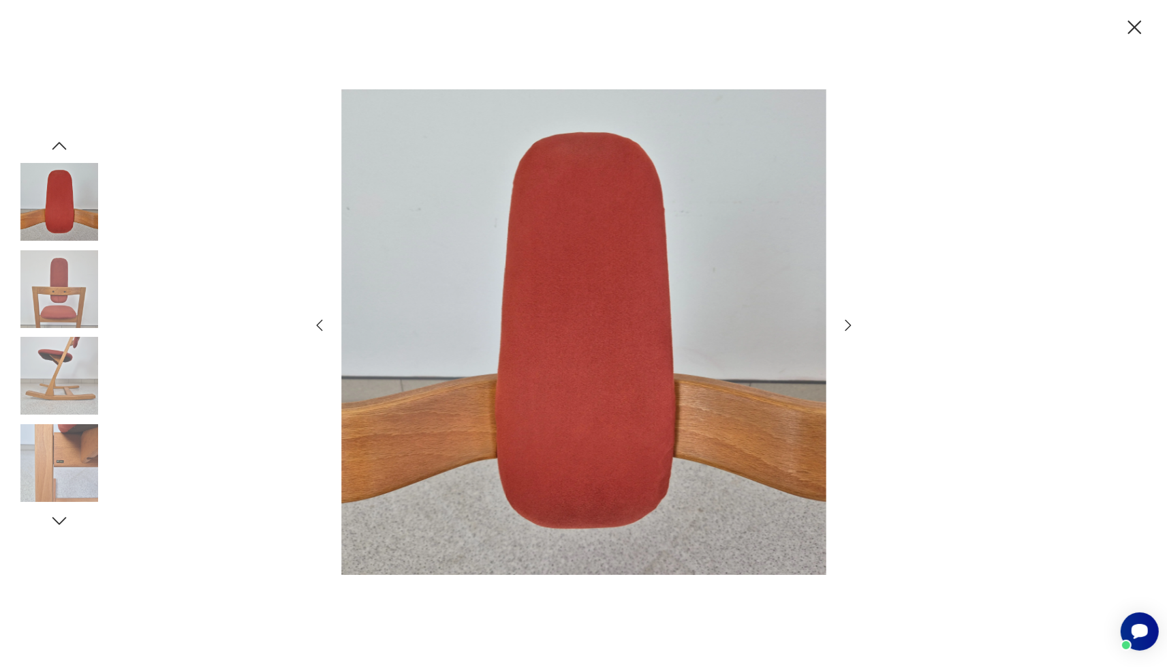
click at [855, 324] on icon "button" at bounding box center [848, 325] width 16 height 16
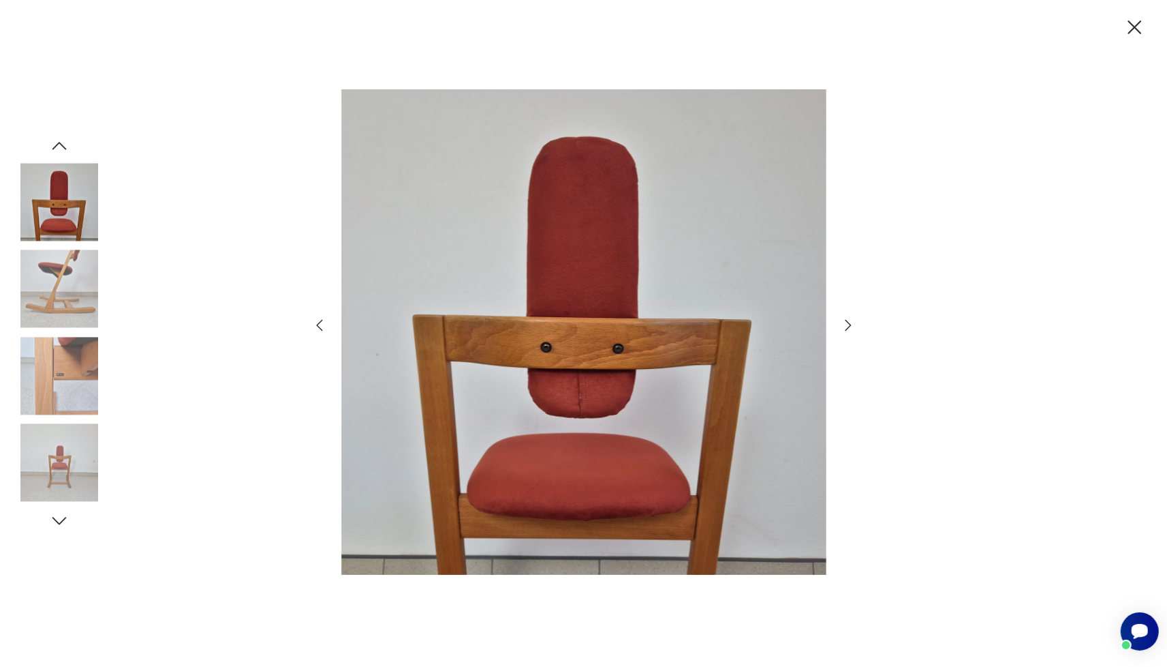
click at [855, 324] on icon "button" at bounding box center [848, 325] width 16 height 16
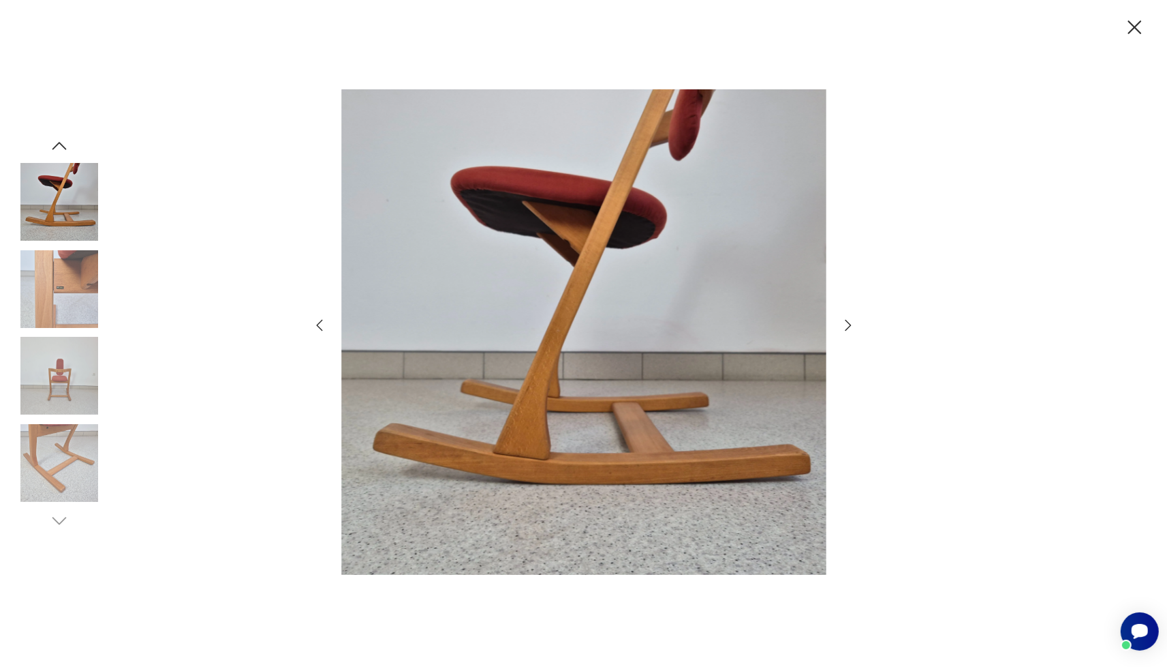
click at [856, 323] on icon "button" at bounding box center [848, 325] width 16 height 16
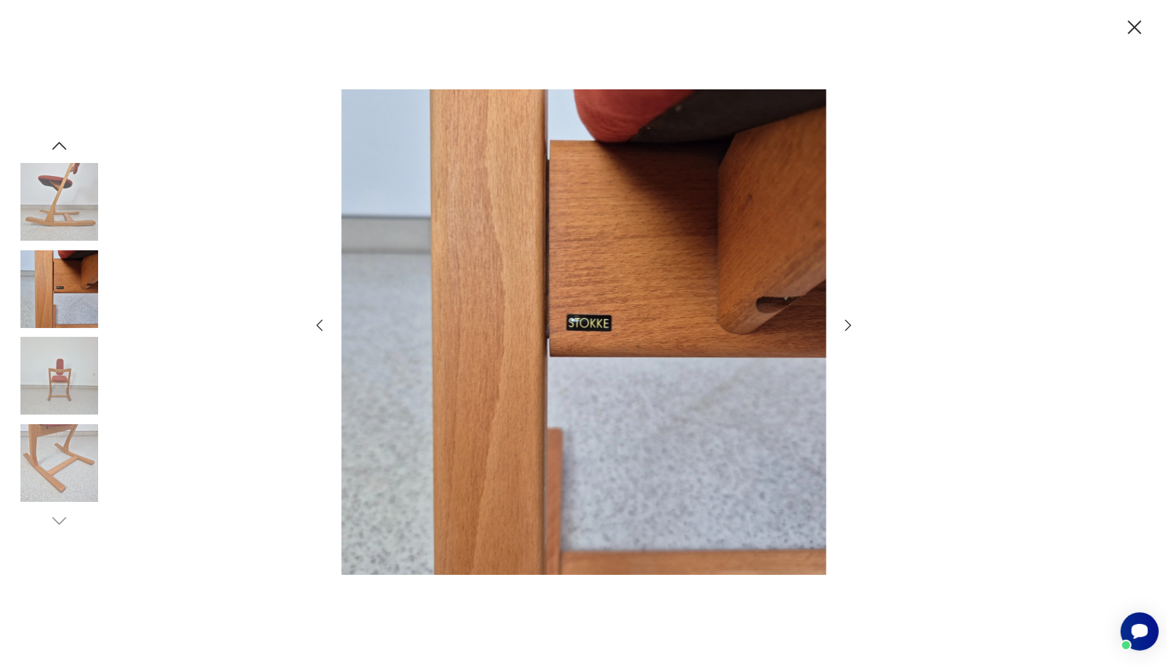
click at [856, 323] on icon "button" at bounding box center [848, 325] width 16 height 16
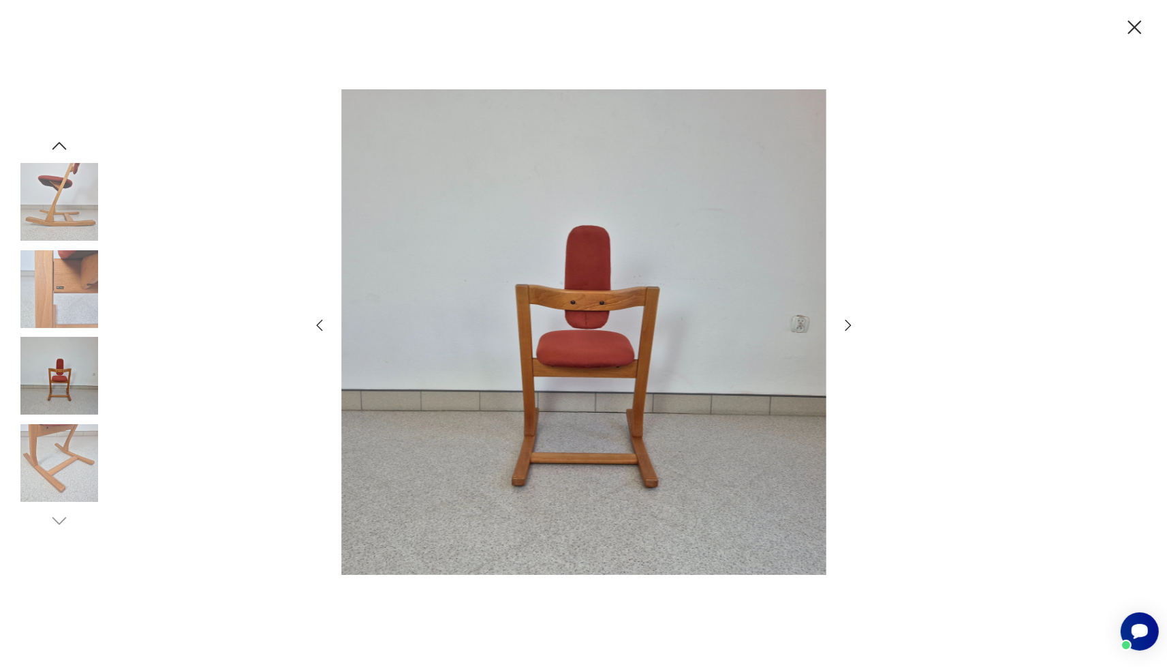
click at [856, 323] on icon "button" at bounding box center [848, 325] width 16 height 16
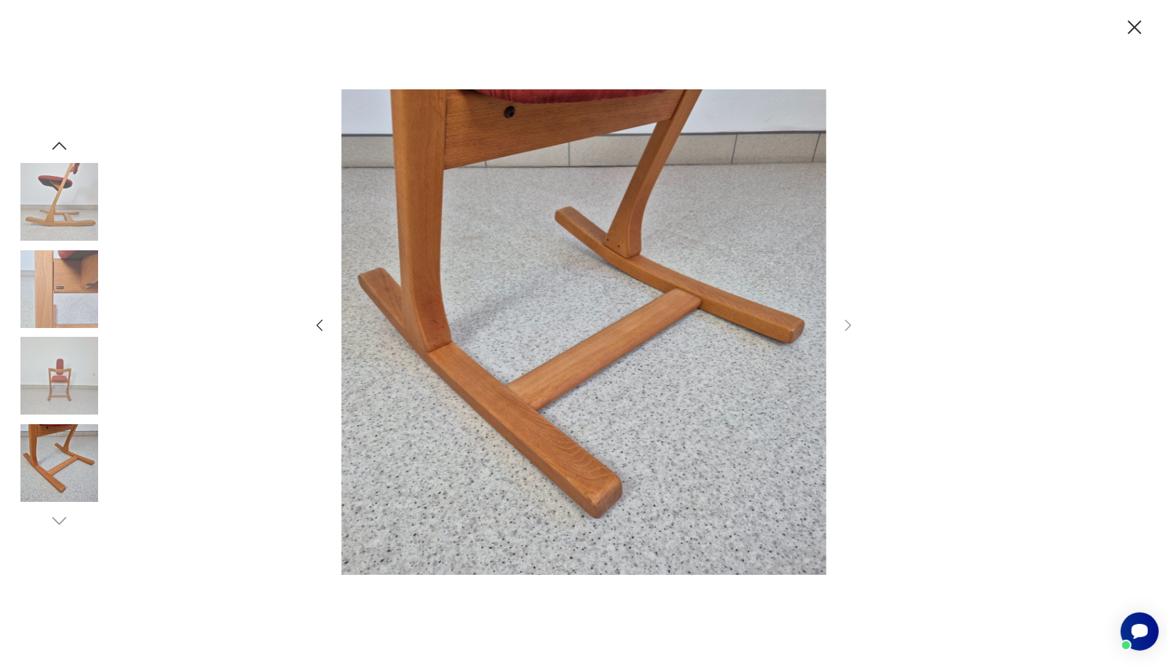
click at [1135, 20] on icon "button" at bounding box center [1135, 28] width 24 height 24
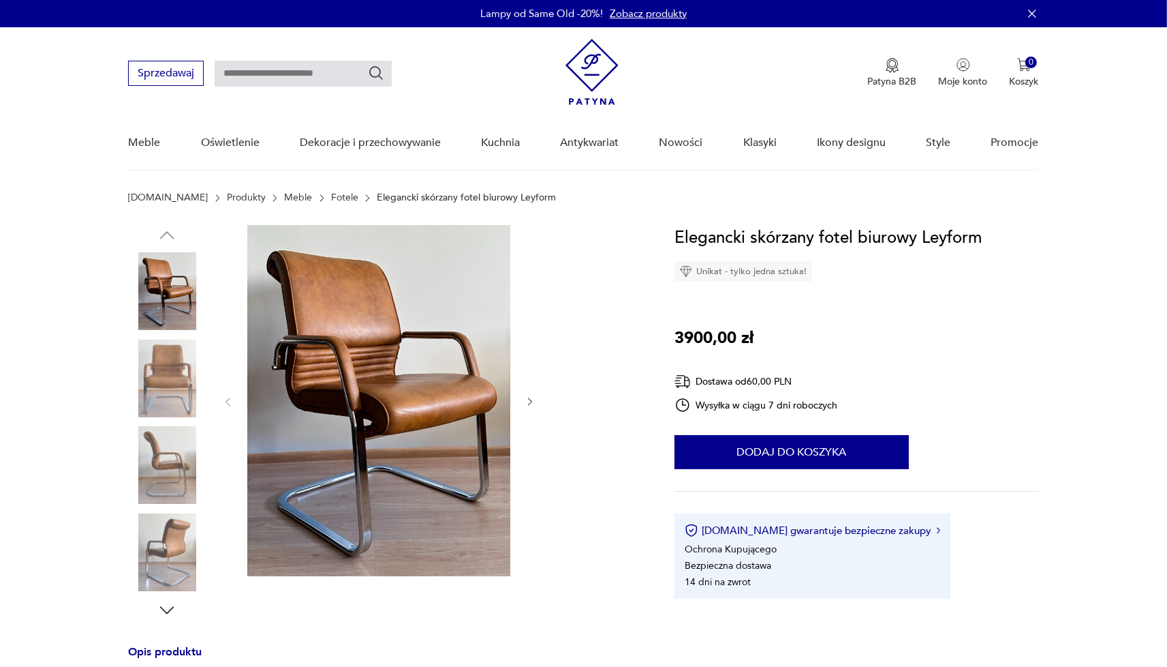
click at [376, 371] on img at bounding box center [378, 400] width 263 height 351
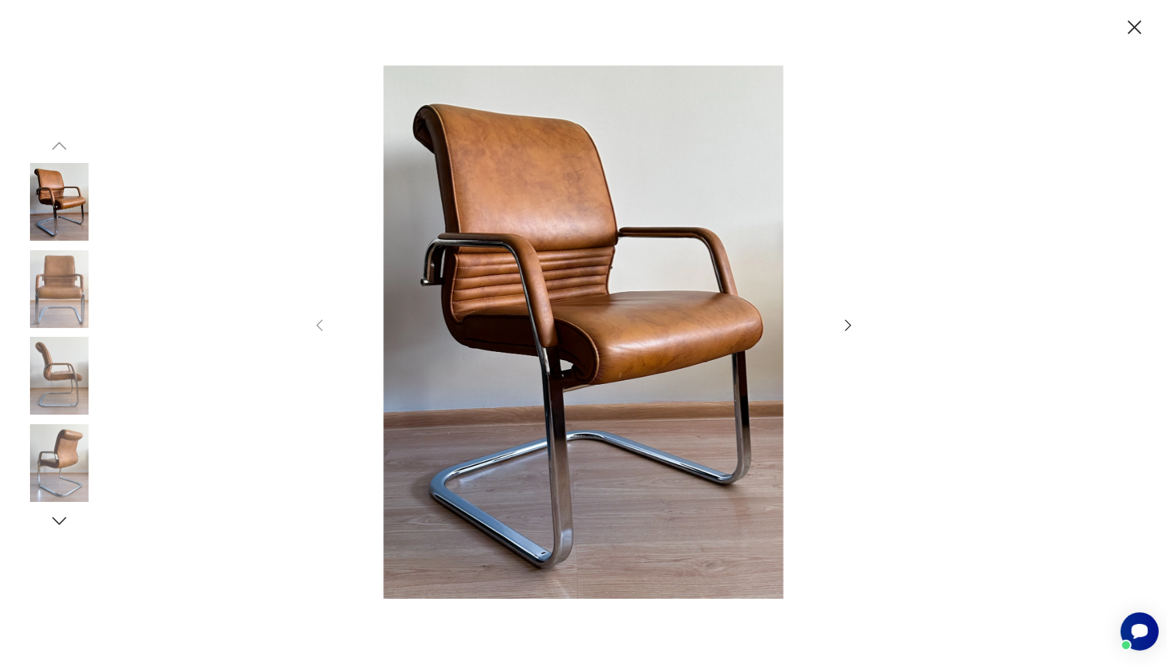
click at [845, 322] on icon "button" at bounding box center [848, 325] width 16 height 16
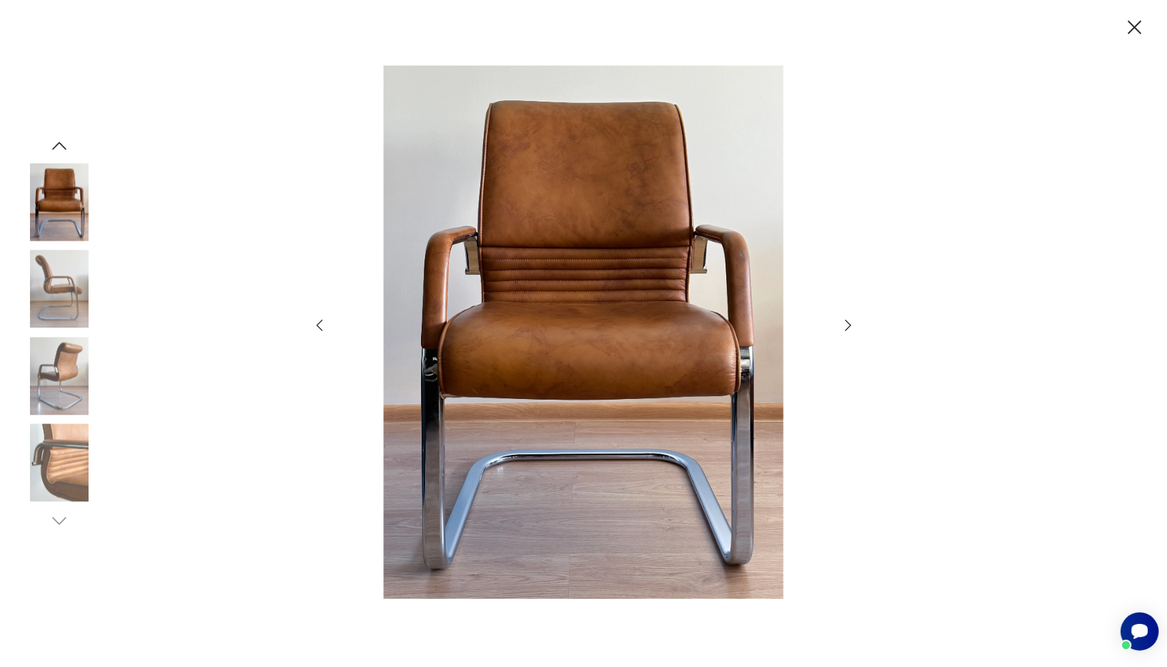
click at [845, 322] on icon "button" at bounding box center [848, 325] width 16 height 16
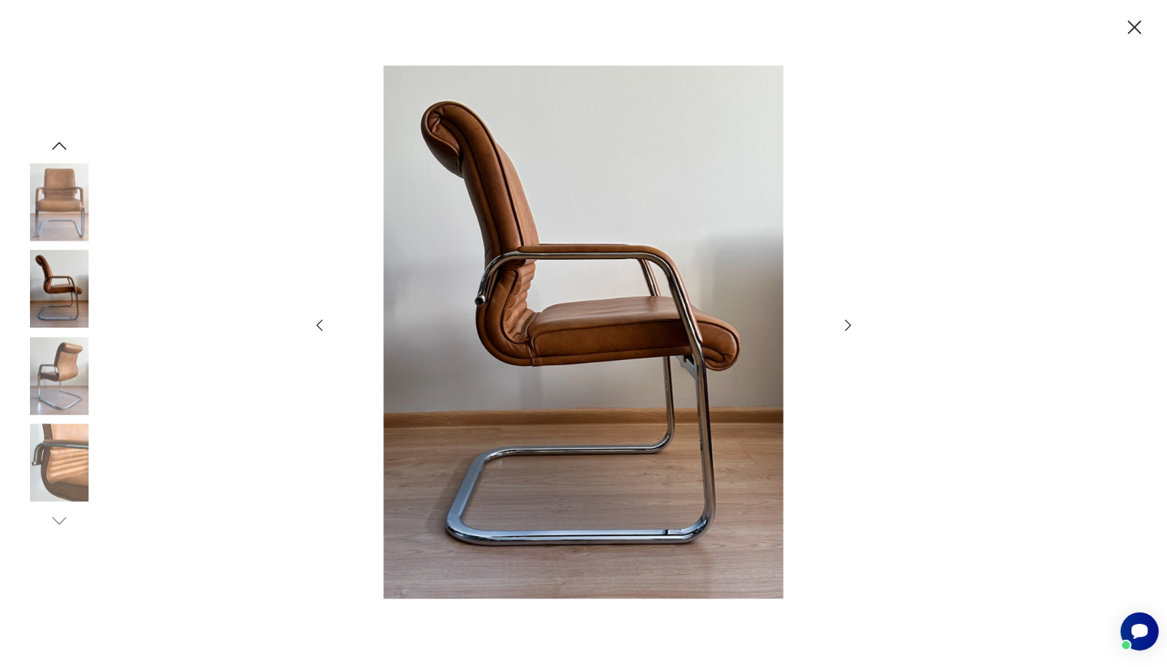
click at [846, 322] on icon "button" at bounding box center [848, 325] width 16 height 16
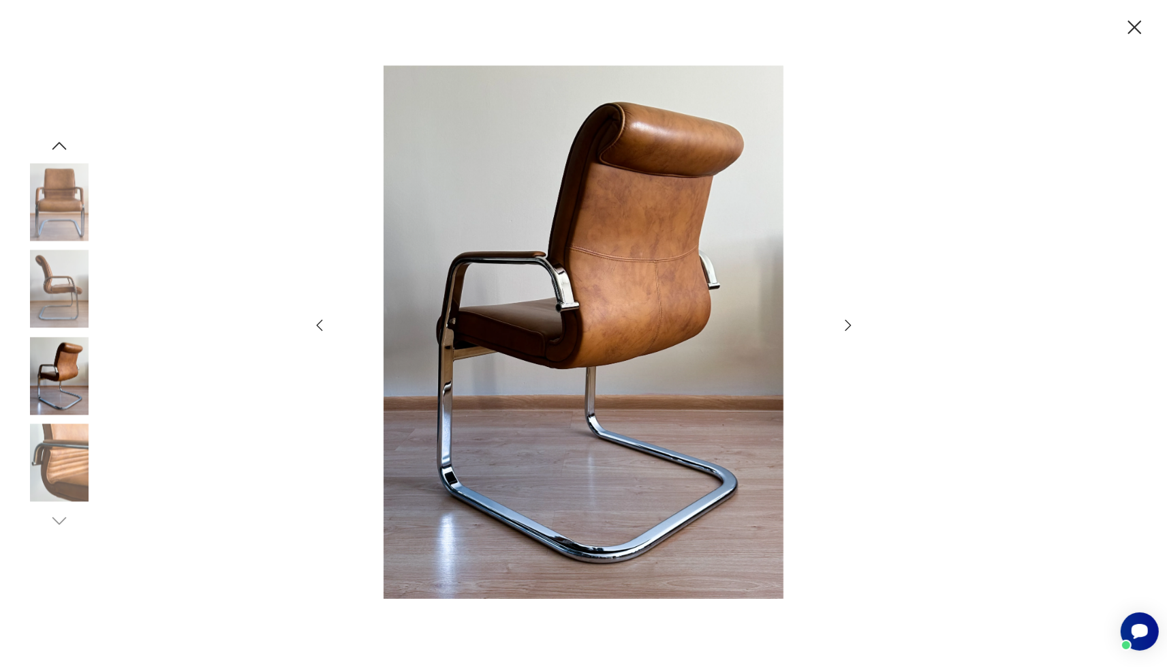
click at [846, 322] on icon "button" at bounding box center [848, 325] width 16 height 16
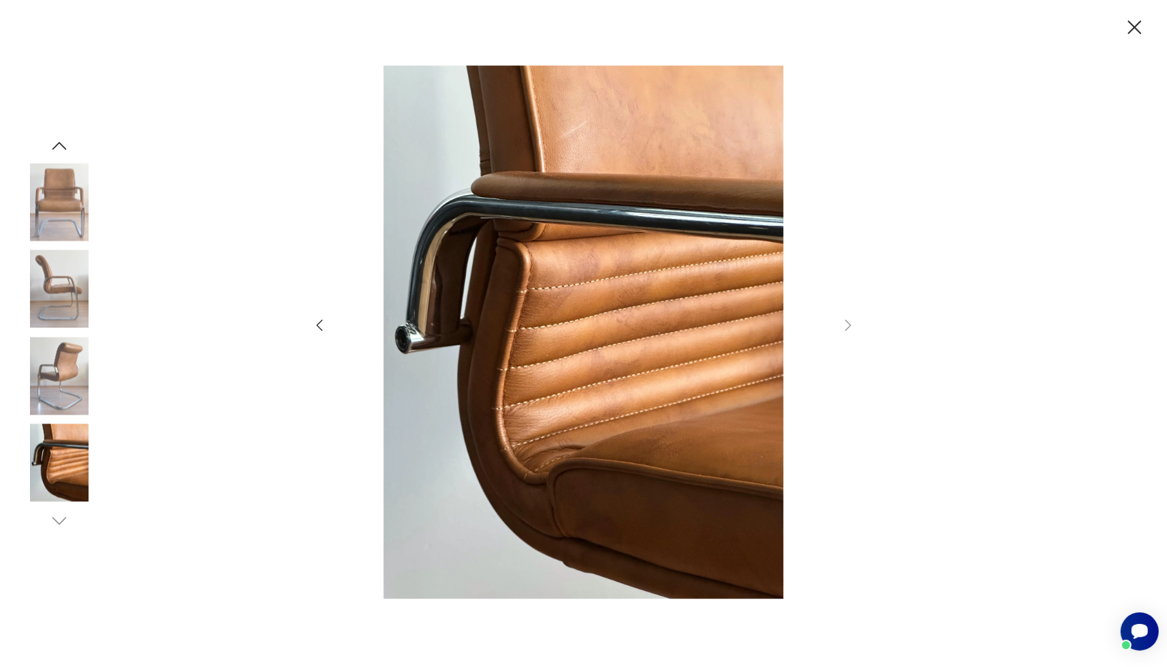
click at [1136, 31] on icon "button" at bounding box center [1135, 28] width 24 height 24
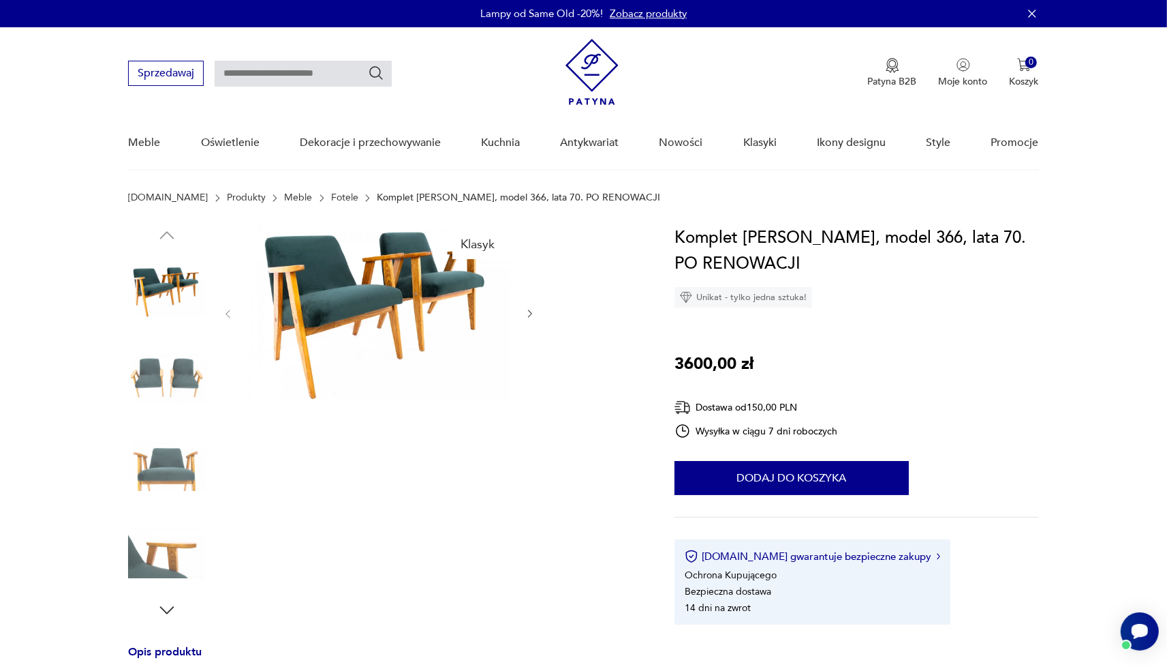
click at [335, 302] on img at bounding box center [378, 312] width 263 height 175
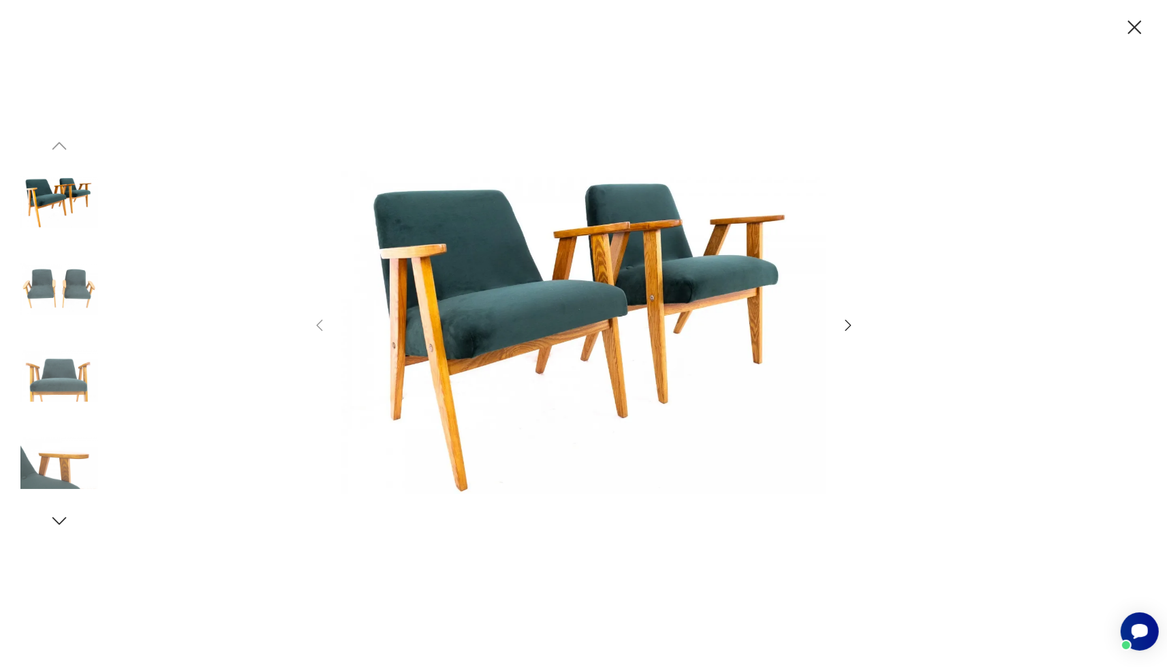
click at [846, 326] on icon "button" at bounding box center [848, 325] width 16 height 16
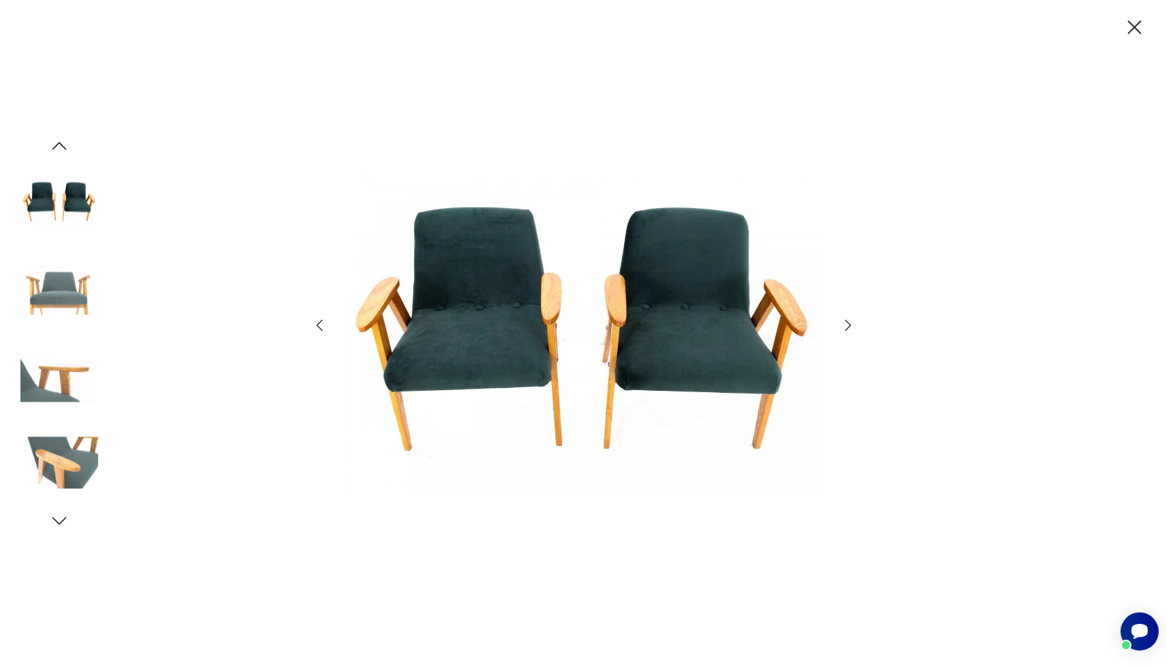
click at [846, 326] on icon "button" at bounding box center [848, 325] width 16 height 16
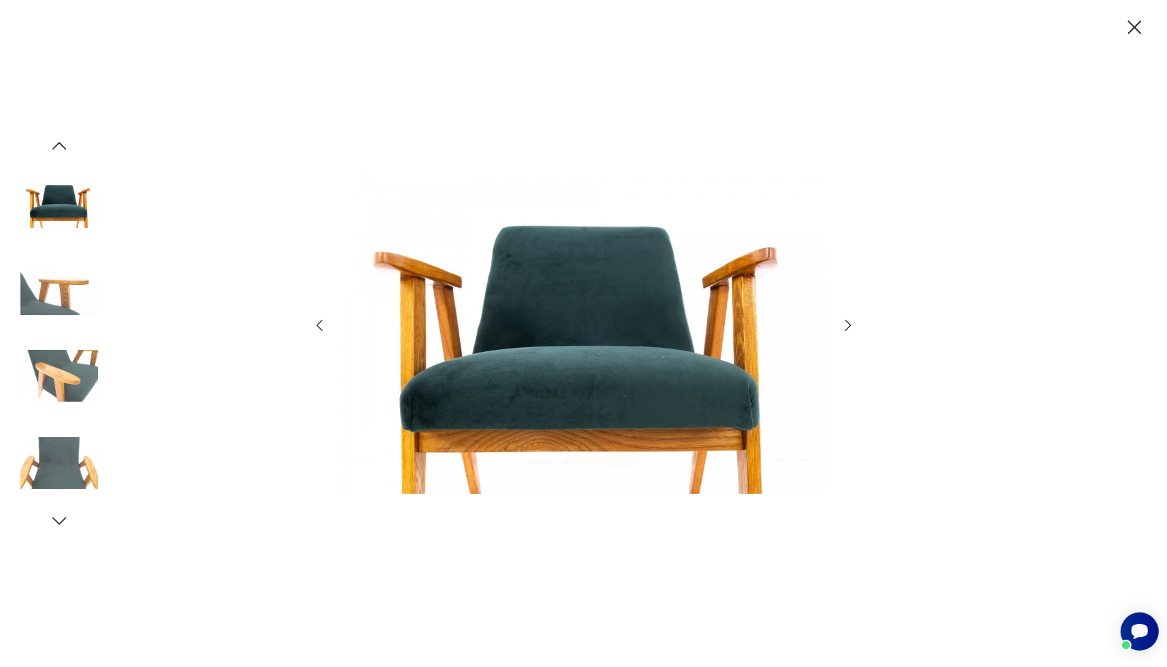
click at [846, 326] on icon "button" at bounding box center [848, 325] width 16 height 16
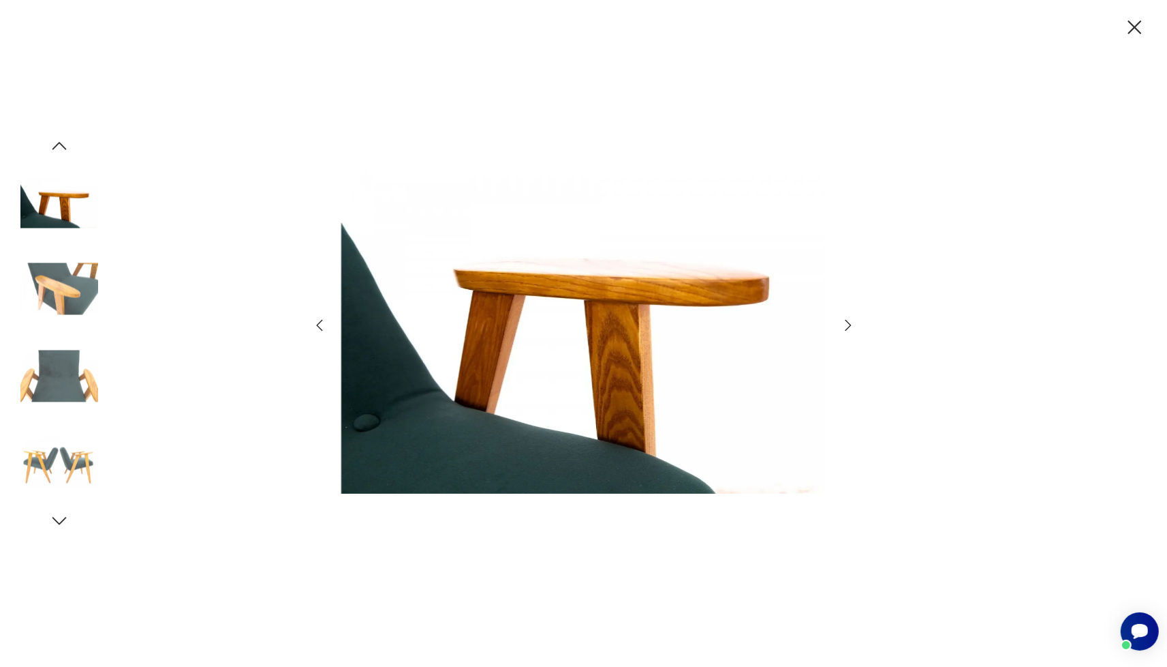
click at [846, 322] on icon "button" at bounding box center [848, 325] width 16 height 16
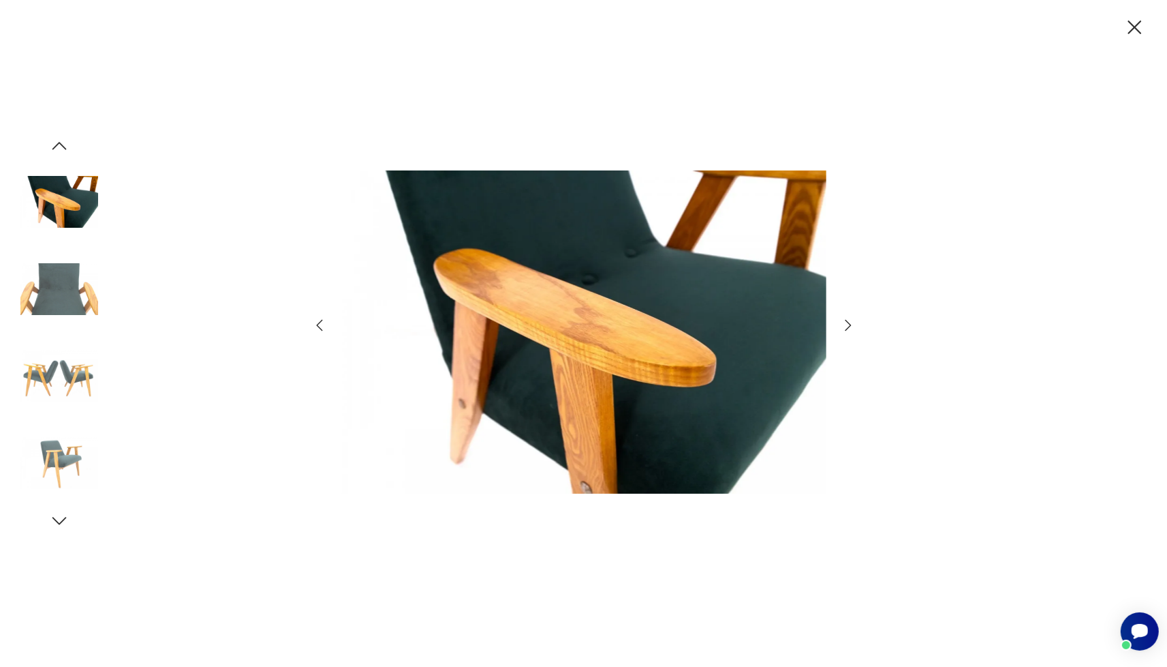
click at [846, 322] on icon "button" at bounding box center [848, 325] width 16 height 16
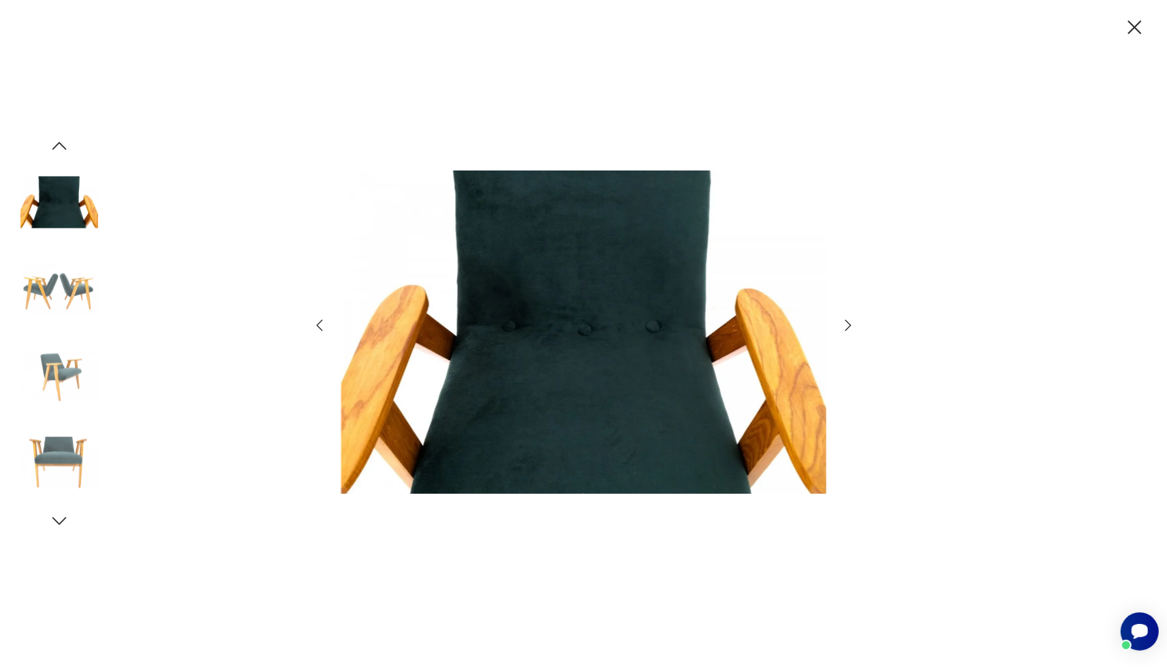
click at [846, 322] on icon "button" at bounding box center [848, 325] width 16 height 16
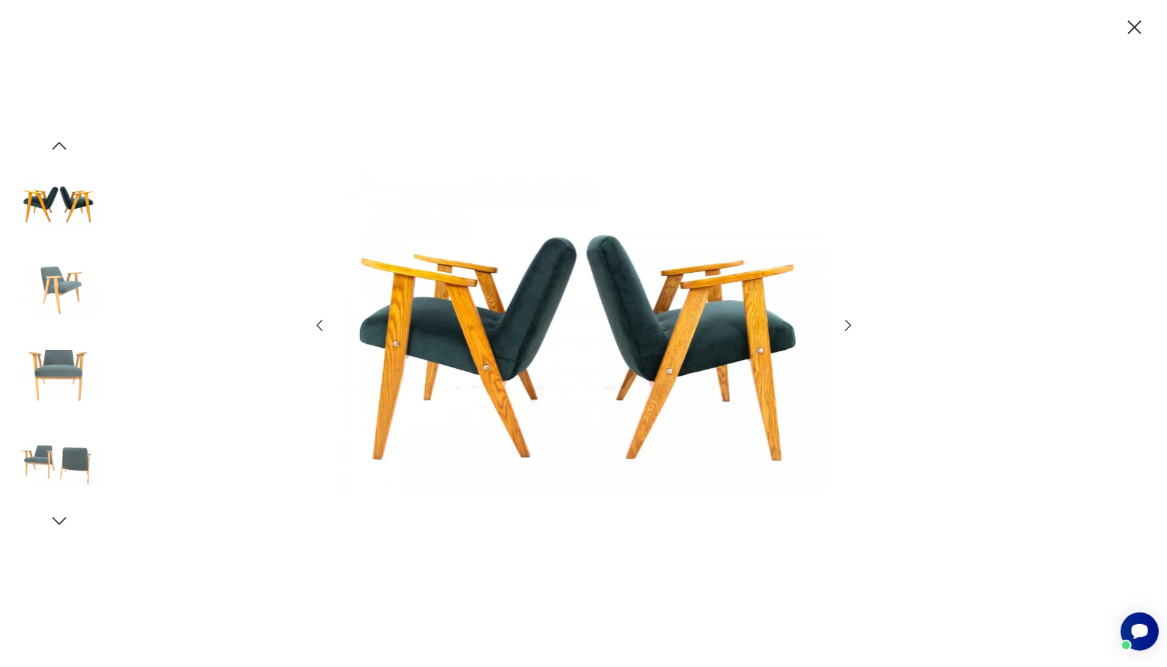
click at [1135, 29] on icon "button" at bounding box center [1135, 28] width 24 height 24
